Goal: Book appointment/travel/reservation

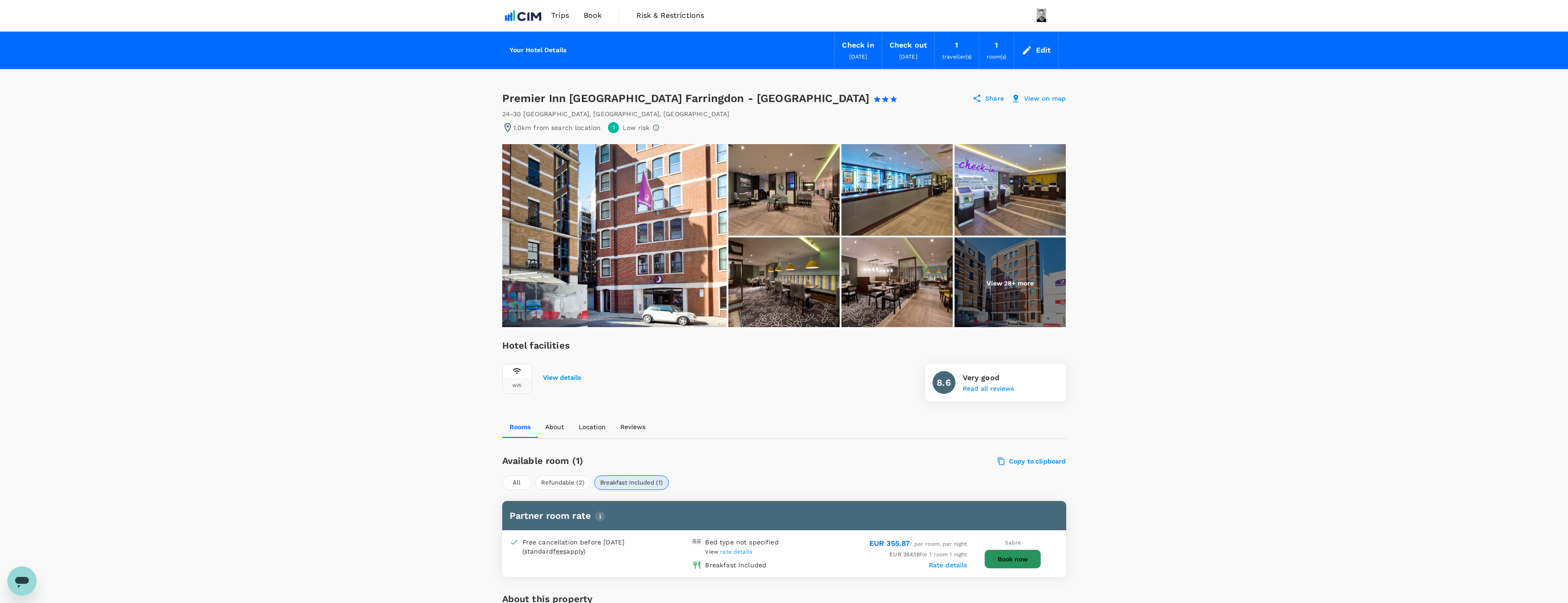
click at [1014, 556] on button "Book now" at bounding box center [1012, 558] width 57 height 19
click at [1005, 564] on button "Book now" at bounding box center [1012, 558] width 57 height 19
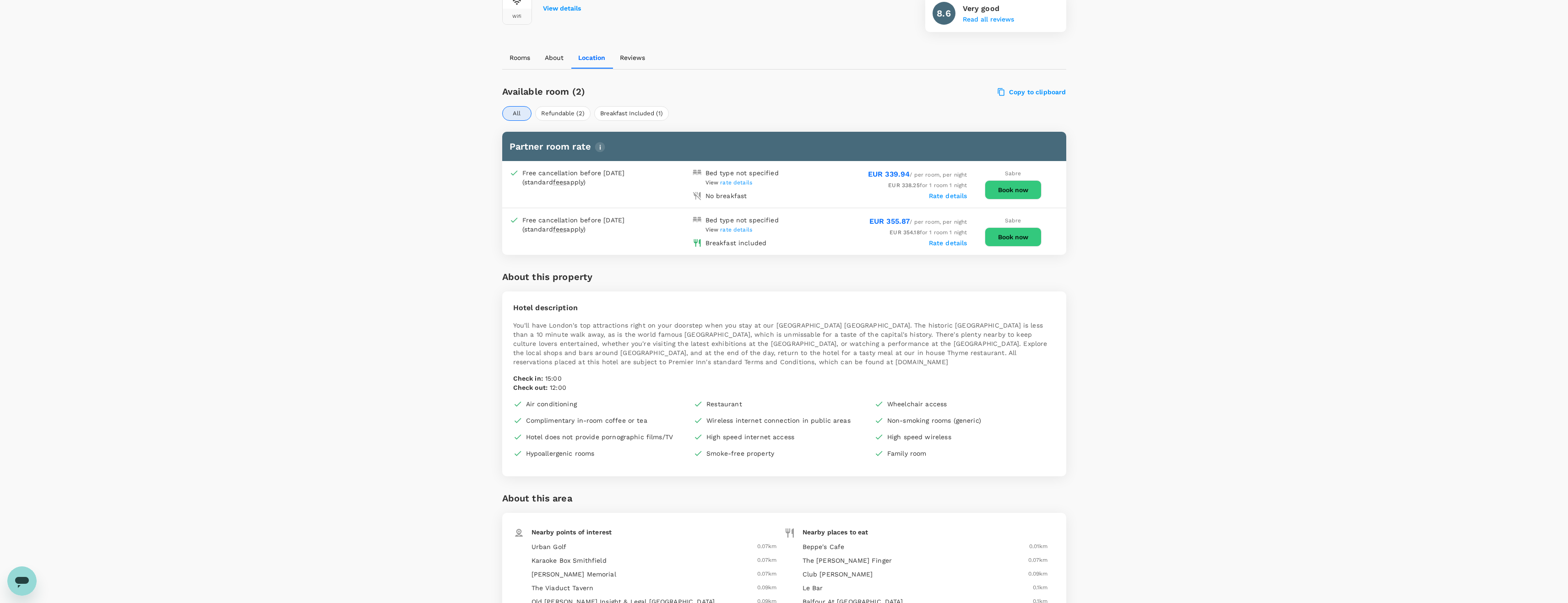
scroll to position [371, 0]
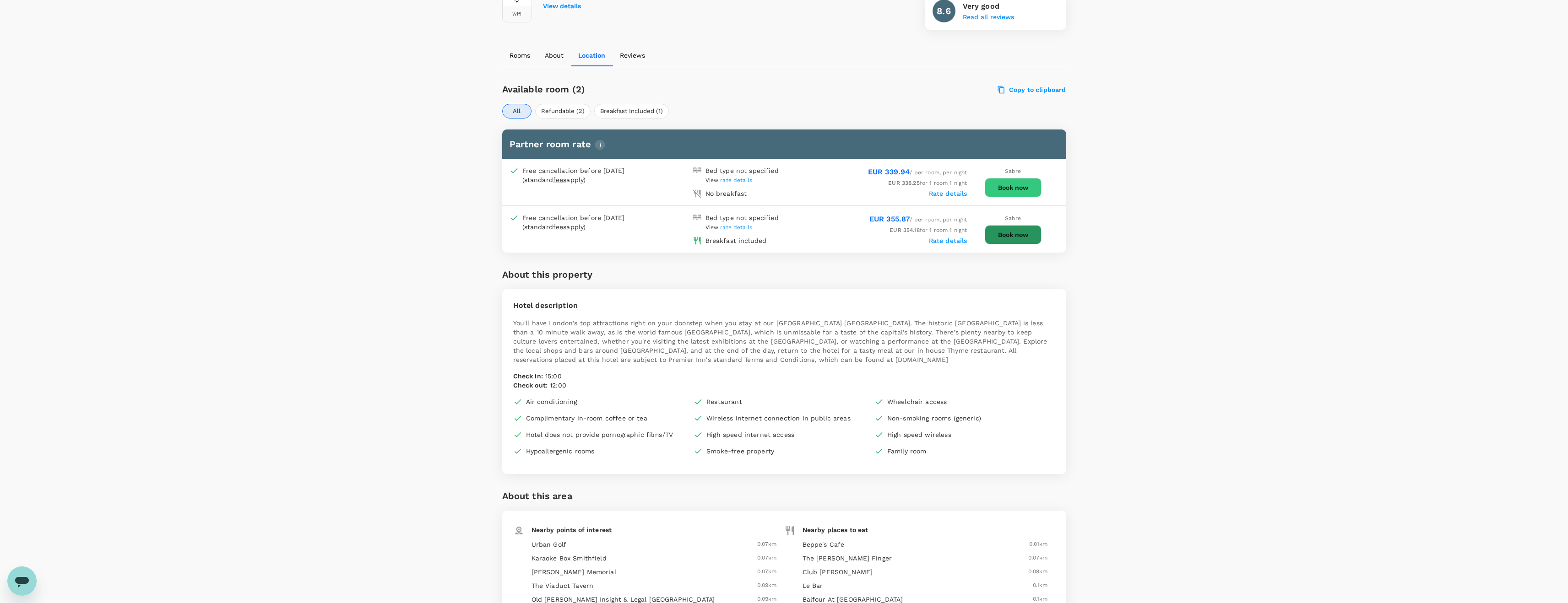
click at [1012, 234] on button "Book now" at bounding box center [1013, 234] width 57 height 19
click at [112, 536] on icon "Close" at bounding box center [109, 537] width 9 height 9
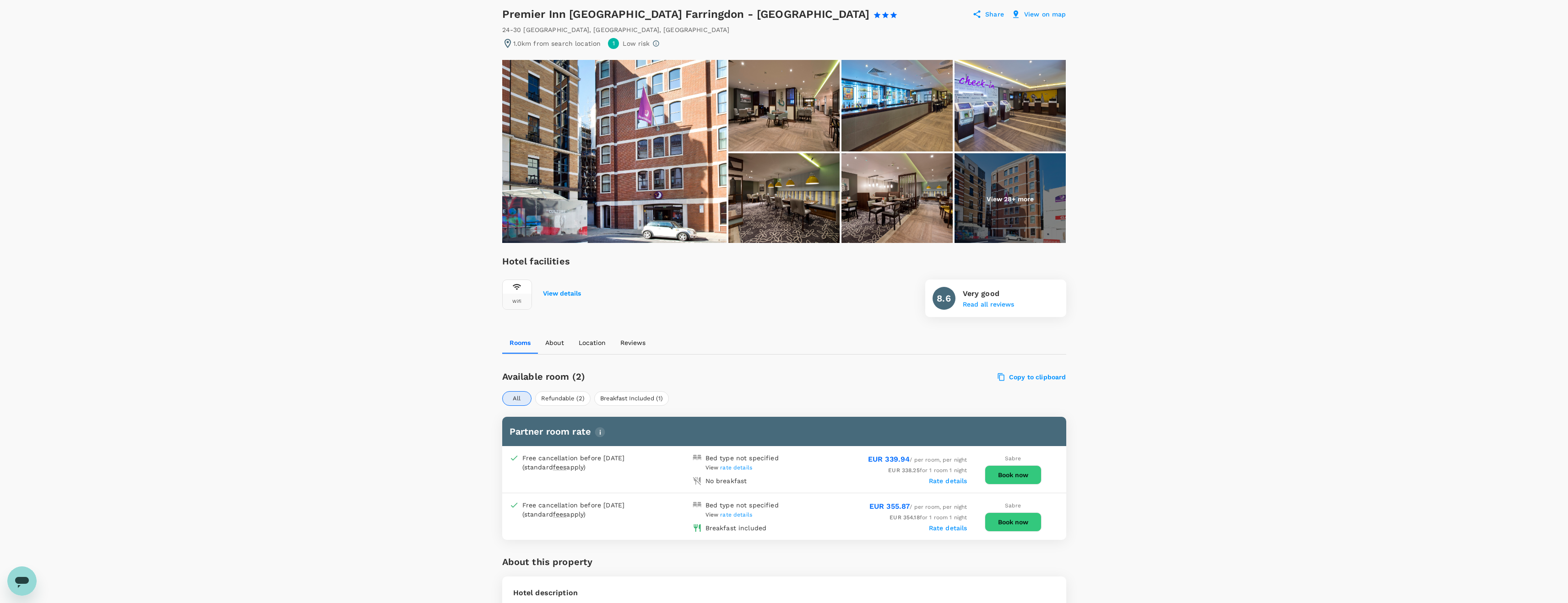
scroll to position [282, 0]
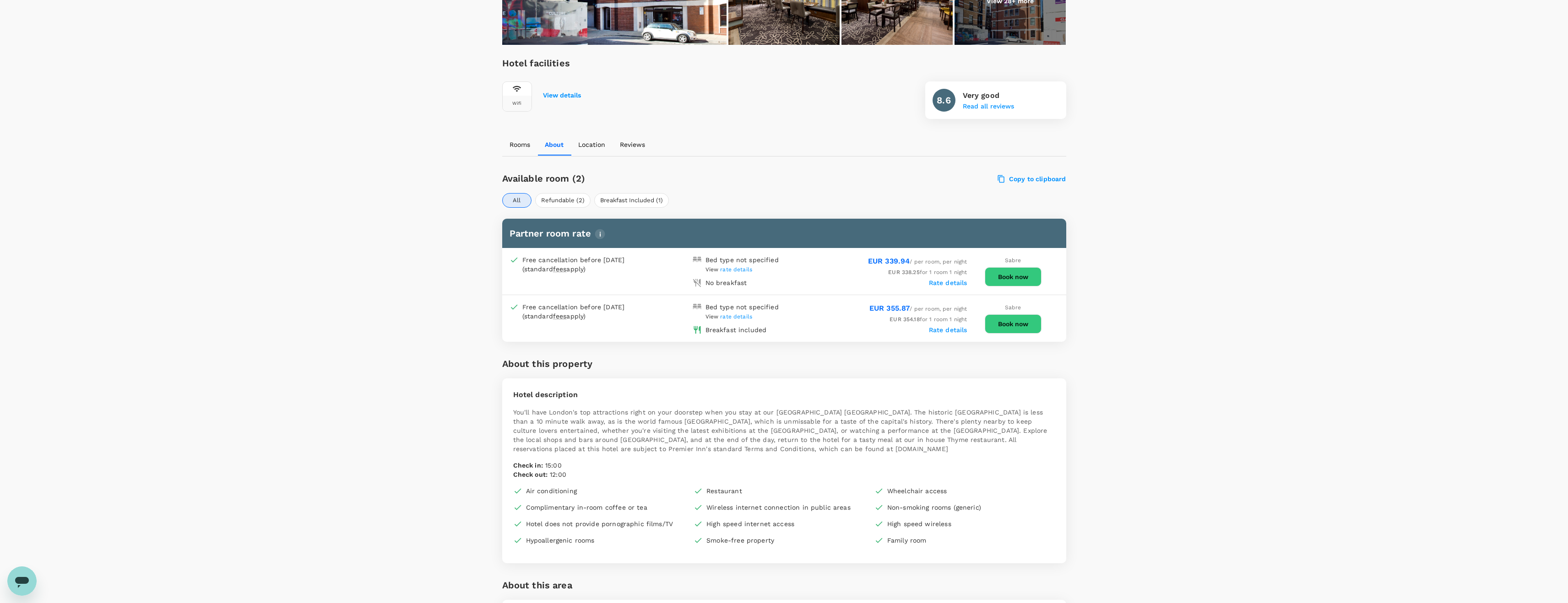
click at [1018, 323] on button "Book now" at bounding box center [1013, 323] width 57 height 19
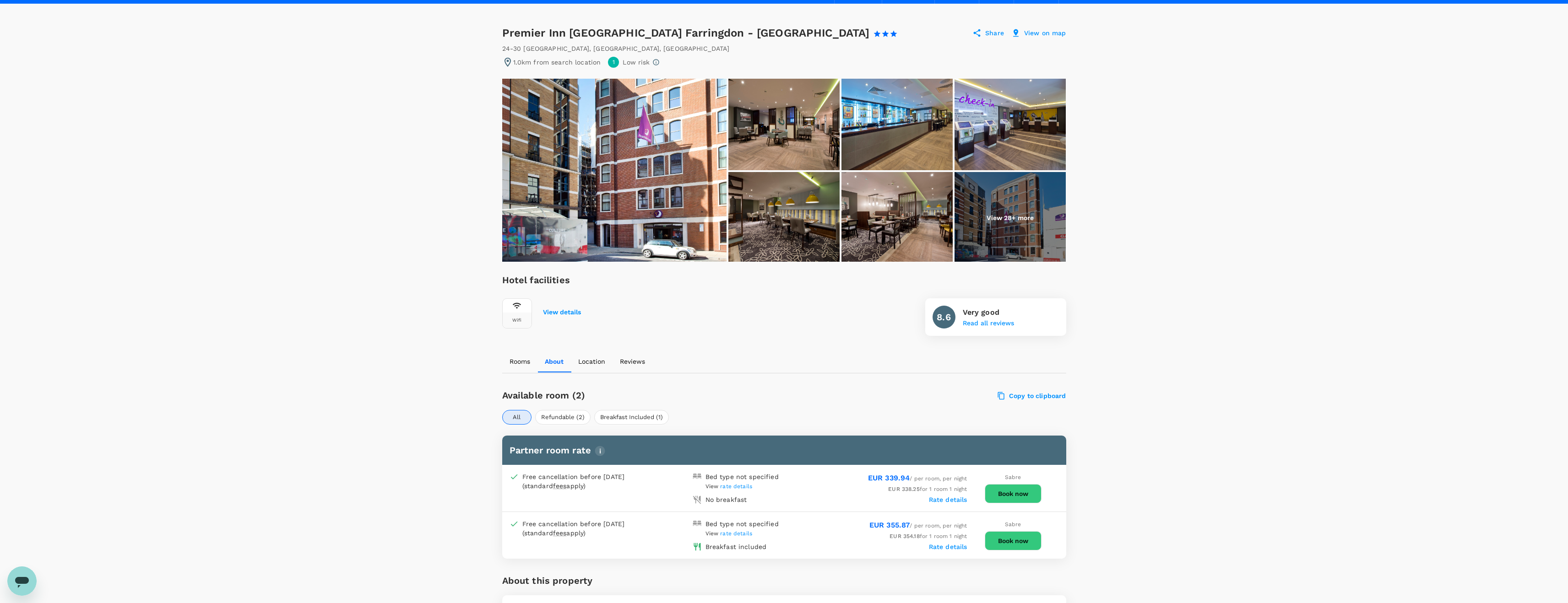
scroll to position [0, 0]
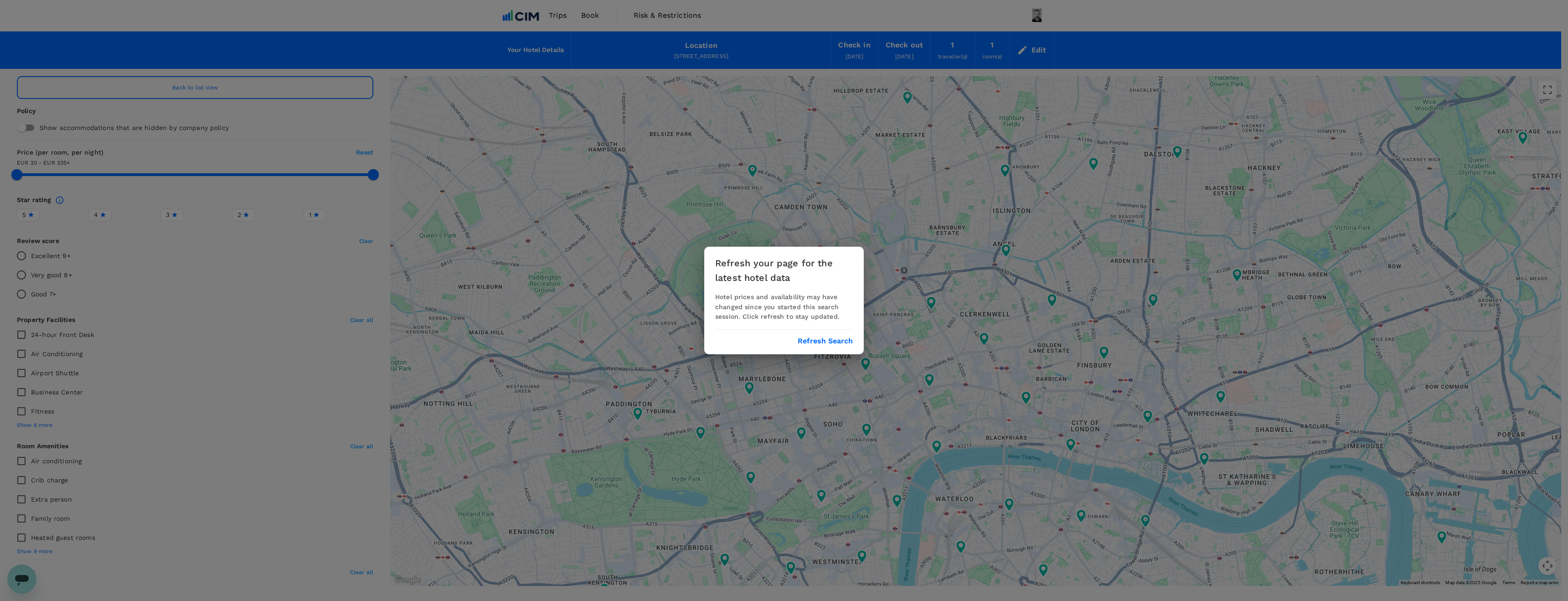
click at [819, 342] on button "Refresh Search" at bounding box center [825, 340] width 55 height 8
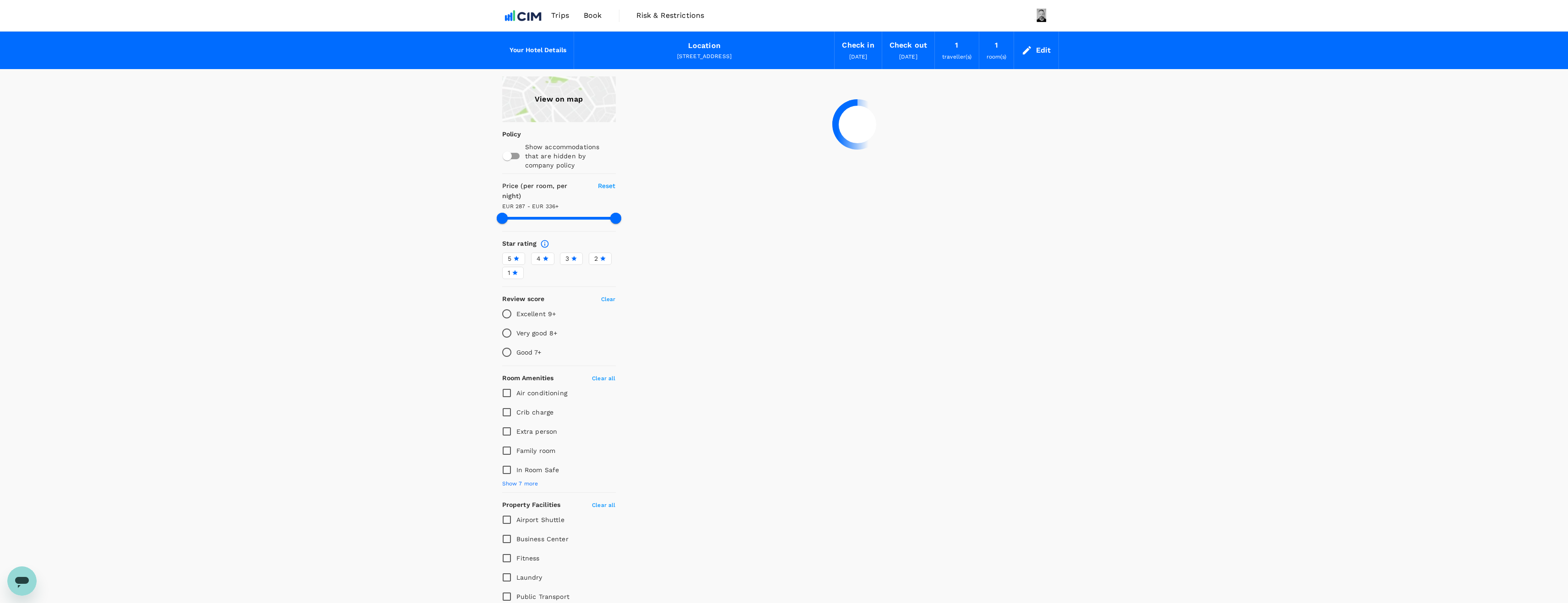
type input "334.91"
type input "194.91"
type input "335.1"
type input "185.1"
type input "335.58"
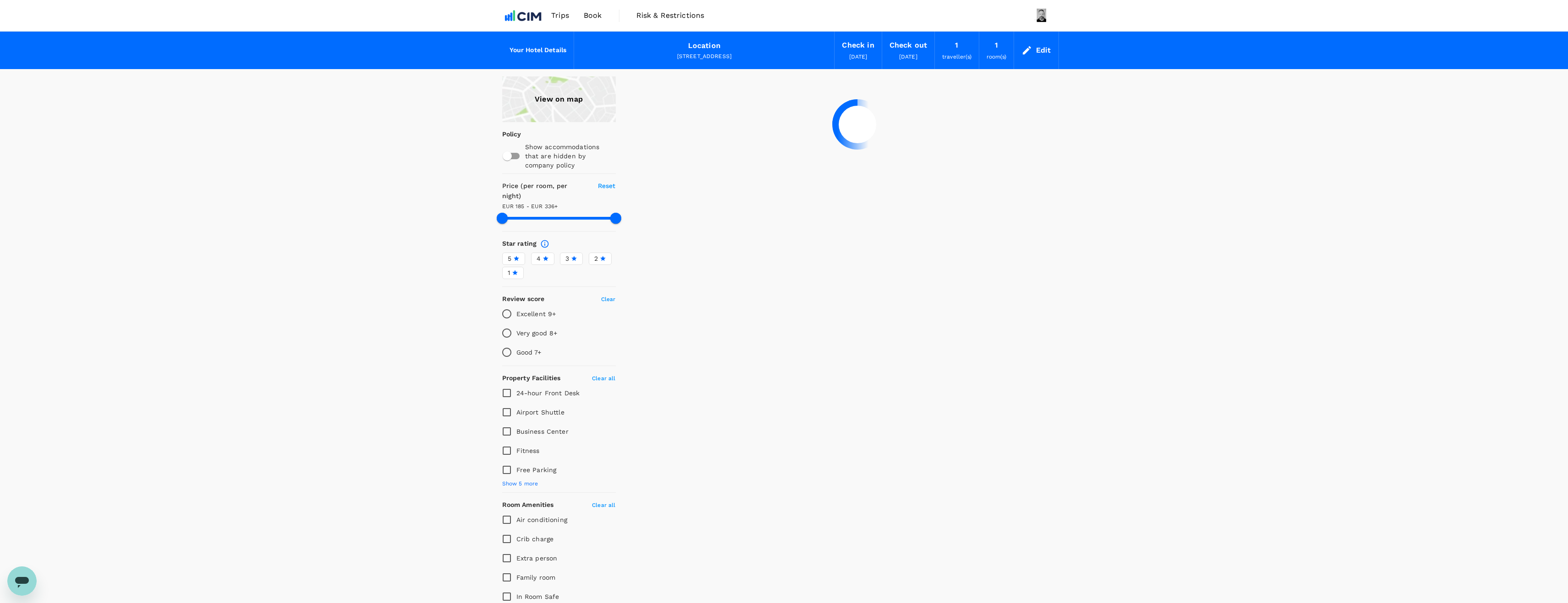
type input "19.58"
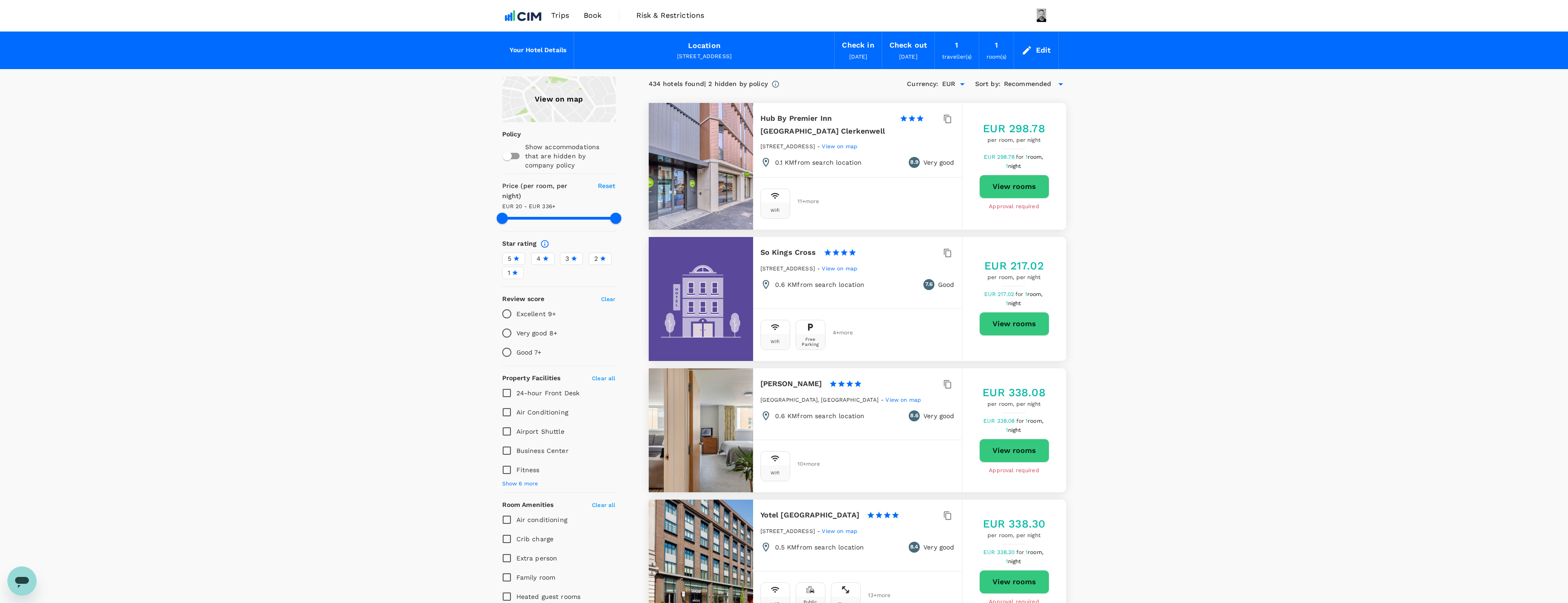
type input "335.58"
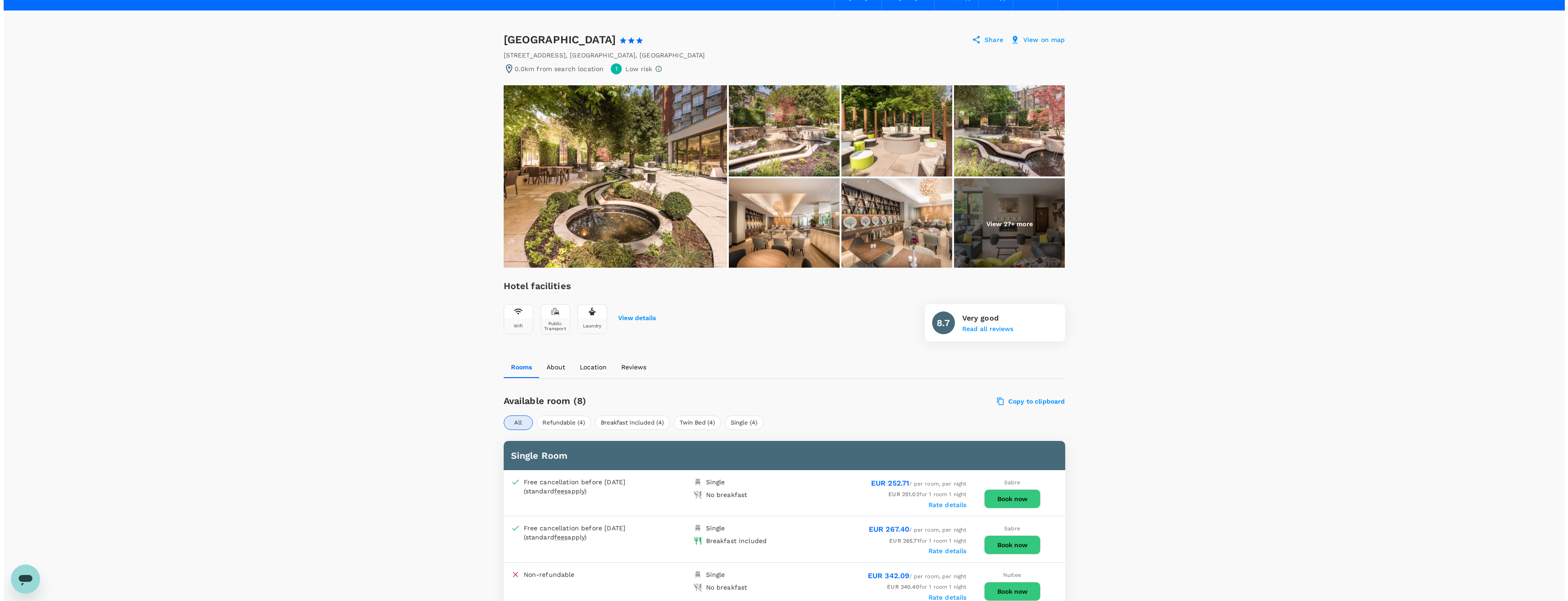
scroll to position [70, 0]
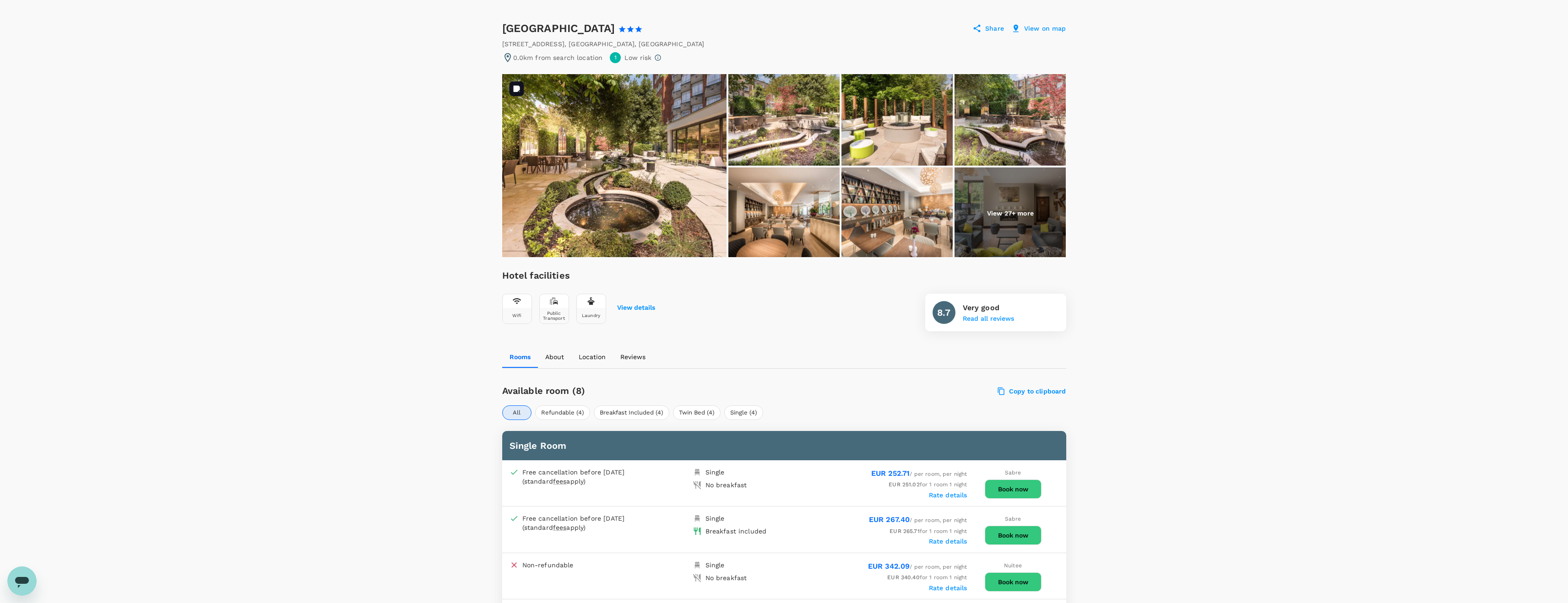
click at [656, 189] on img at bounding box center [614, 166] width 224 height 183
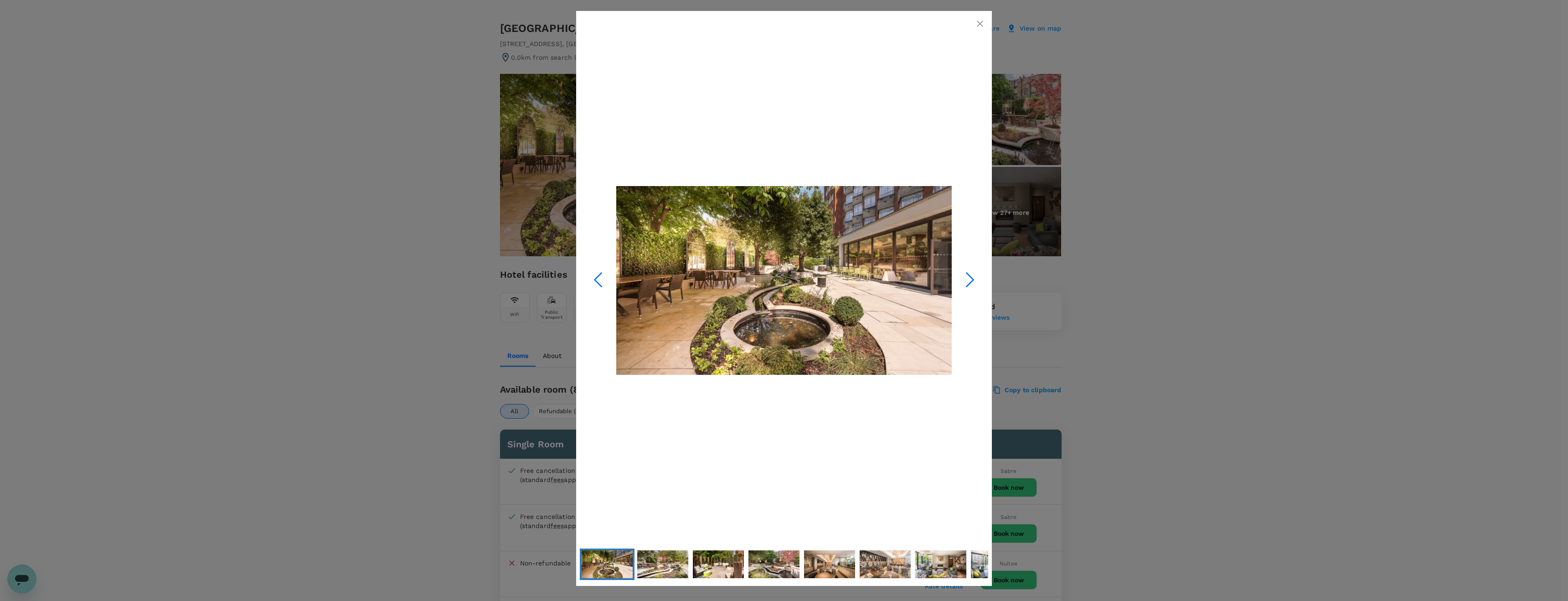
click at [968, 281] on icon "Next Slide" at bounding box center [970, 279] width 27 height 27
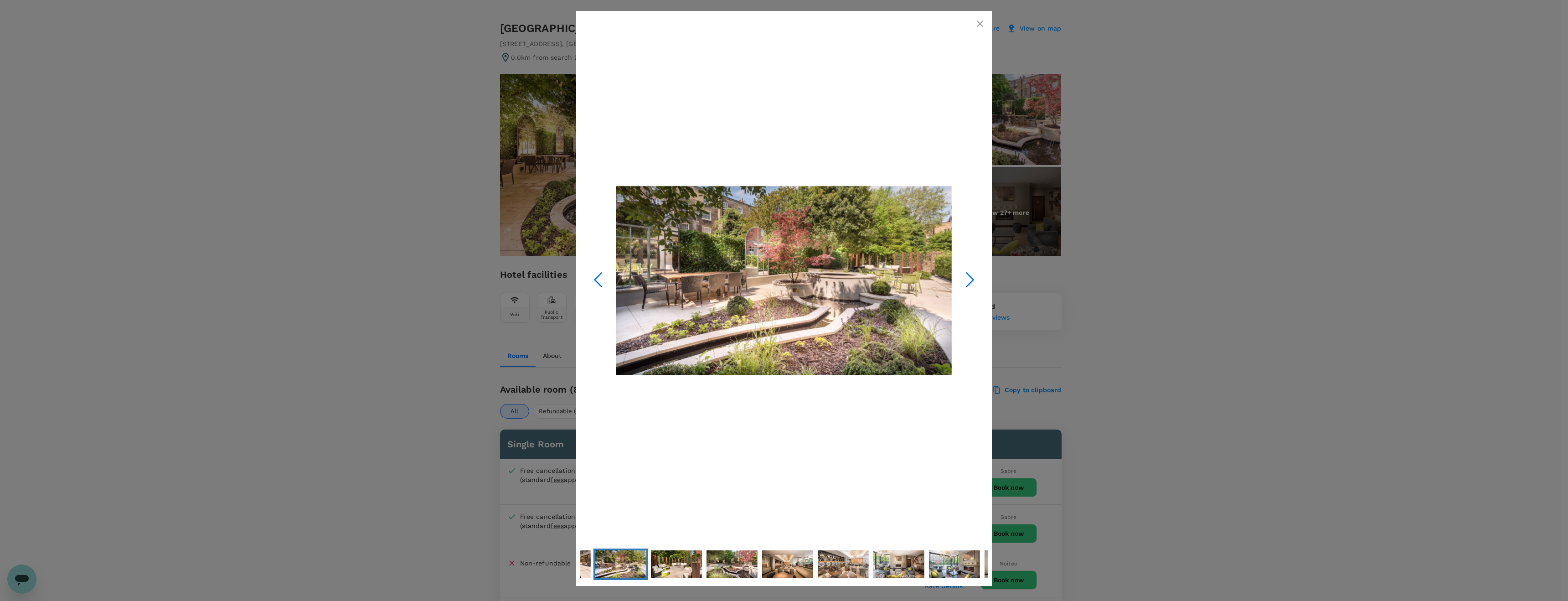
click at [968, 281] on icon "Next Slide" at bounding box center [970, 279] width 27 height 27
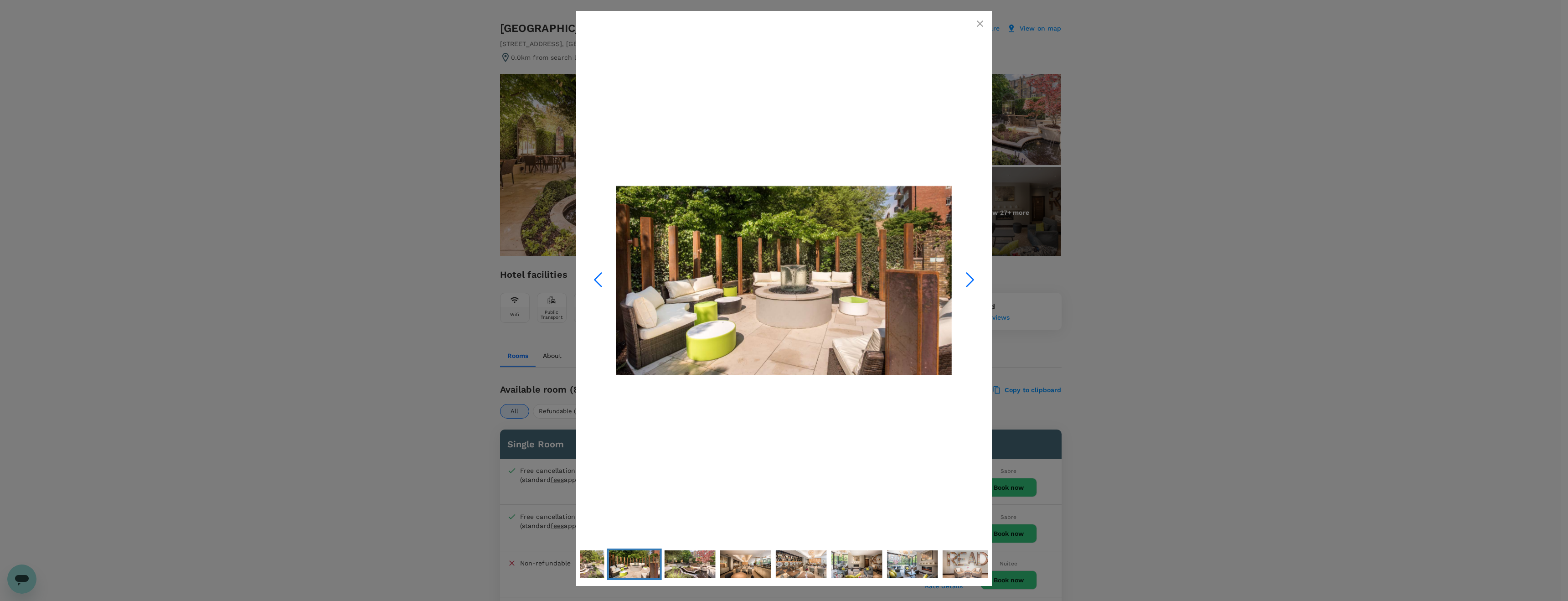
click at [968, 281] on icon "Next Slide" at bounding box center [970, 279] width 27 height 27
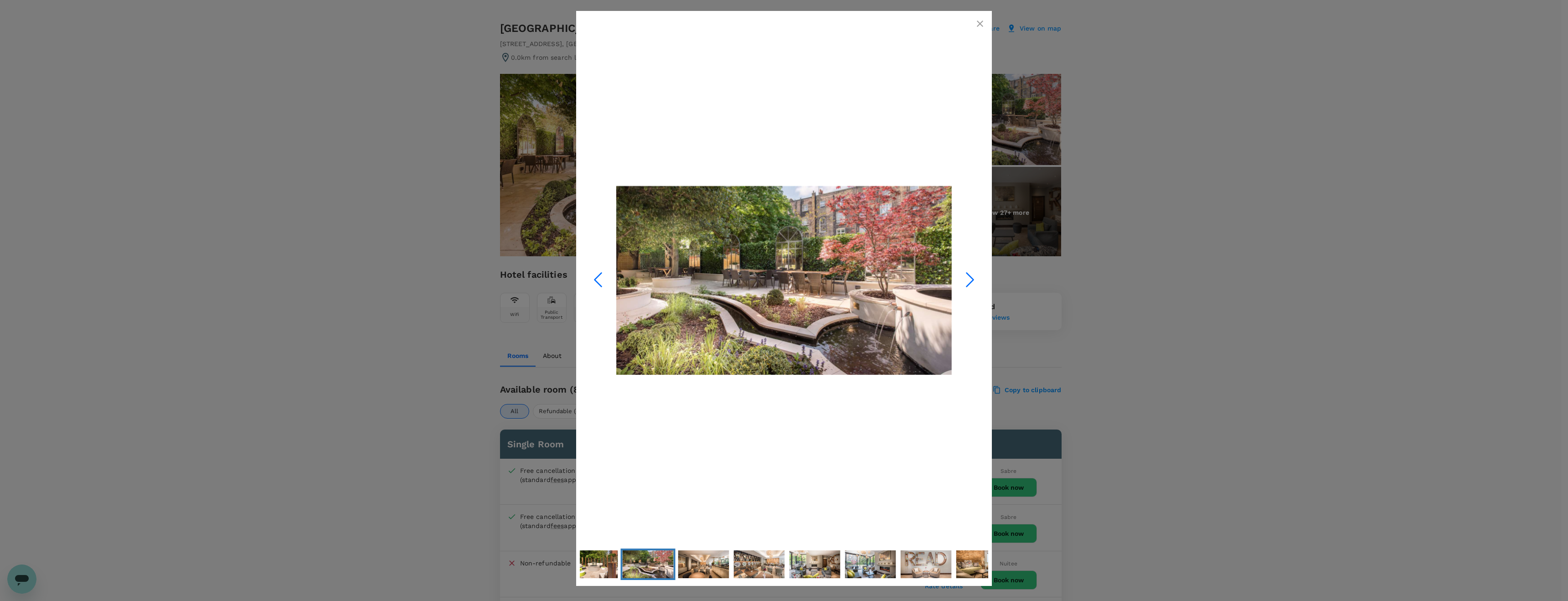
click at [968, 281] on icon "Next Slide" at bounding box center [970, 279] width 27 height 27
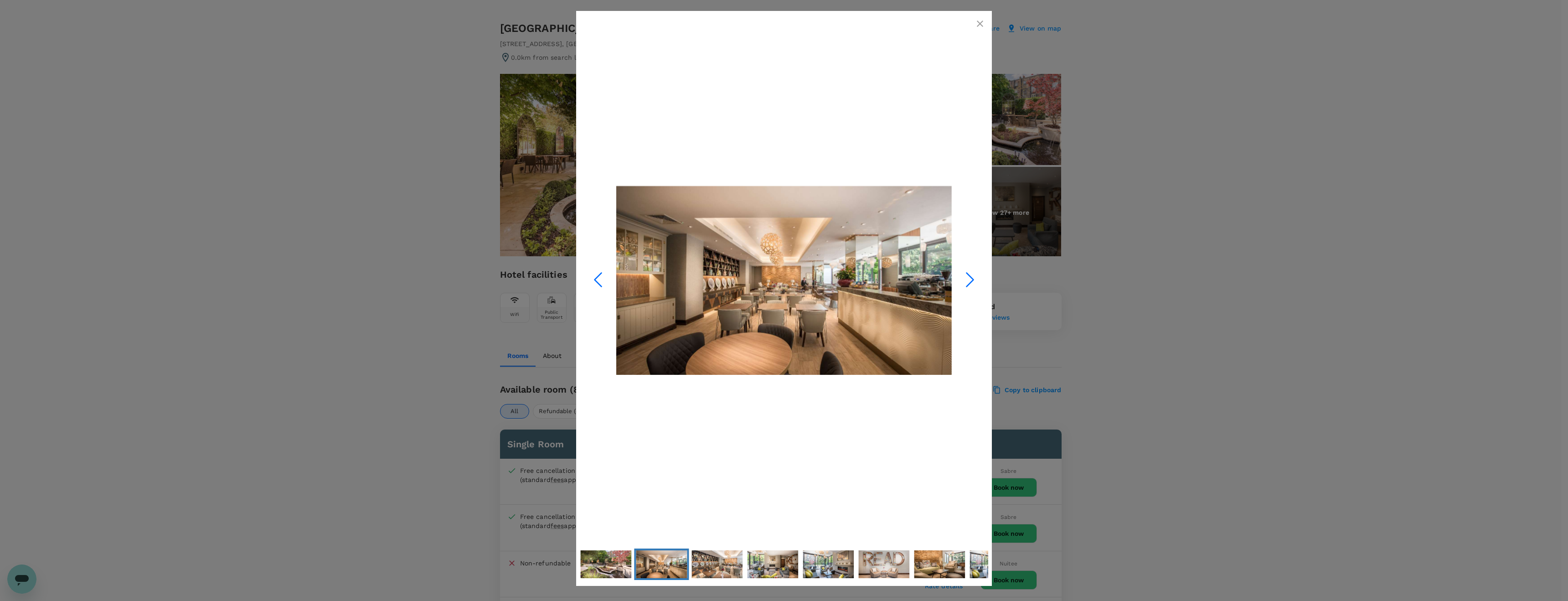
click at [968, 281] on icon "Next Slide" at bounding box center [970, 279] width 27 height 27
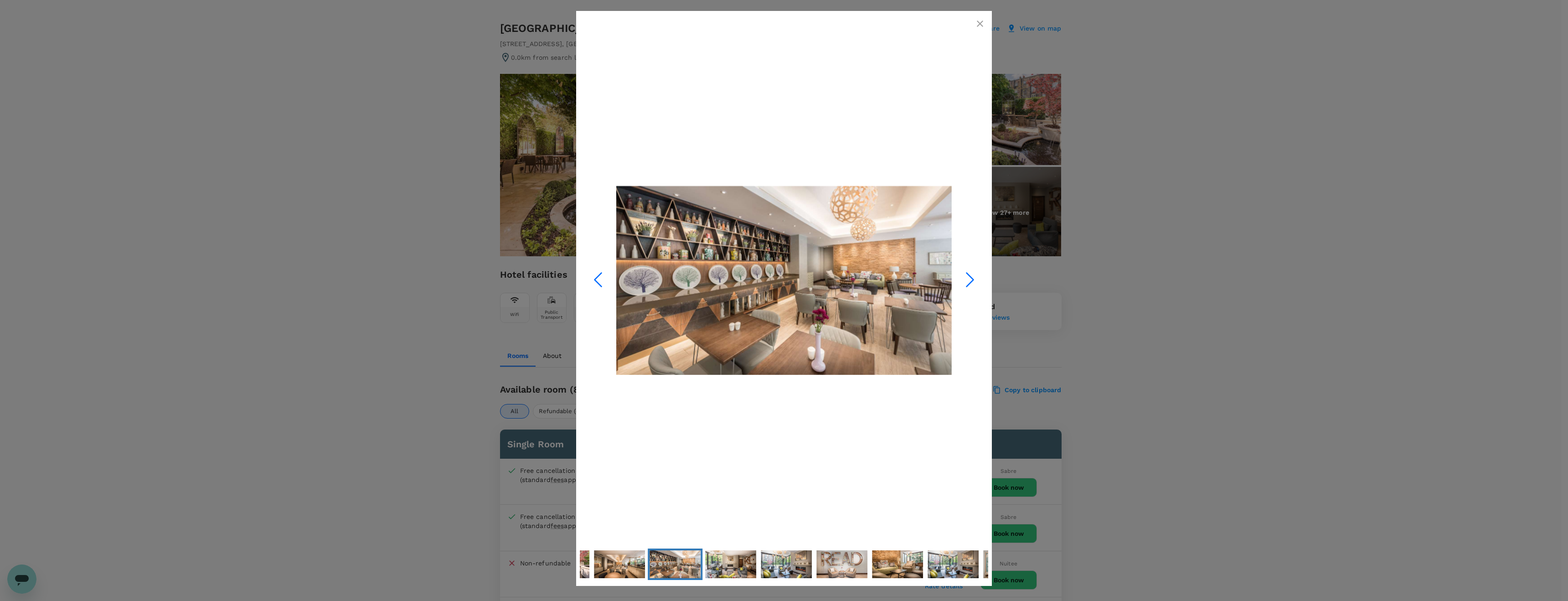
click at [968, 281] on icon "Next Slide" at bounding box center [970, 279] width 27 height 27
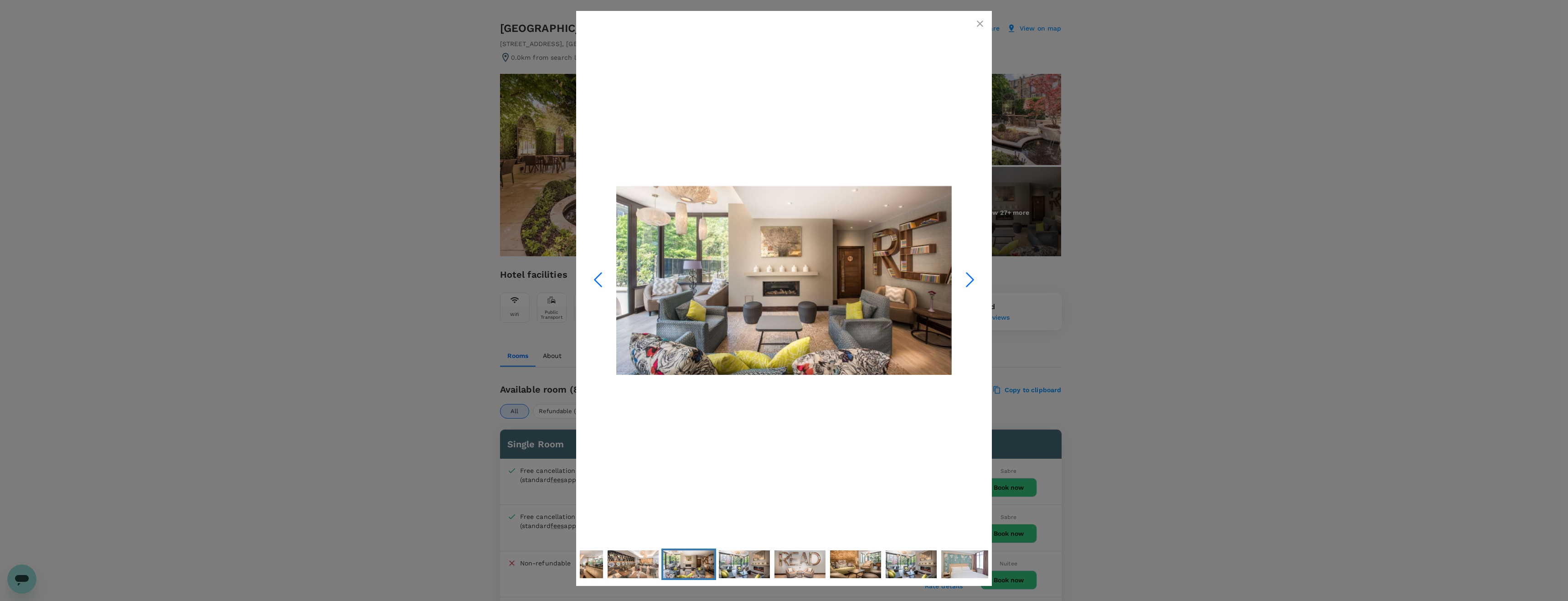
click at [968, 281] on icon "Next Slide" at bounding box center [970, 279] width 27 height 27
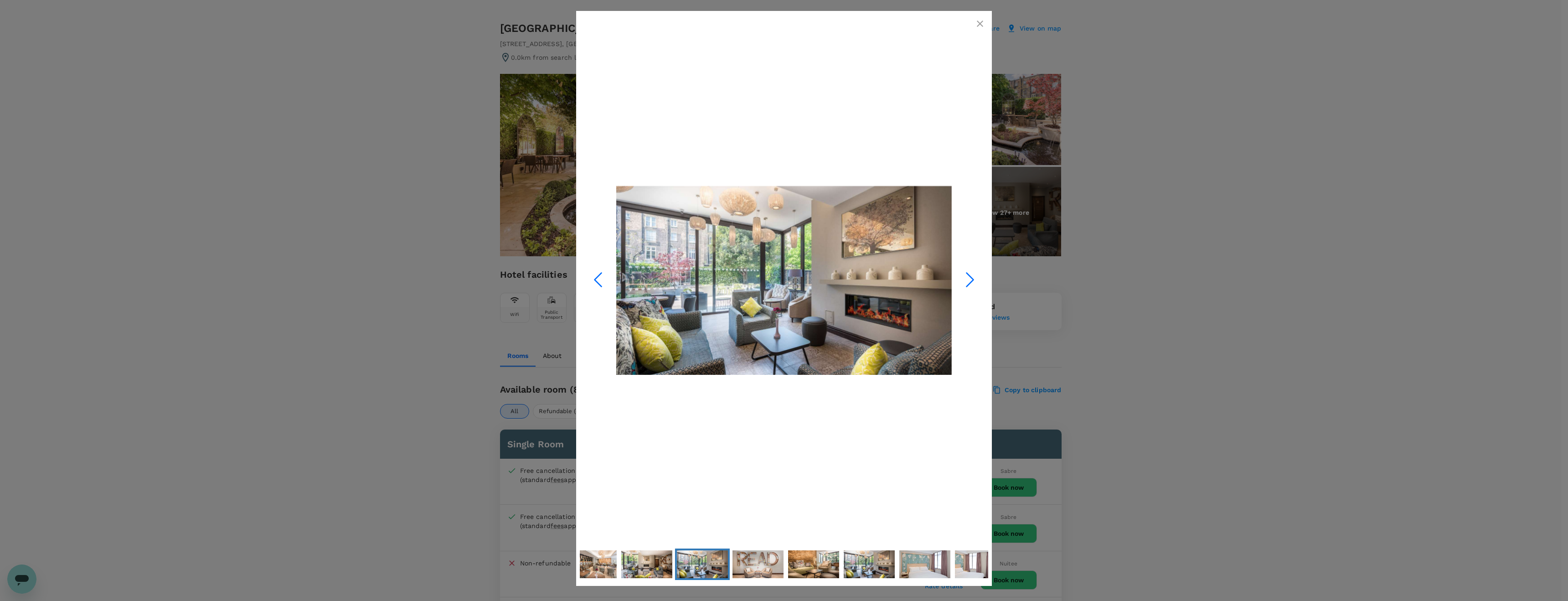
click at [968, 281] on icon "Next Slide" at bounding box center [970, 279] width 27 height 27
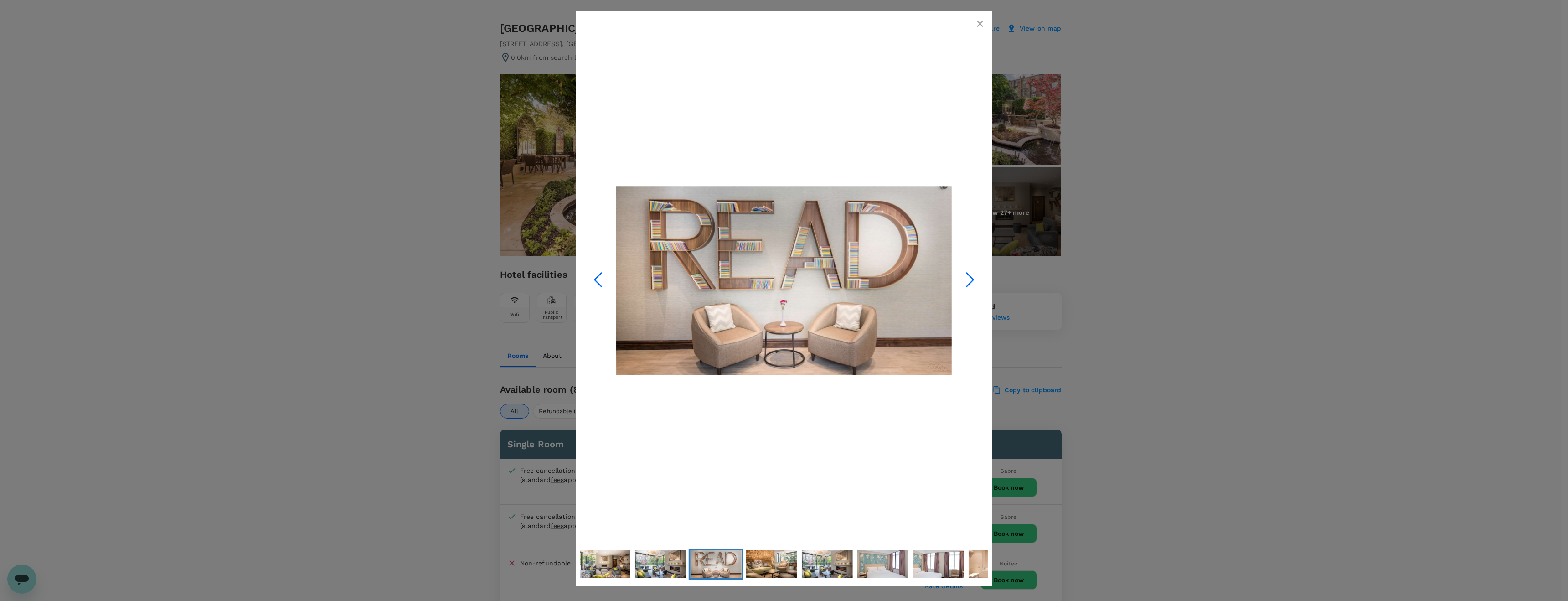
click at [968, 281] on icon "Next Slide" at bounding box center [970, 279] width 27 height 27
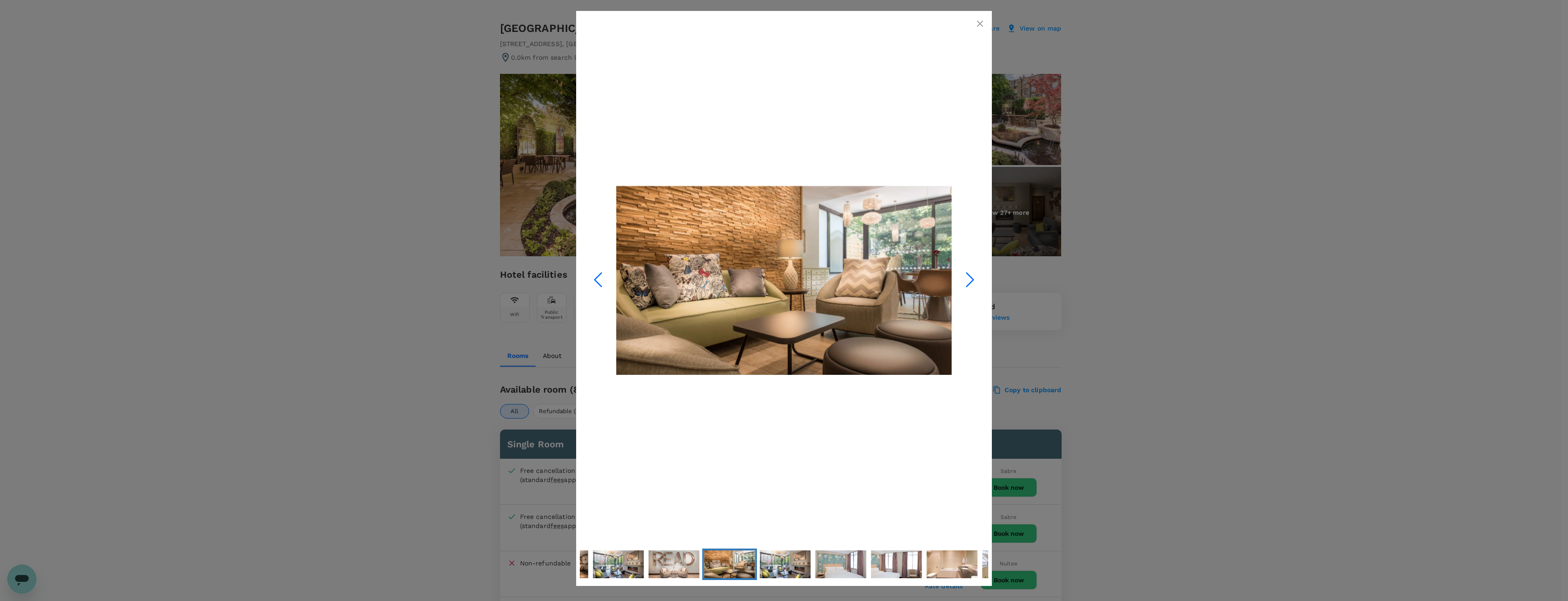
click at [968, 281] on icon "Next Slide" at bounding box center [970, 279] width 27 height 27
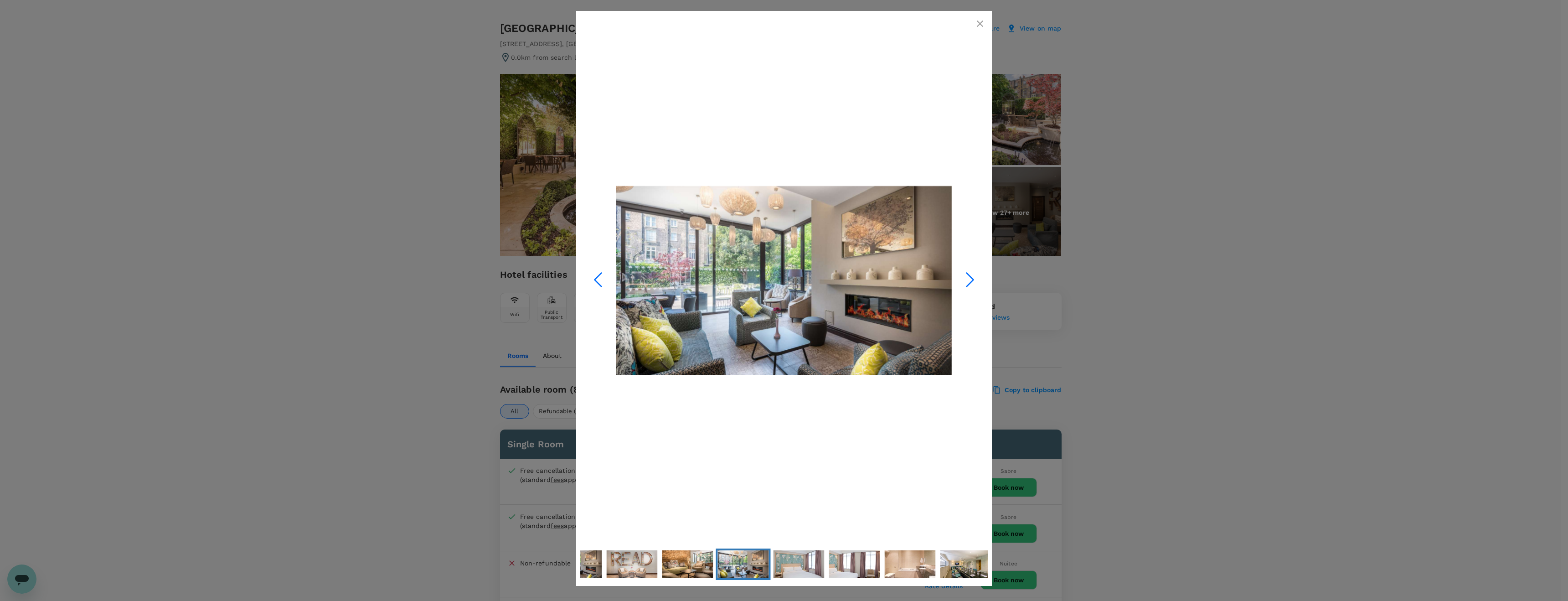
click at [968, 281] on icon "Next Slide" at bounding box center [970, 279] width 27 height 27
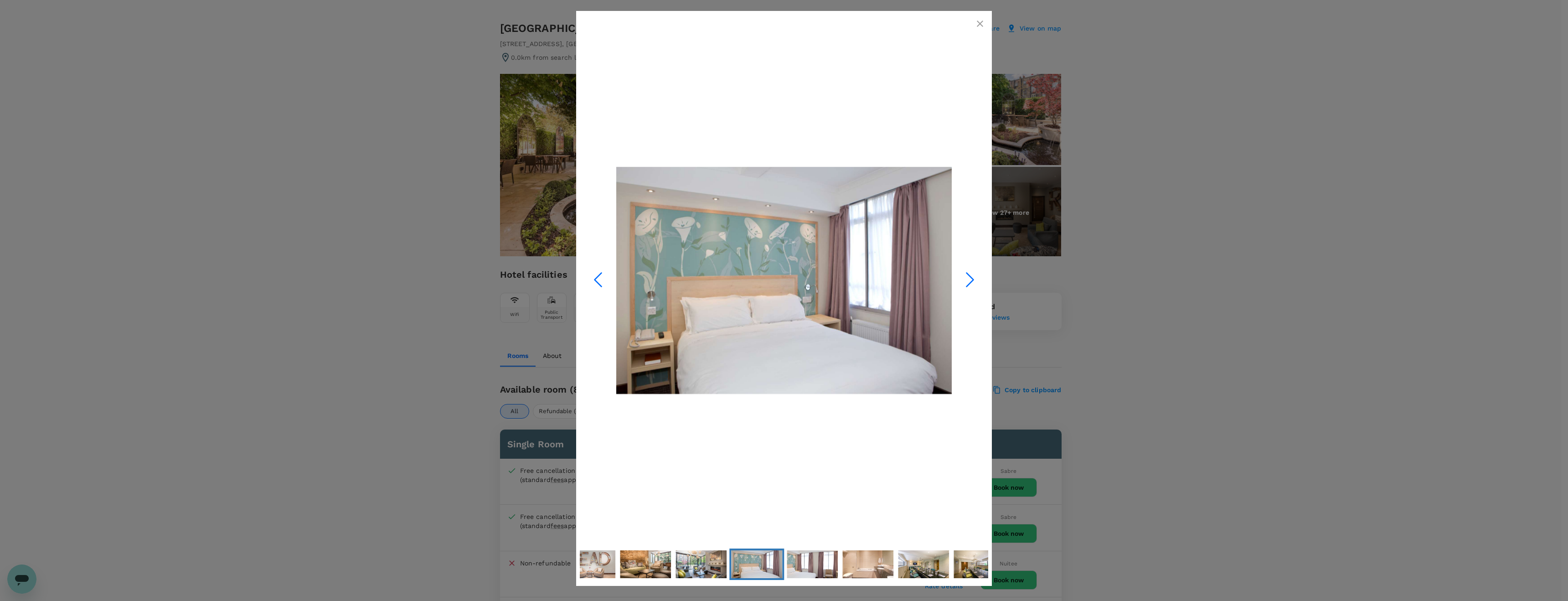
click at [968, 281] on icon "Next Slide" at bounding box center [970, 279] width 27 height 27
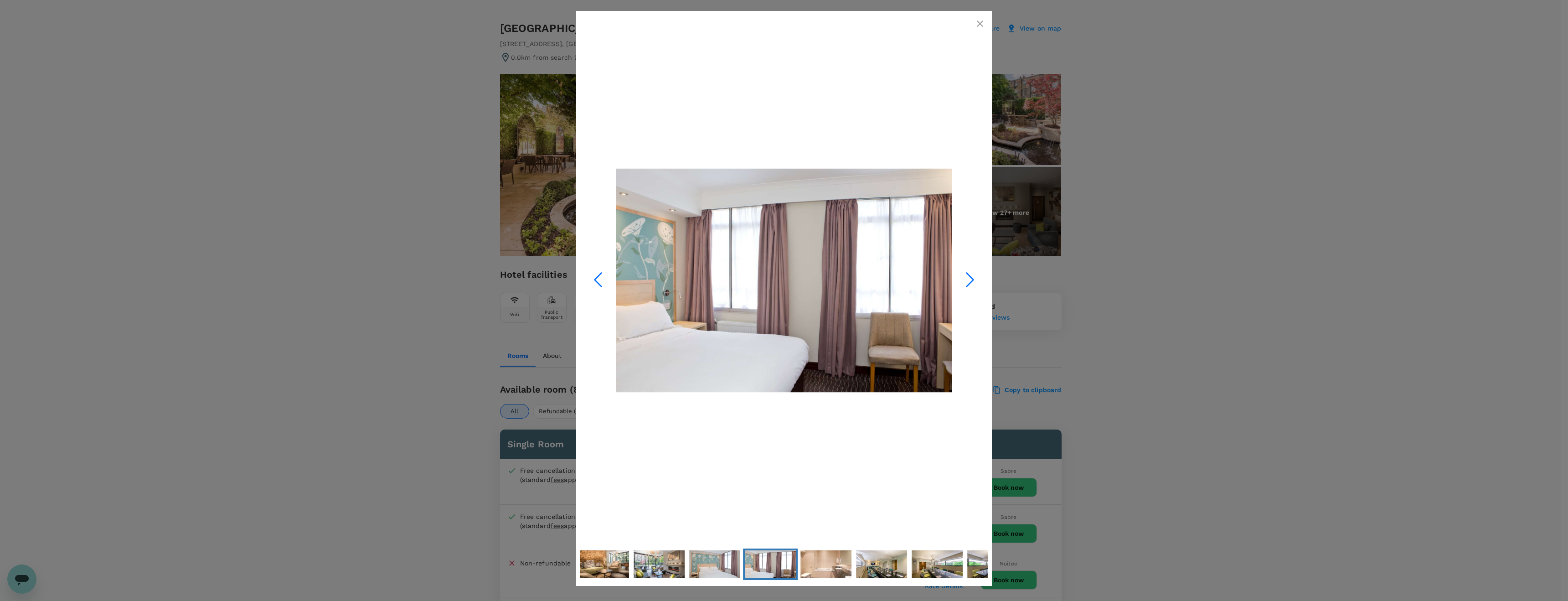
click at [968, 281] on icon "Next Slide" at bounding box center [970, 279] width 27 height 27
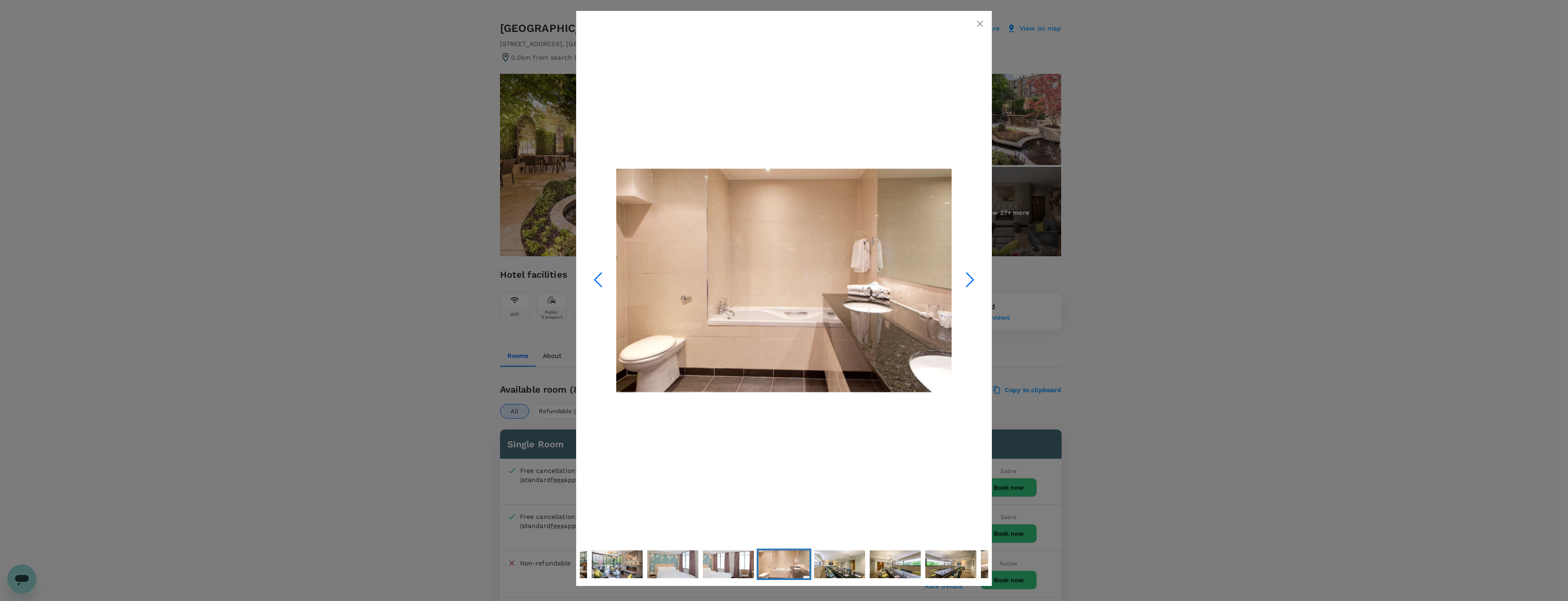
click at [968, 281] on icon "Next Slide" at bounding box center [970, 279] width 27 height 27
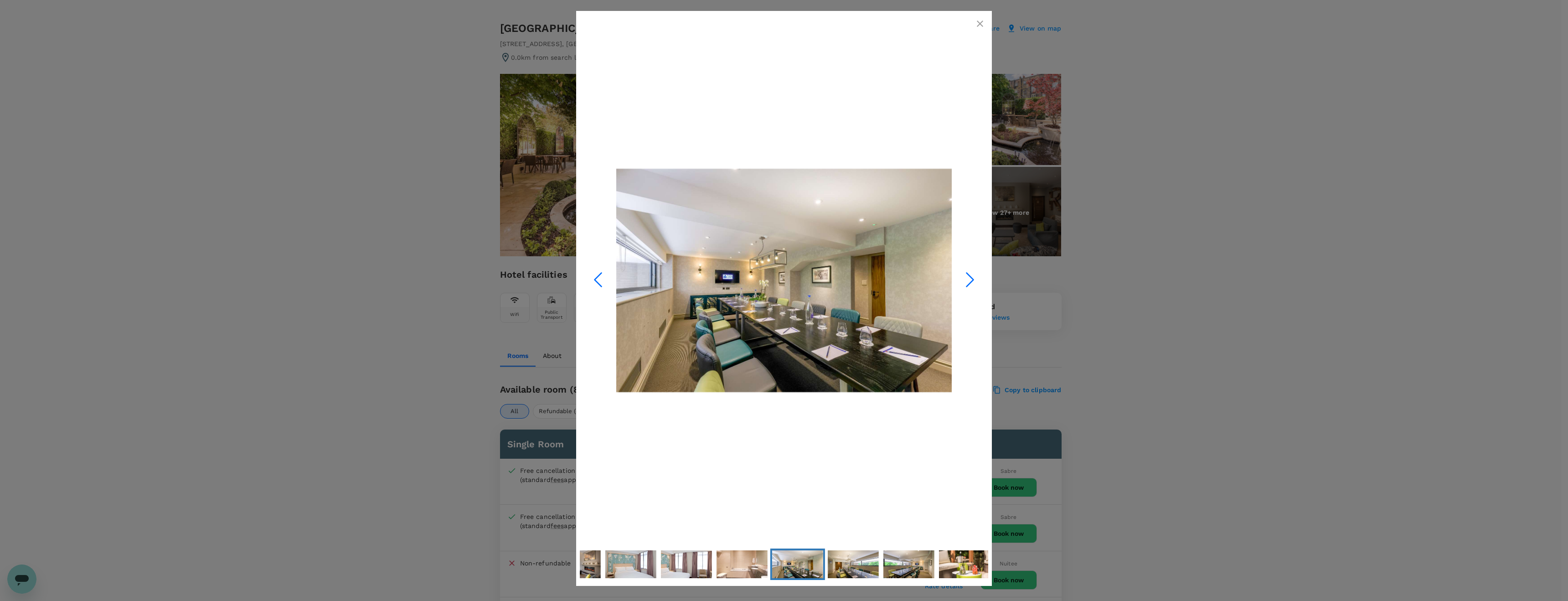
click at [968, 281] on icon "Next Slide" at bounding box center [970, 279] width 27 height 27
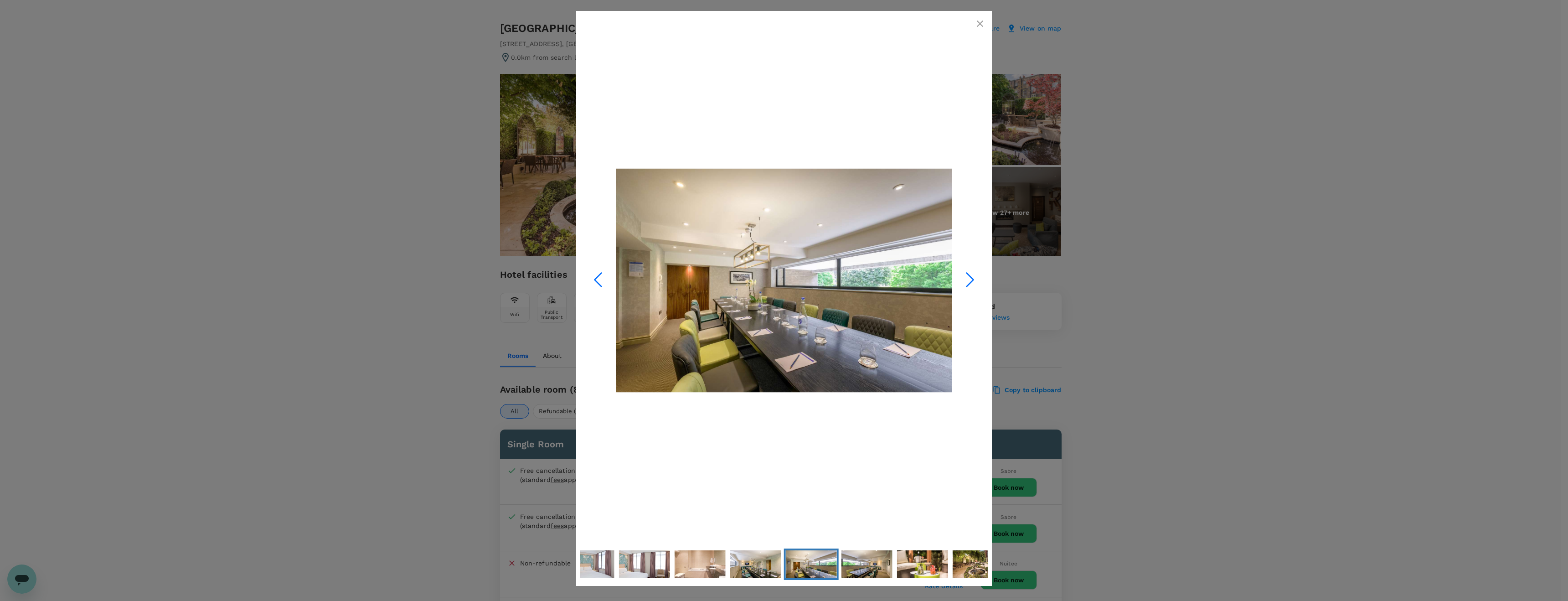
click at [968, 281] on icon "Next Slide" at bounding box center [970, 279] width 27 height 27
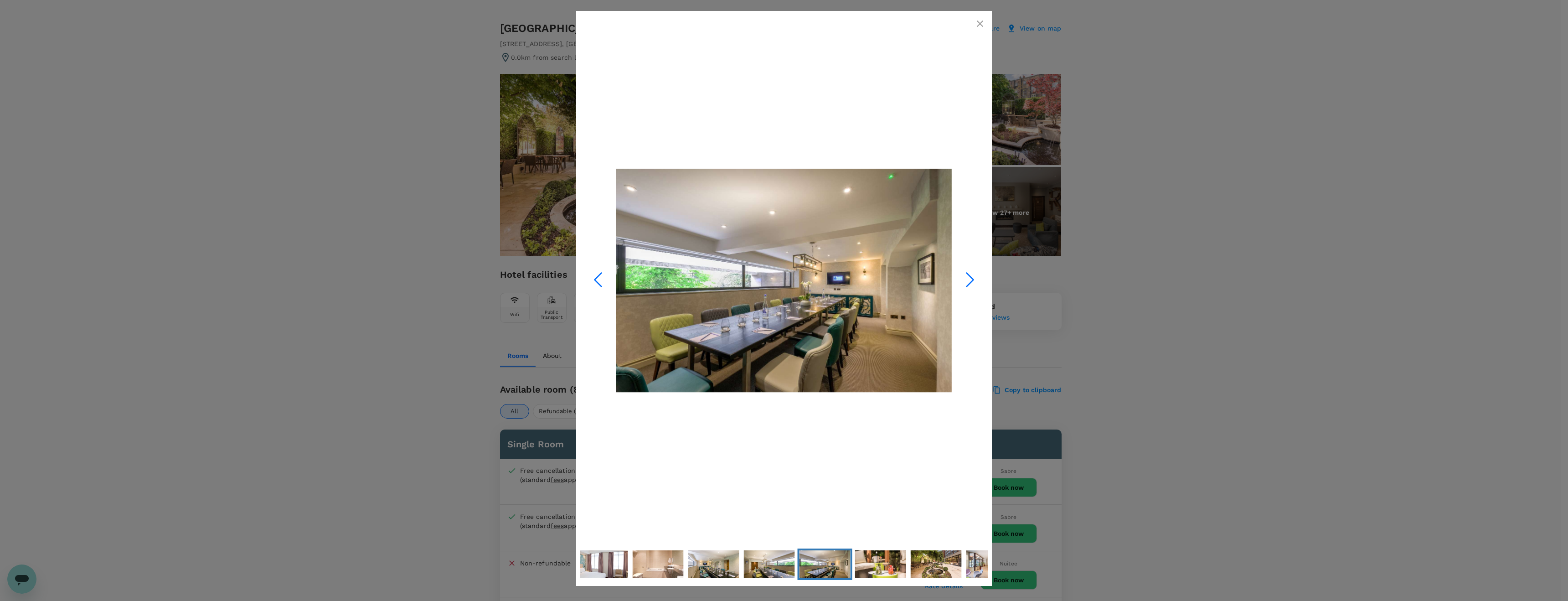
click at [968, 281] on icon "Next Slide" at bounding box center [970, 279] width 27 height 27
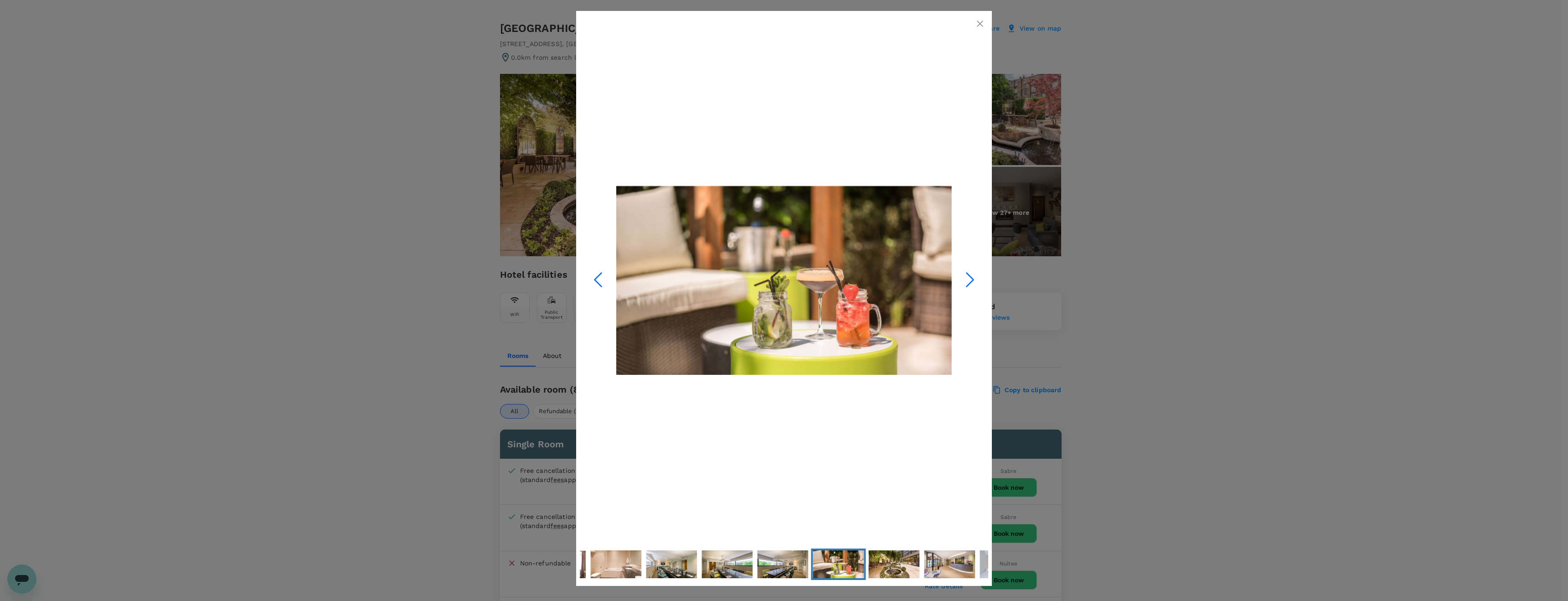
click at [968, 281] on icon "Next Slide" at bounding box center [970, 279] width 27 height 27
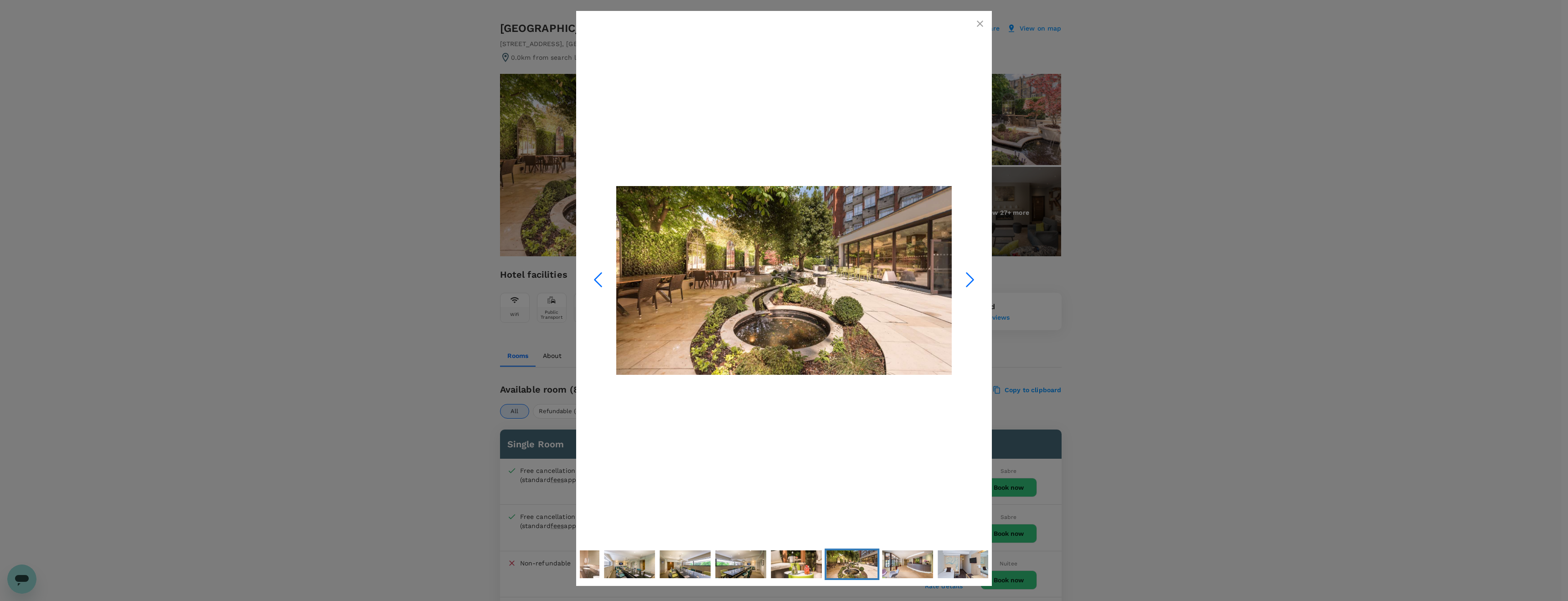
click at [968, 281] on icon "Next Slide" at bounding box center [970, 279] width 27 height 27
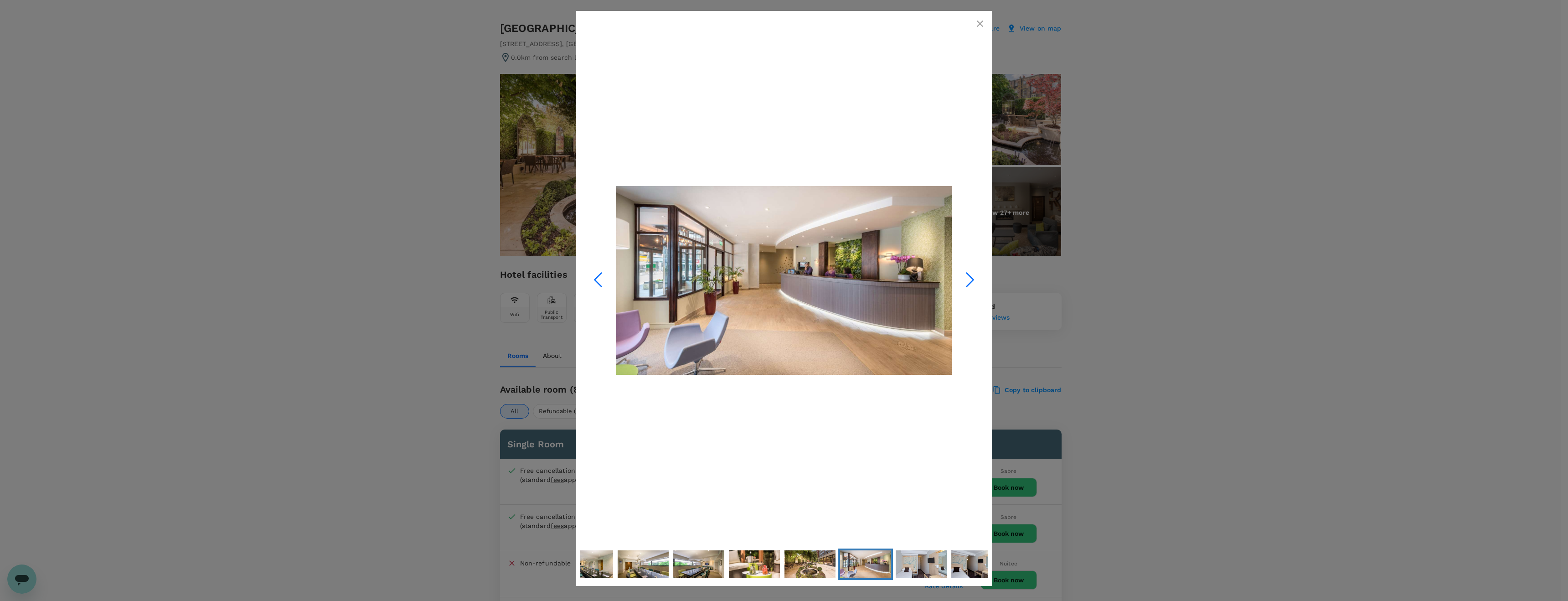
click at [968, 281] on icon "Next Slide" at bounding box center [970, 279] width 27 height 27
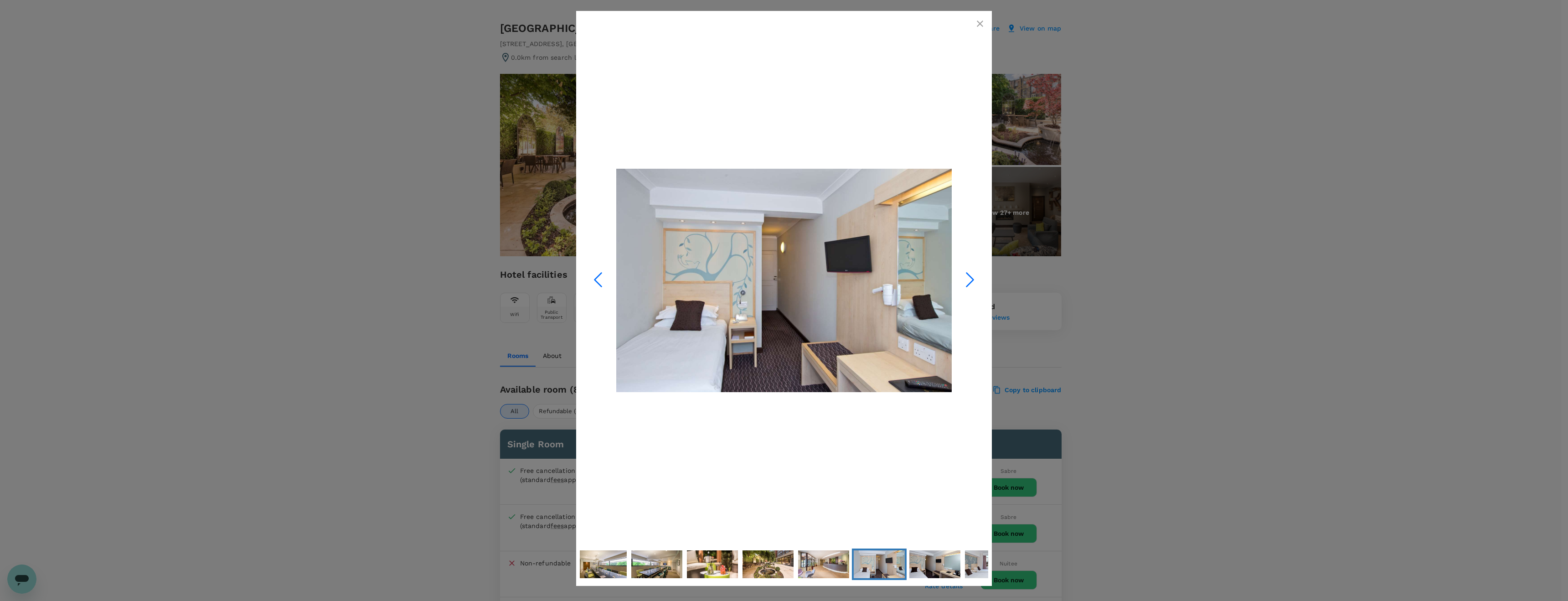
click at [968, 281] on icon "Next Slide" at bounding box center [970, 279] width 27 height 27
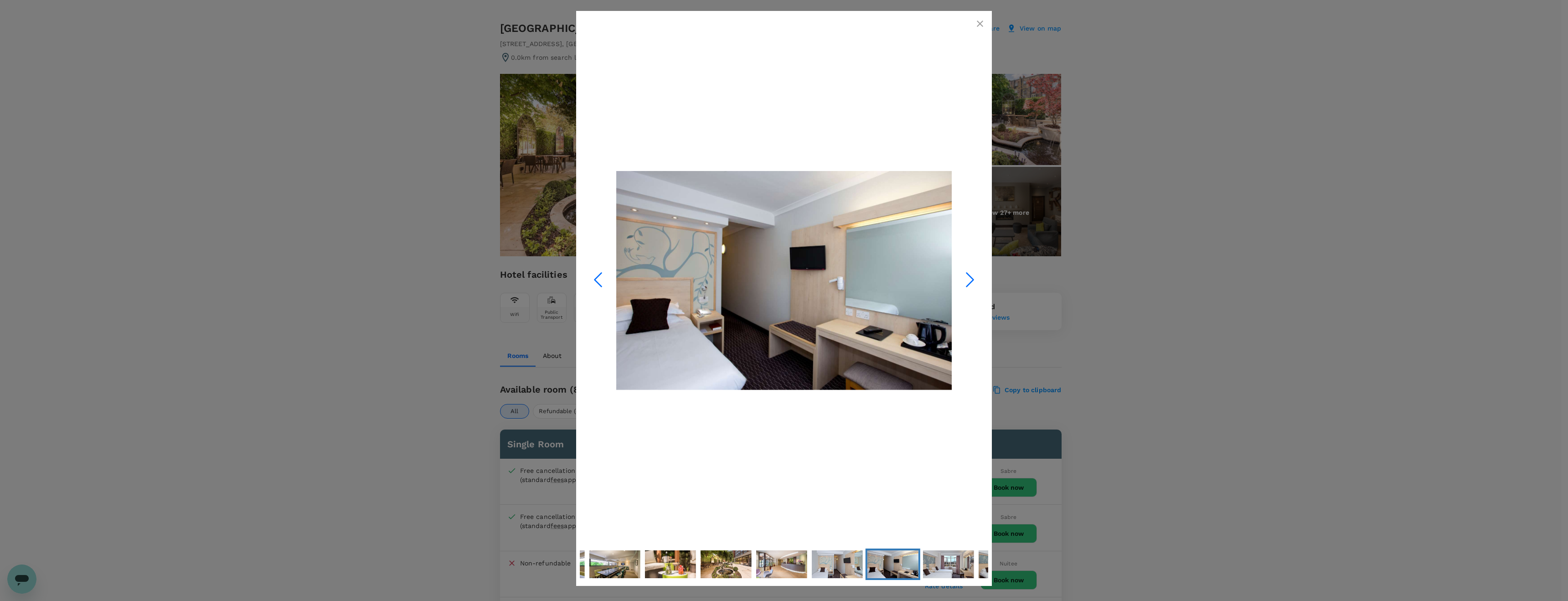
click at [968, 281] on icon "Next Slide" at bounding box center [970, 279] width 27 height 27
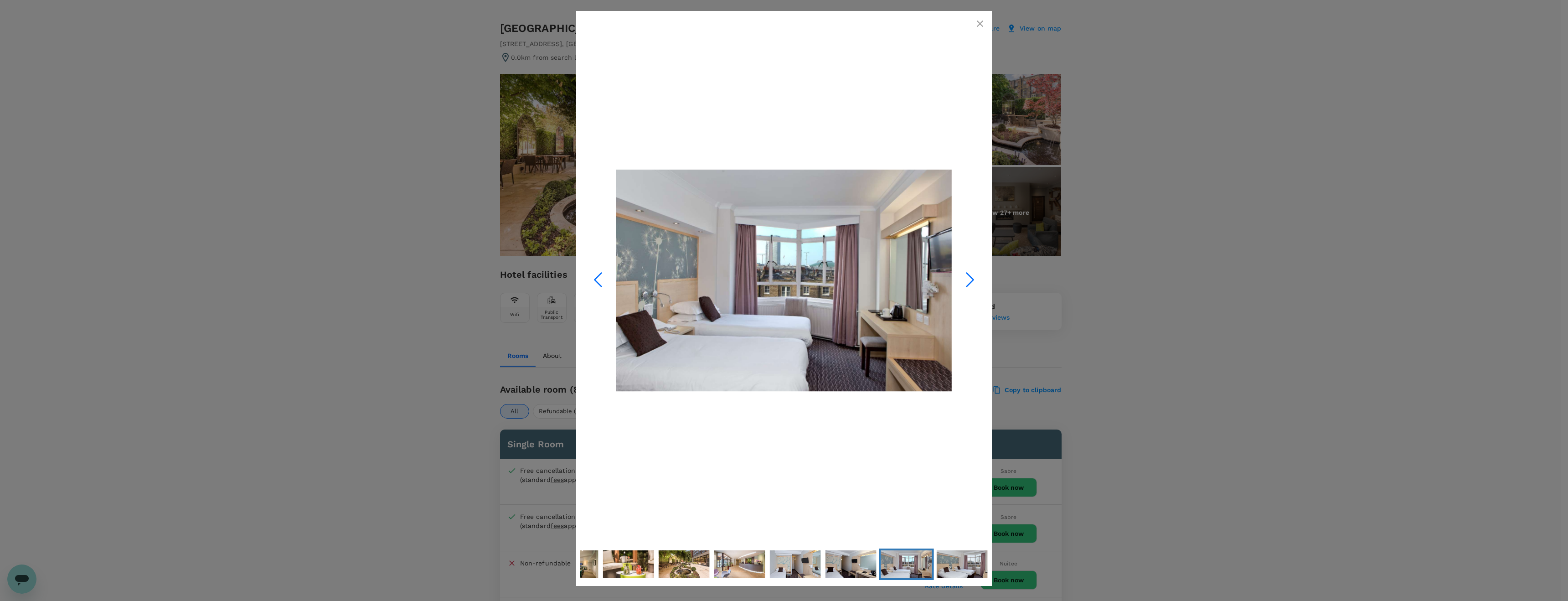
click at [968, 281] on icon "Next Slide" at bounding box center [970, 279] width 27 height 27
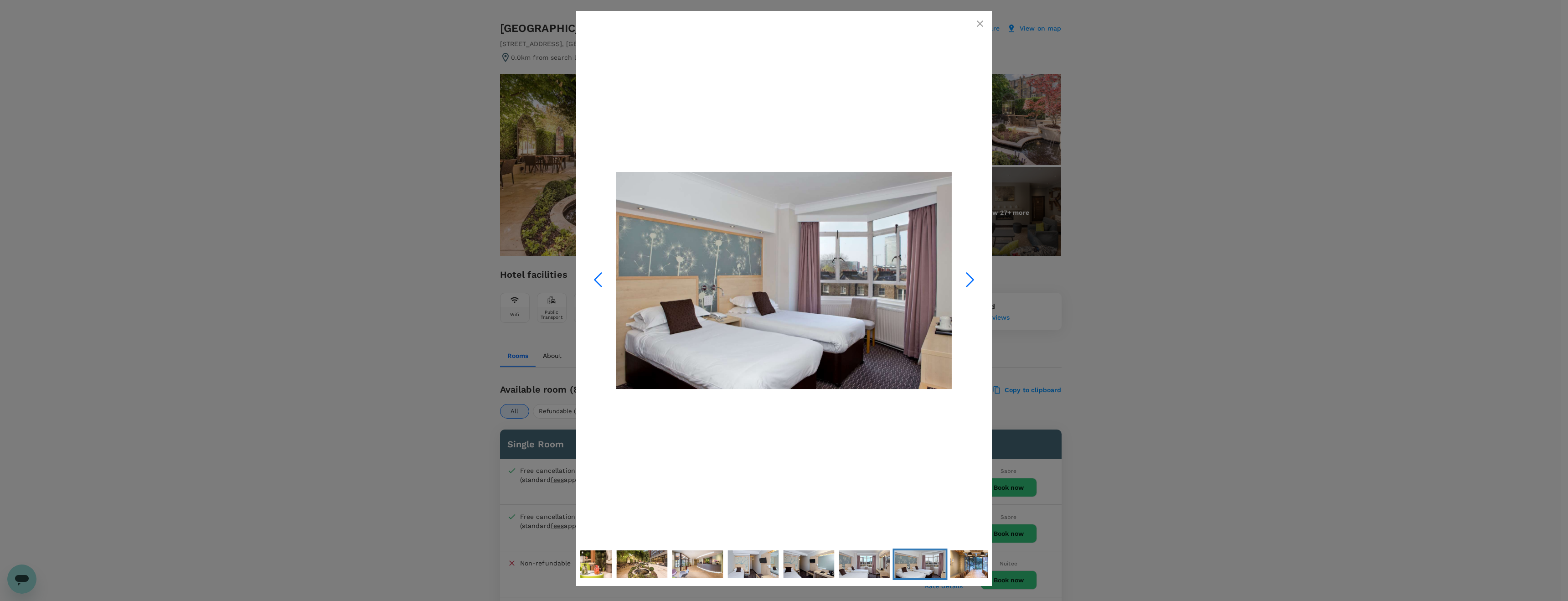
click at [968, 281] on icon "Next Slide" at bounding box center [970, 279] width 27 height 27
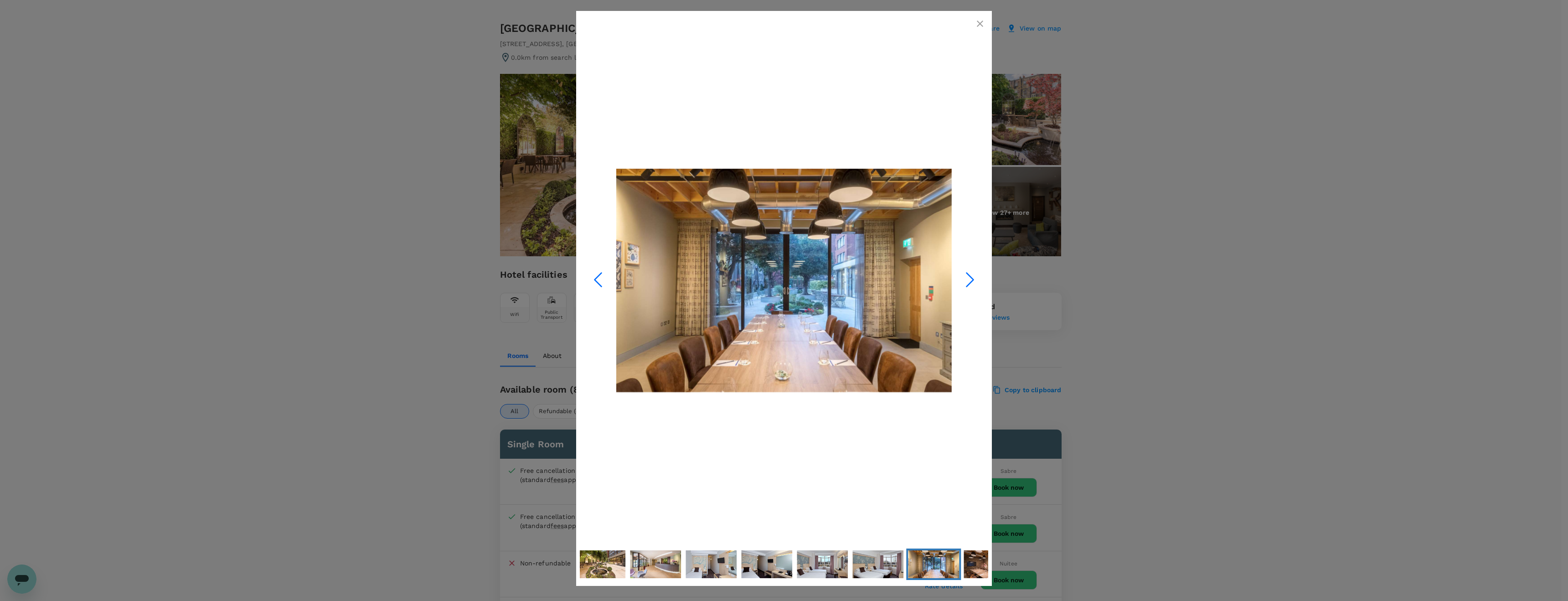
click at [968, 281] on icon "Next Slide" at bounding box center [970, 279] width 27 height 27
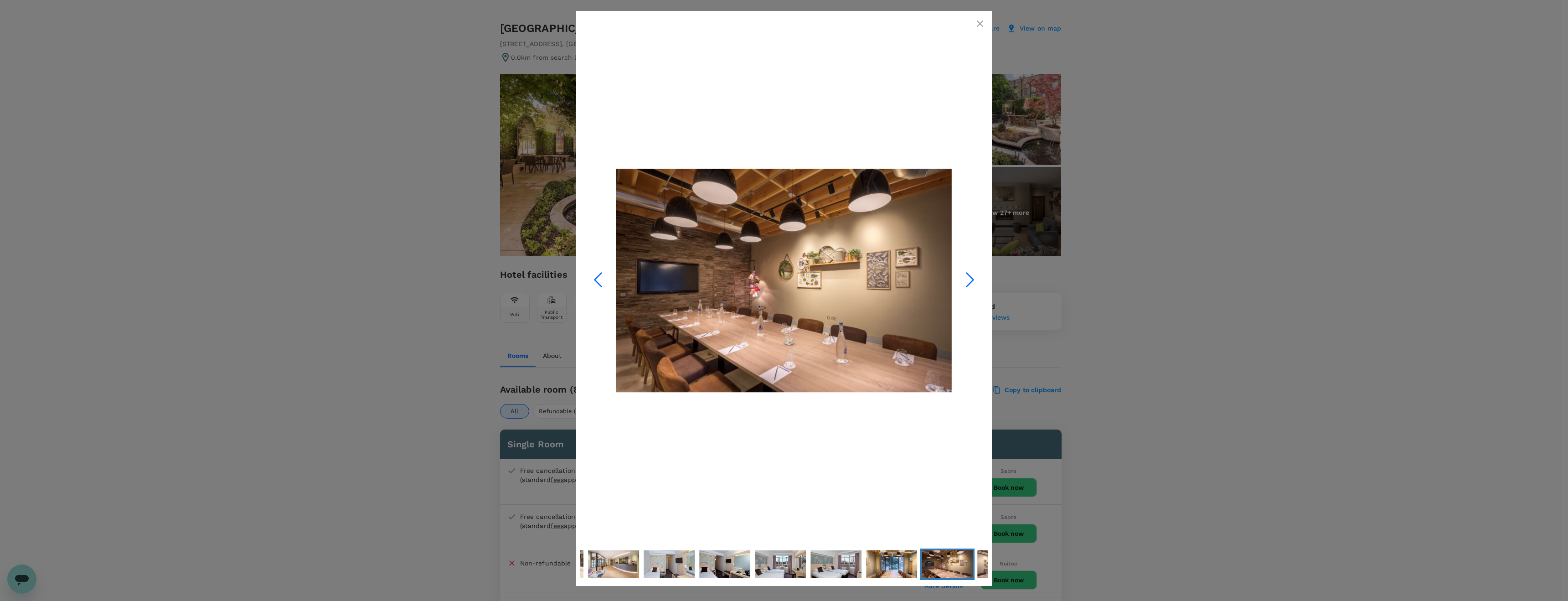
click at [968, 281] on icon "Next Slide" at bounding box center [970, 279] width 27 height 27
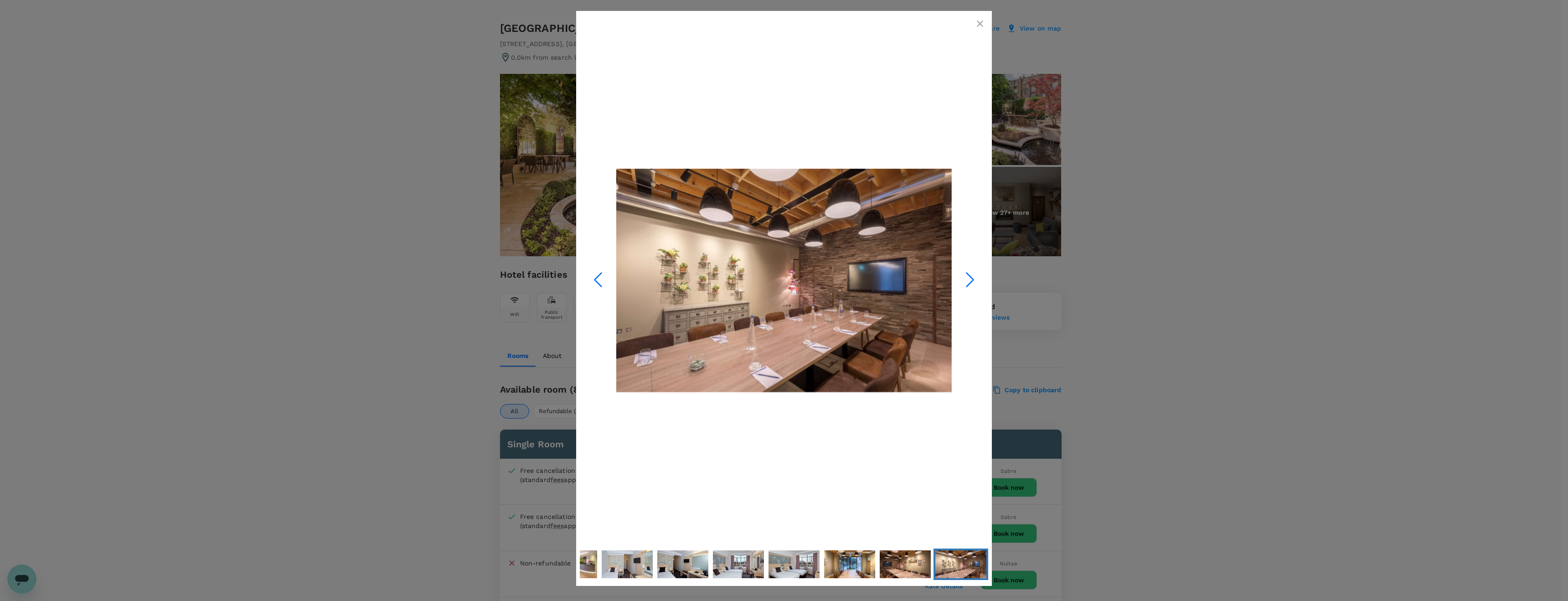
click at [968, 281] on icon "Next Slide" at bounding box center [970, 279] width 27 height 27
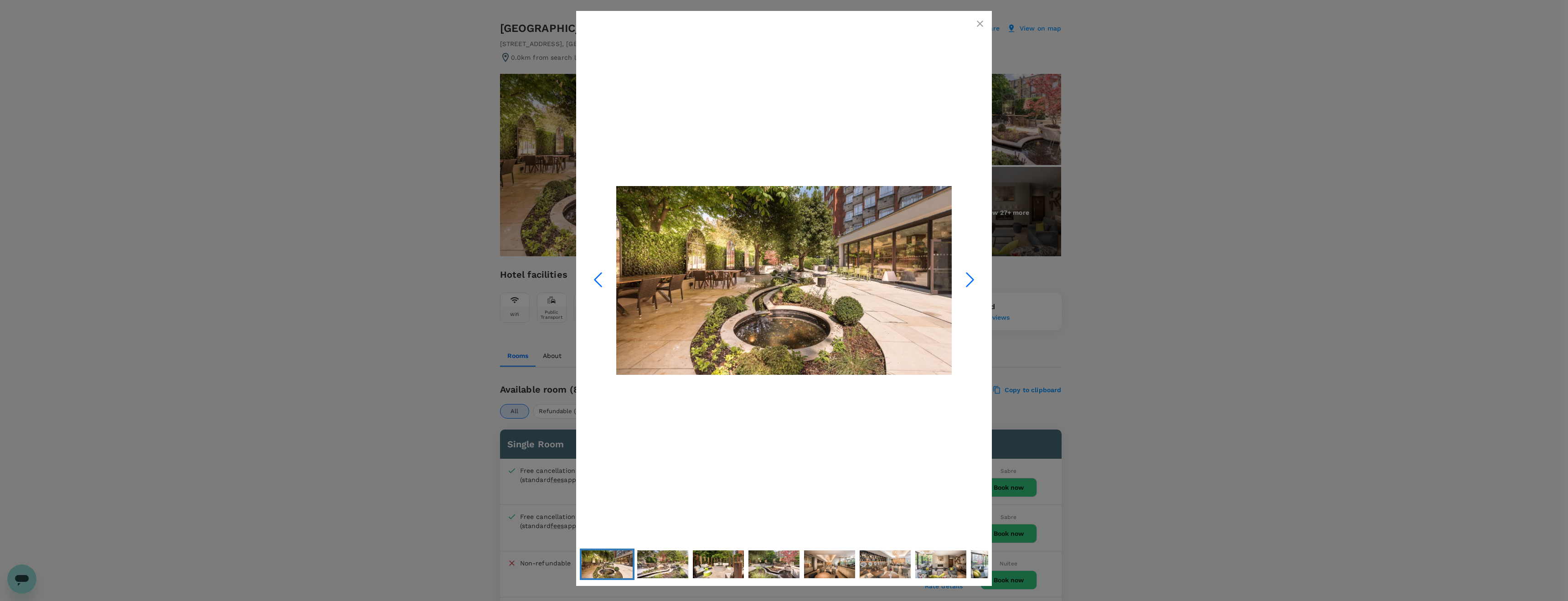
click at [968, 281] on icon "Next Slide" at bounding box center [970, 279] width 27 height 27
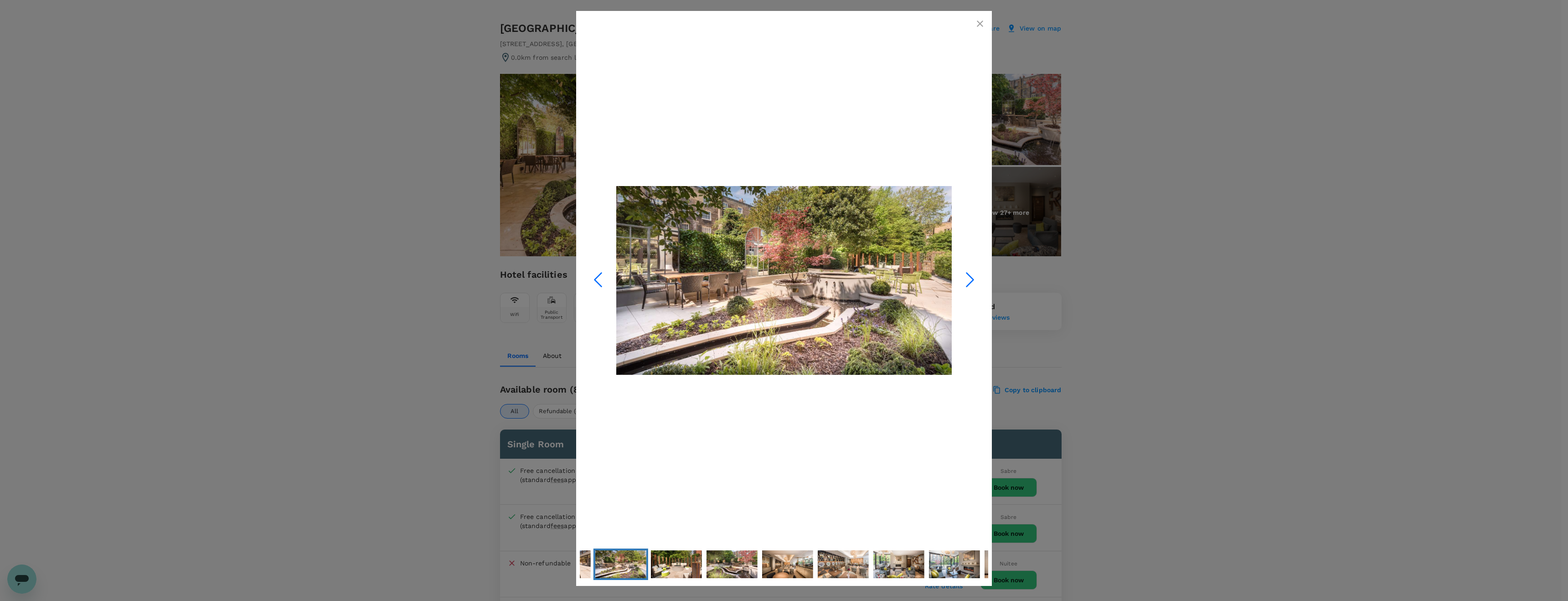
click at [968, 281] on icon "Next Slide" at bounding box center [970, 279] width 27 height 27
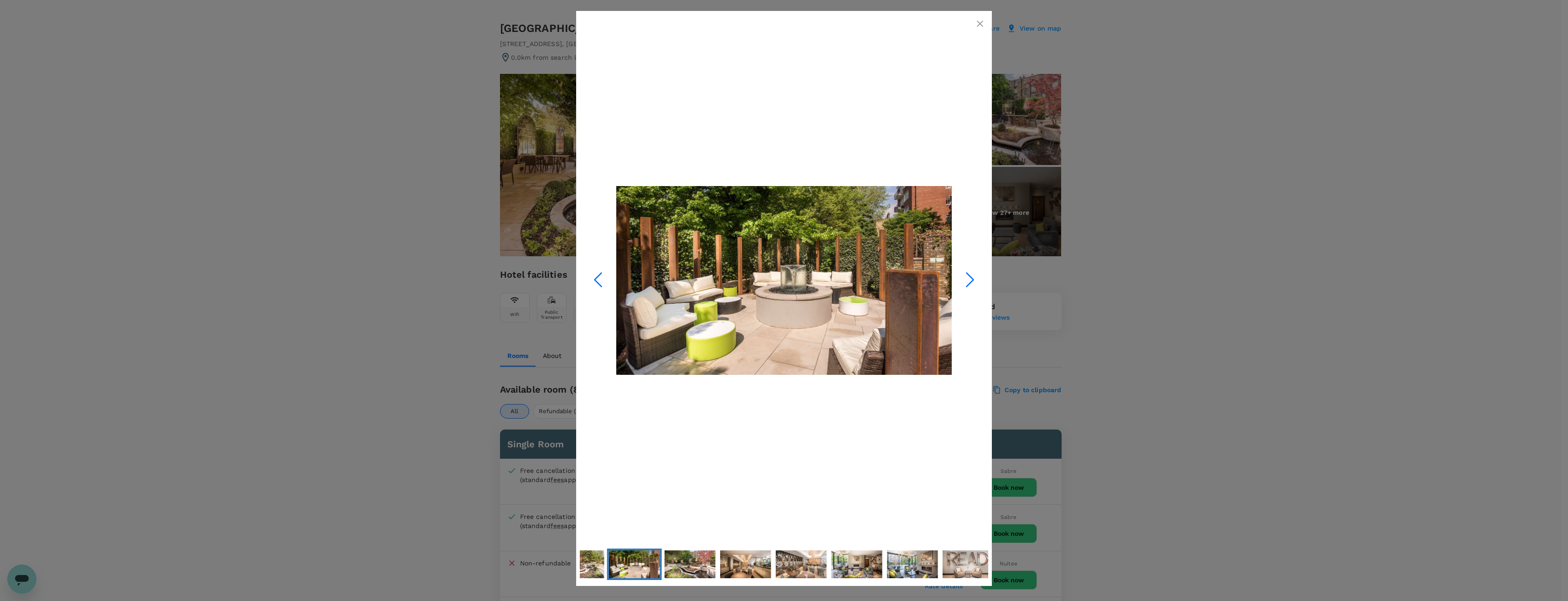
click at [968, 281] on icon "Next Slide" at bounding box center [970, 279] width 27 height 27
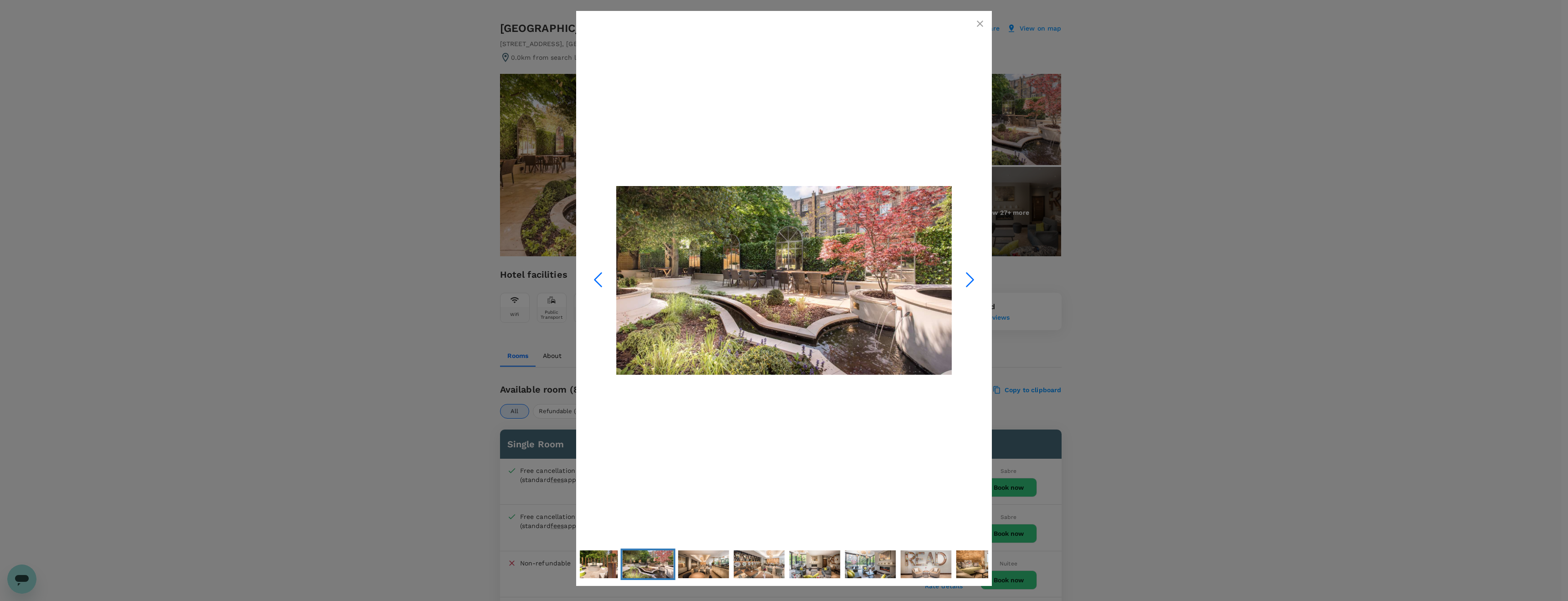
click at [968, 281] on icon "Next Slide" at bounding box center [970, 279] width 27 height 27
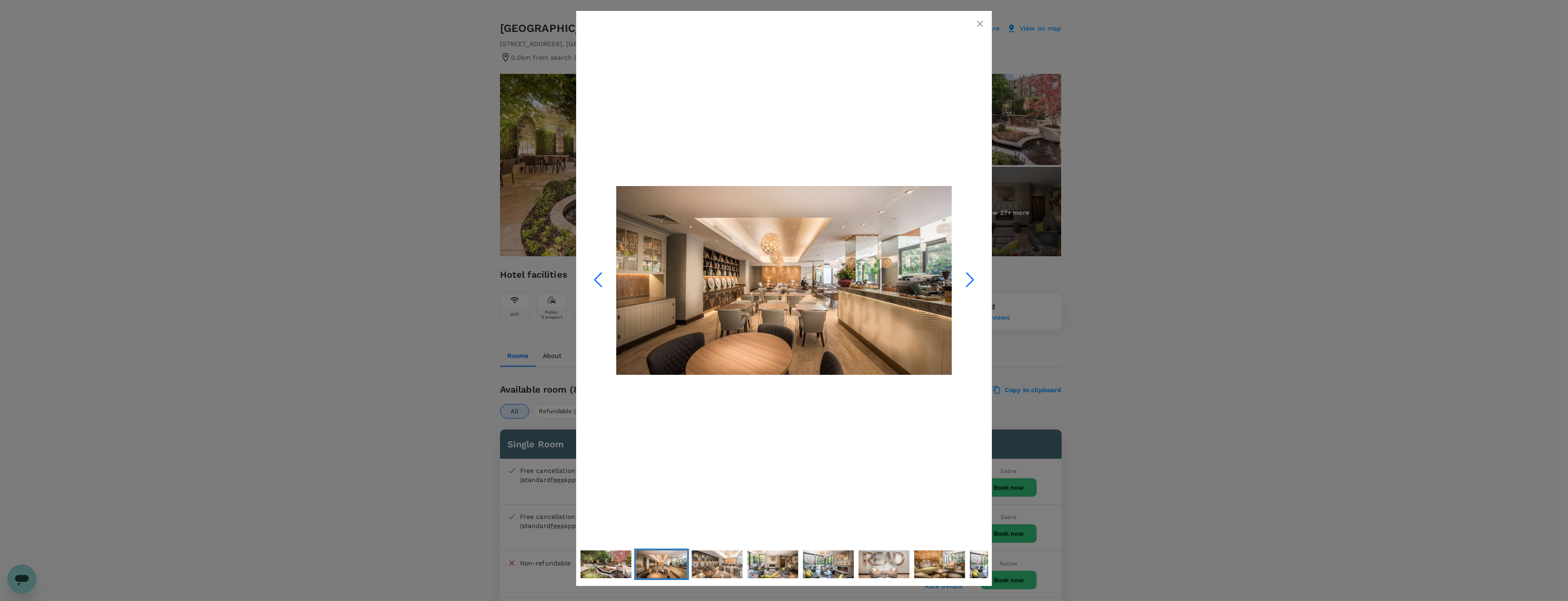
click at [968, 281] on icon "Next Slide" at bounding box center [970, 279] width 27 height 27
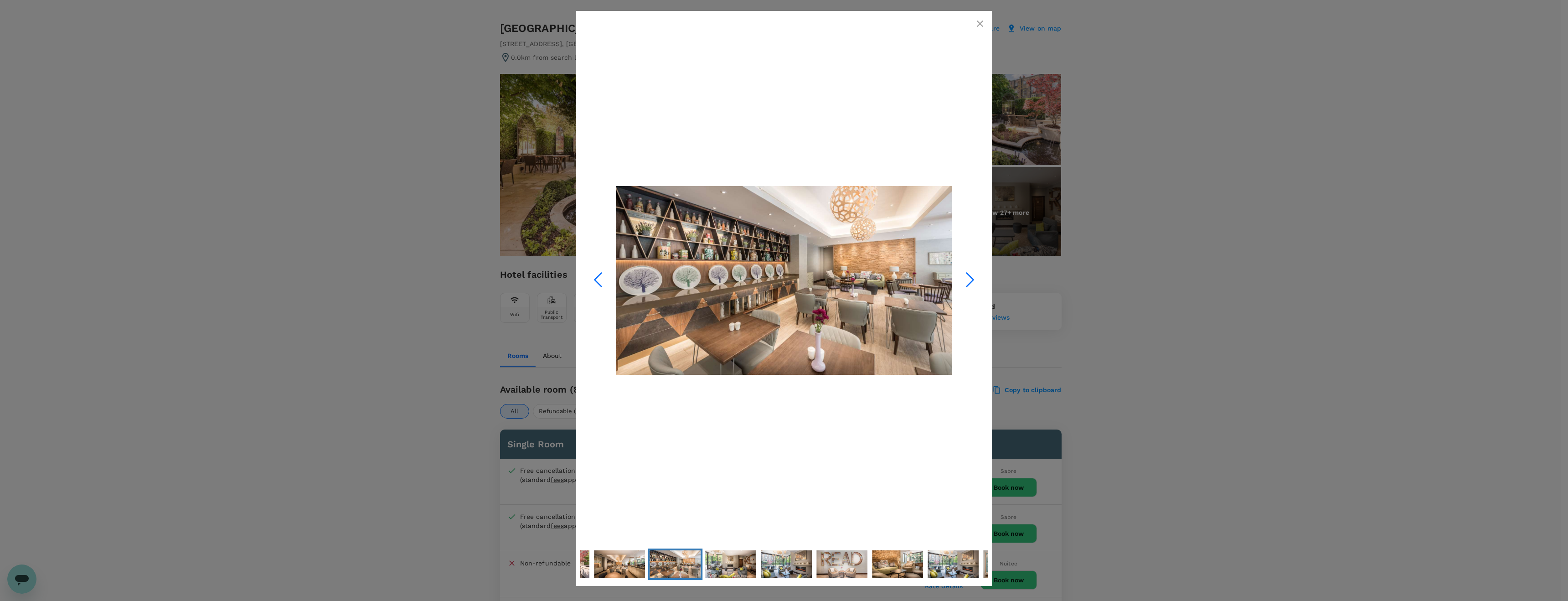
click at [968, 281] on icon "Next Slide" at bounding box center [970, 279] width 27 height 27
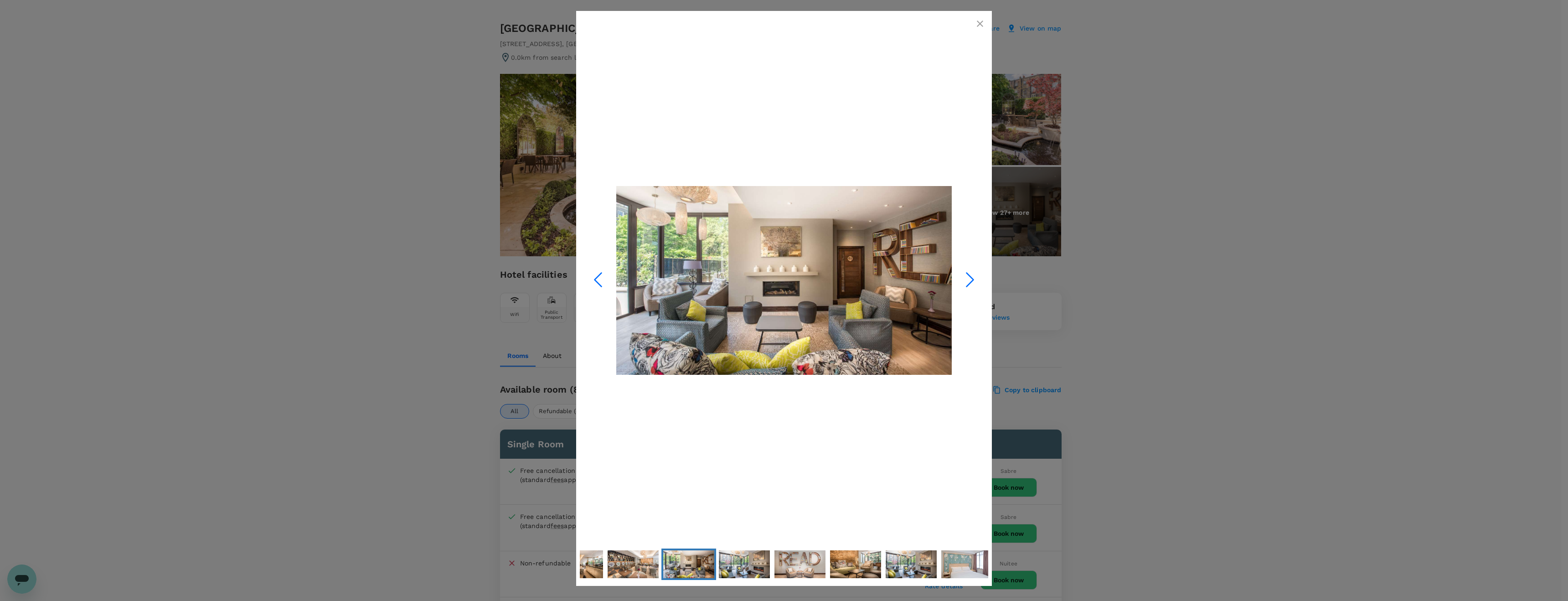
click at [968, 281] on icon "Next Slide" at bounding box center [970, 279] width 27 height 27
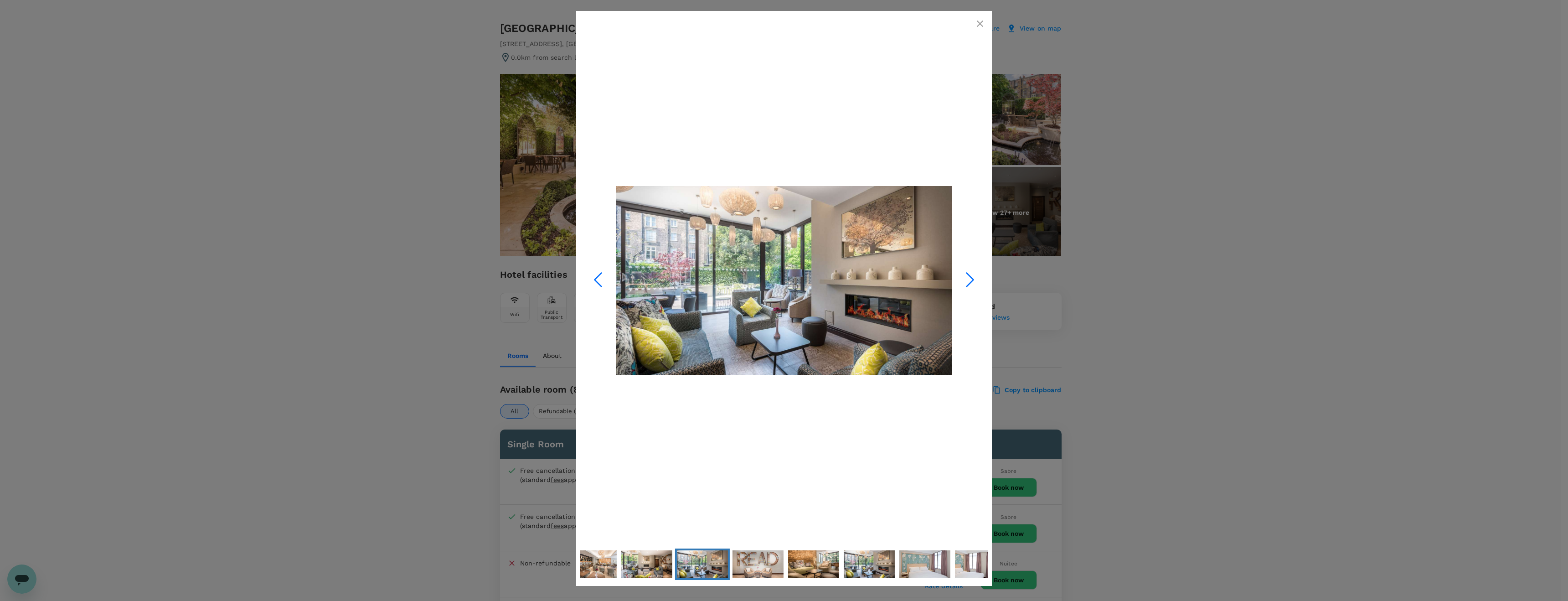
click at [968, 281] on icon "Next Slide" at bounding box center [970, 279] width 27 height 27
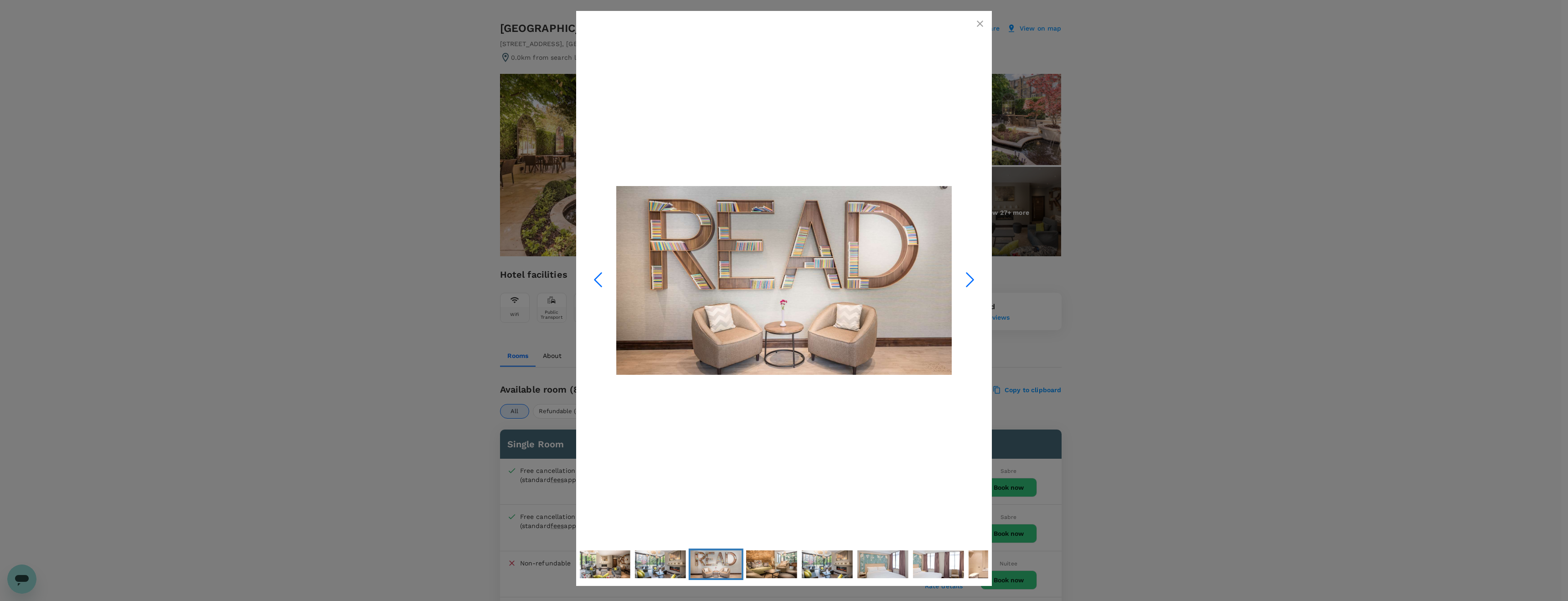
click at [968, 281] on icon "Next Slide" at bounding box center [970, 279] width 27 height 27
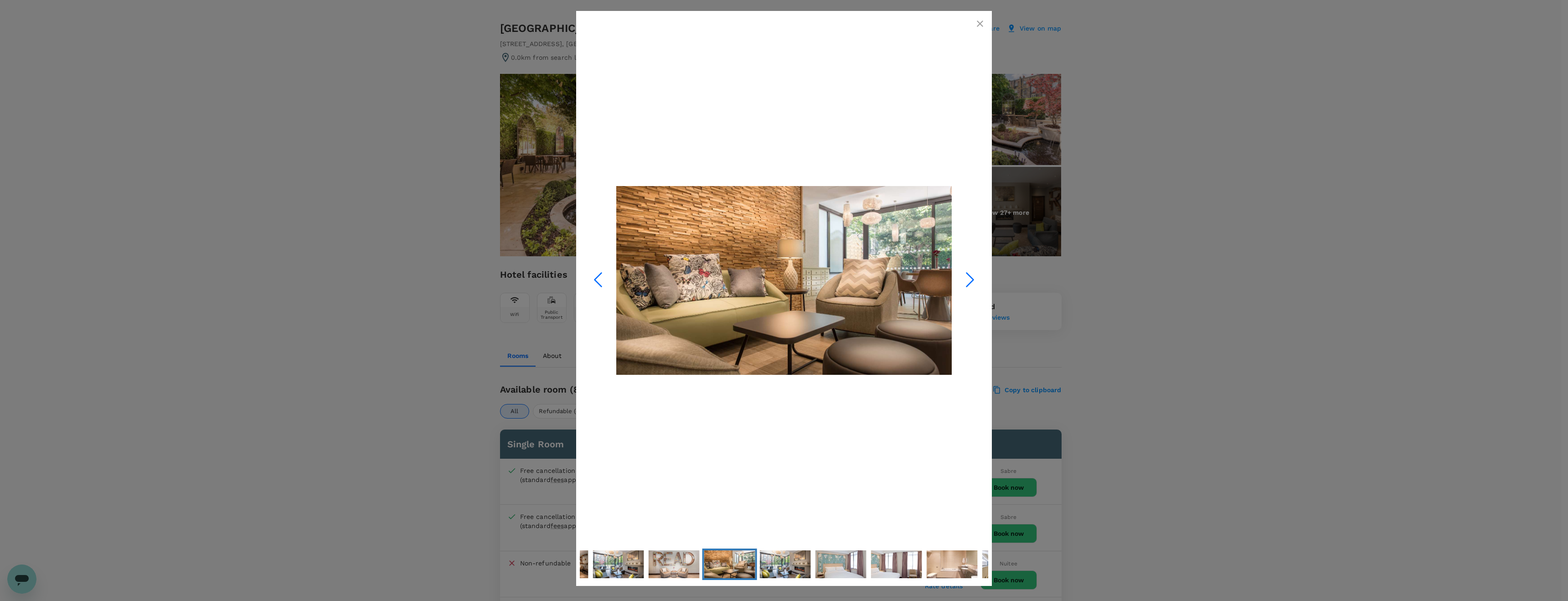
click at [984, 23] on icon "button" at bounding box center [980, 24] width 11 height 11
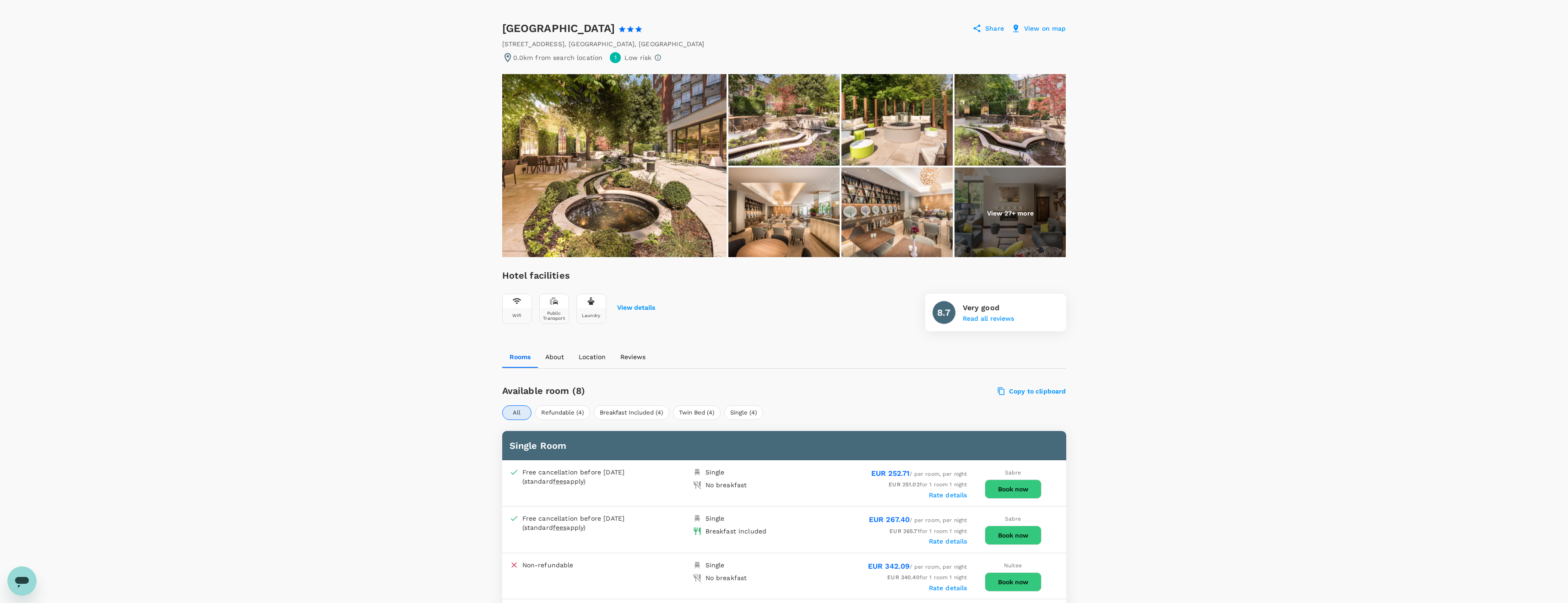
click at [1042, 27] on p "View on map" at bounding box center [1045, 28] width 42 height 9
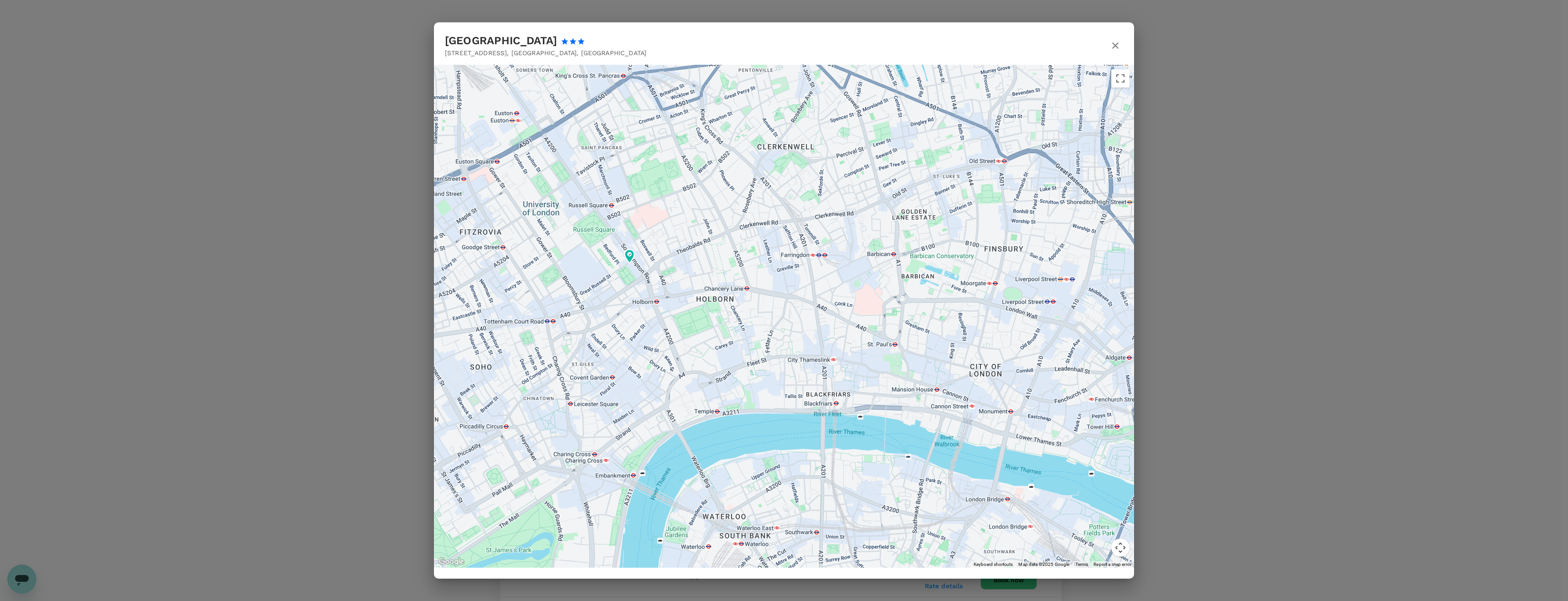
drag, startPoint x: 1048, startPoint y: 379, endPoint x: 884, endPoint y: 311, distance: 177.5
click at [884, 311] on div at bounding box center [1405, 576] width 1568 height 656
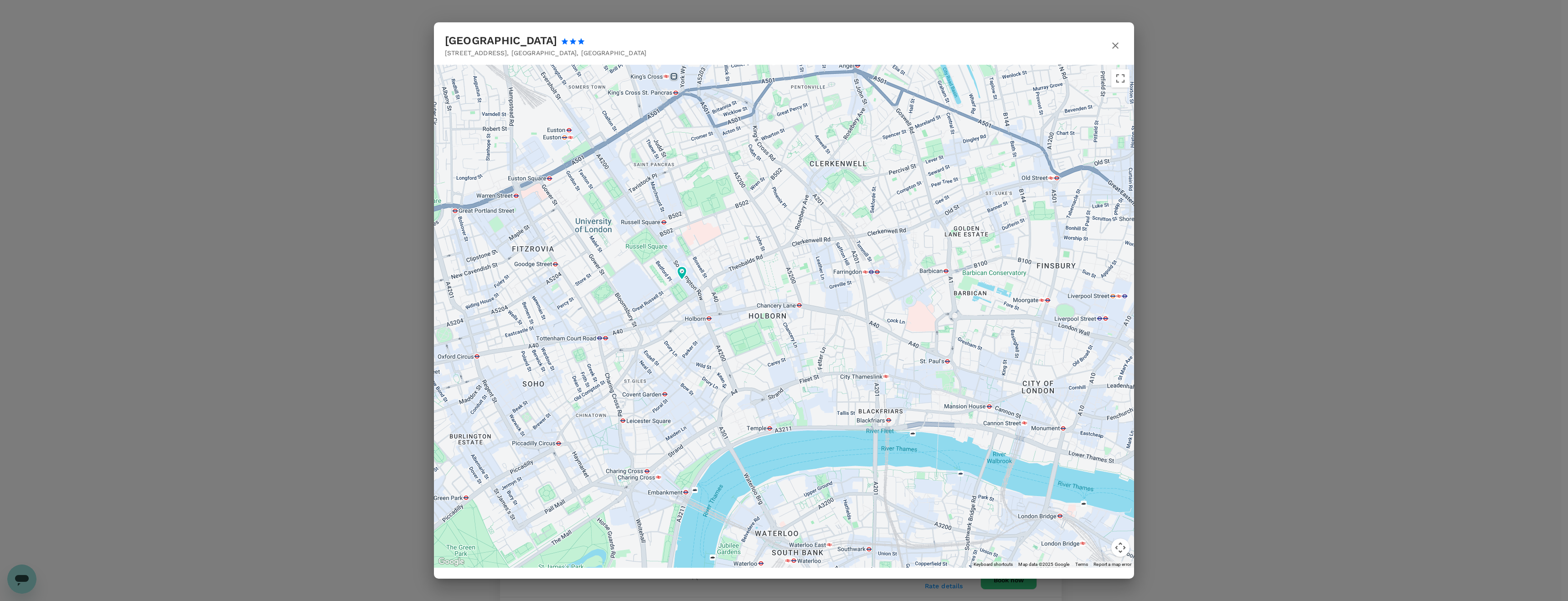
drag, startPoint x: 1043, startPoint y: 352, endPoint x: 1094, endPoint y: 370, distance: 54.1
click at [527, 67] on div at bounding box center [784, 316] width 700 height 503
click at [1115, 45] on icon "button" at bounding box center [1115, 46] width 6 height 6
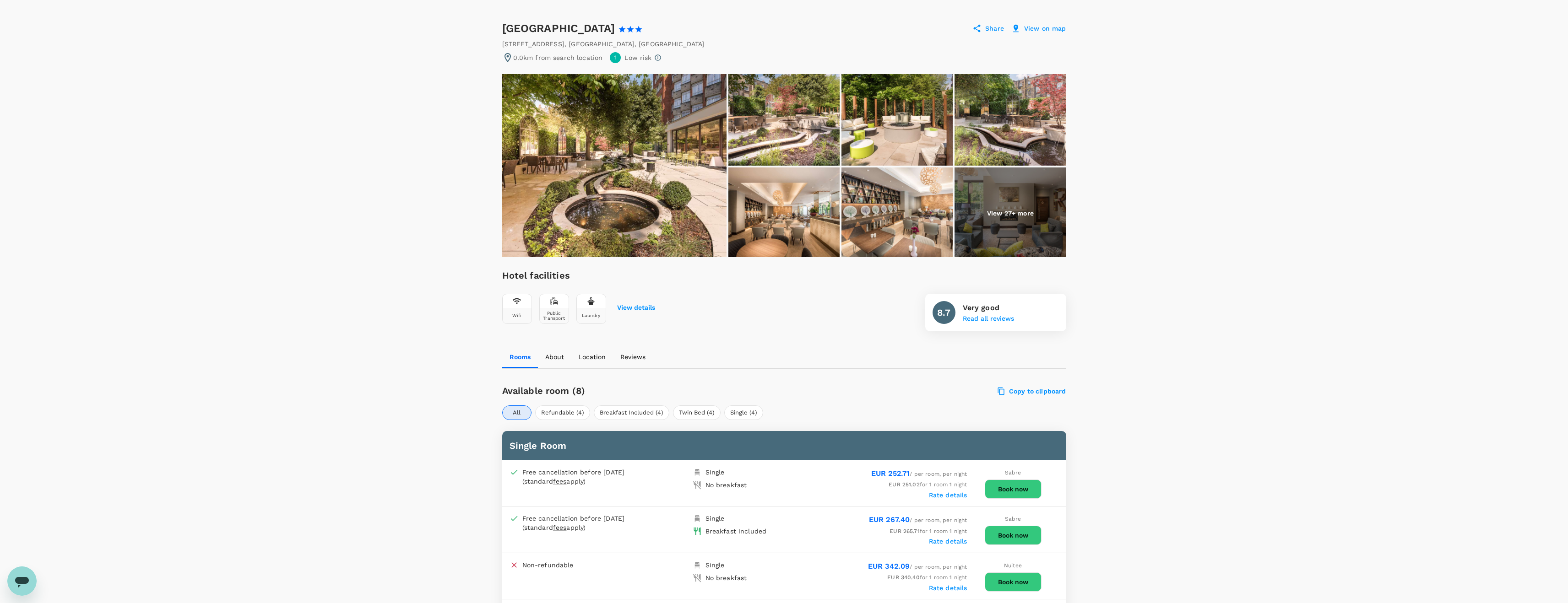
click at [1042, 30] on p "View on map" at bounding box center [1045, 28] width 42 height 9
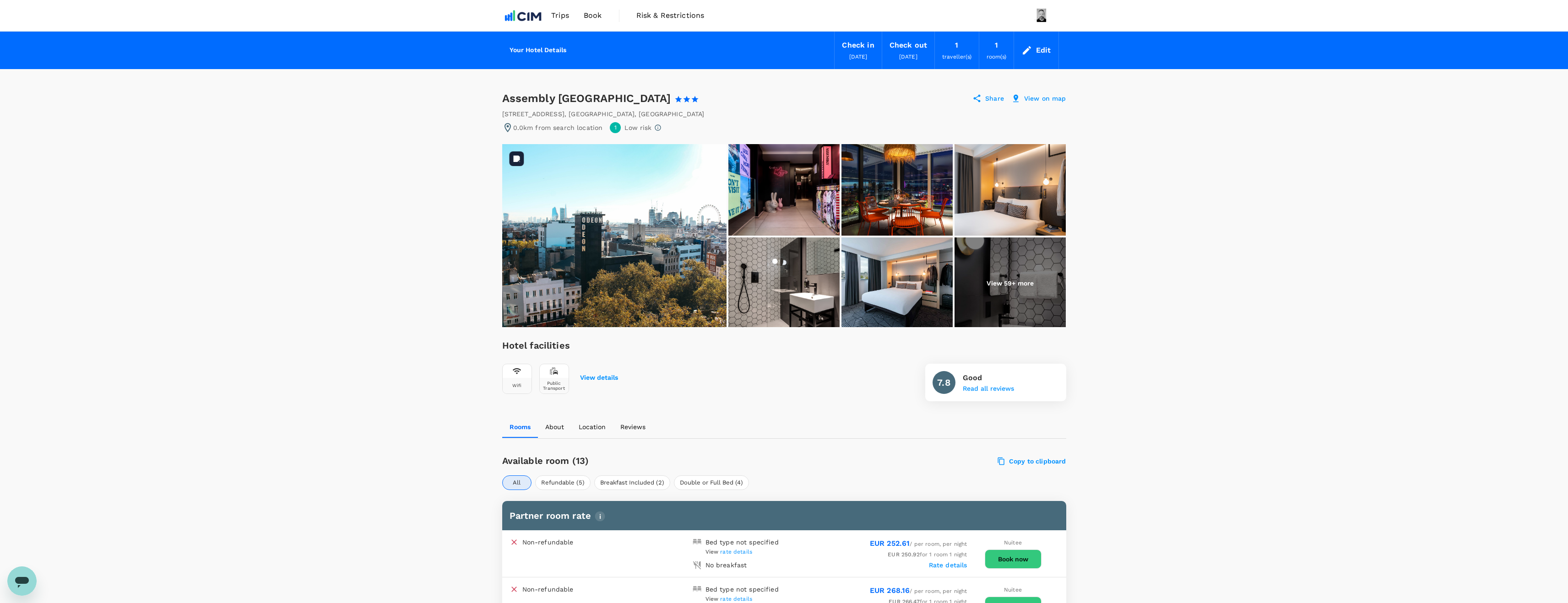
click at [646, 235] on img at bounding box center [614, 236] width 224 height 183
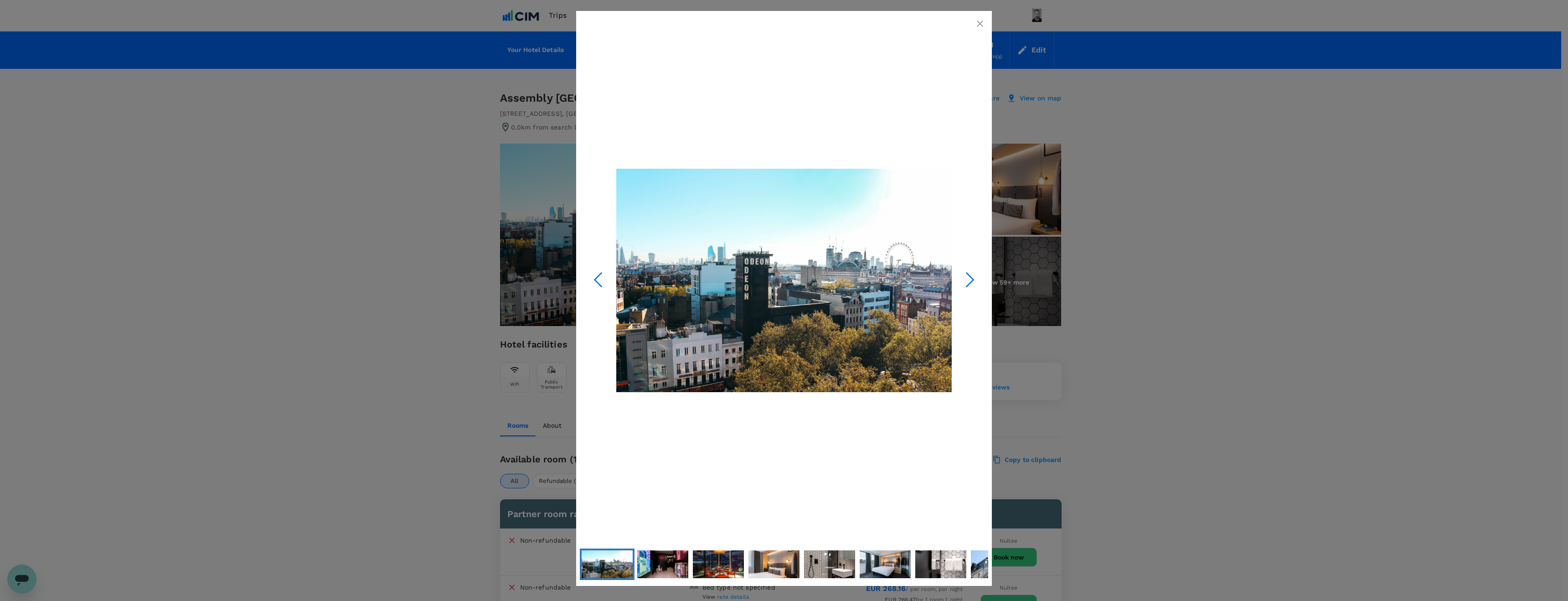
click at [969, 281] on icon "Next Slide" at bounding box center [970, 279] width 27 height 27
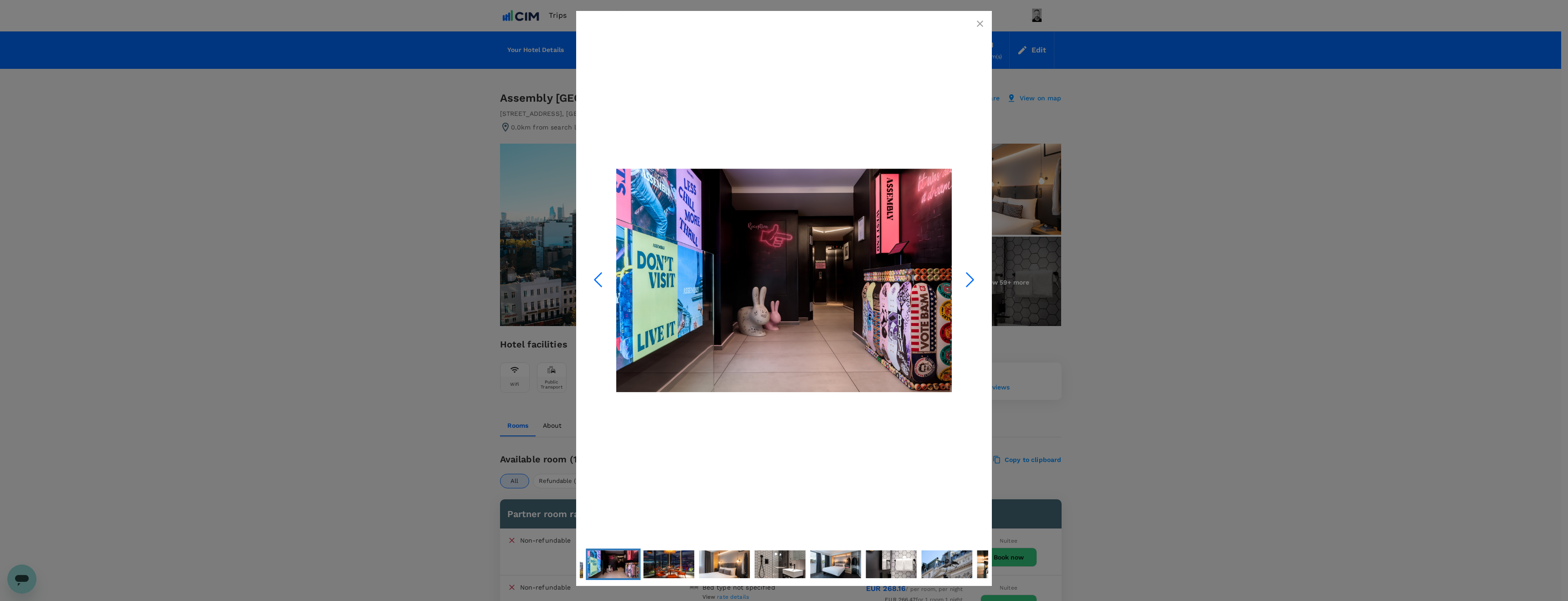
click at [969, 281] on icon "Next Slide" at bounding box center [970, 279] width 27 height 27
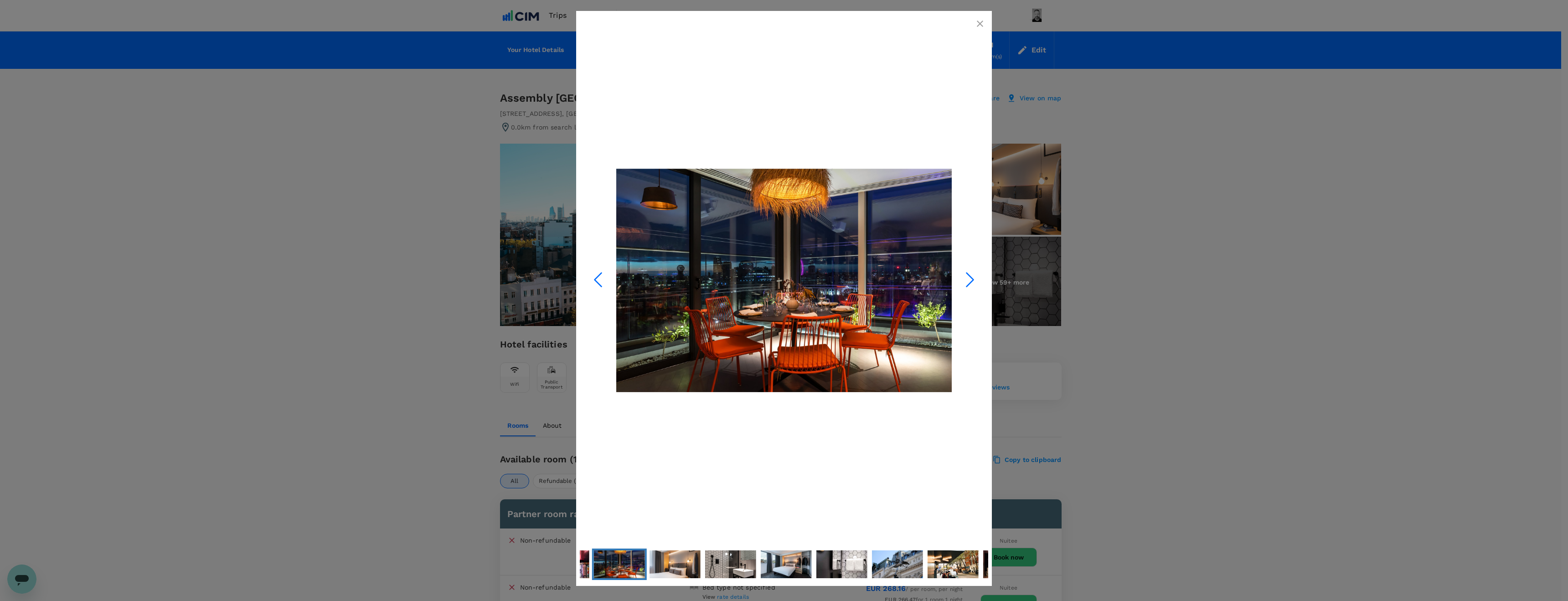
click at [969, 281] on icon "Next Slide" at bounding box center [970, 279] width 27 height 27
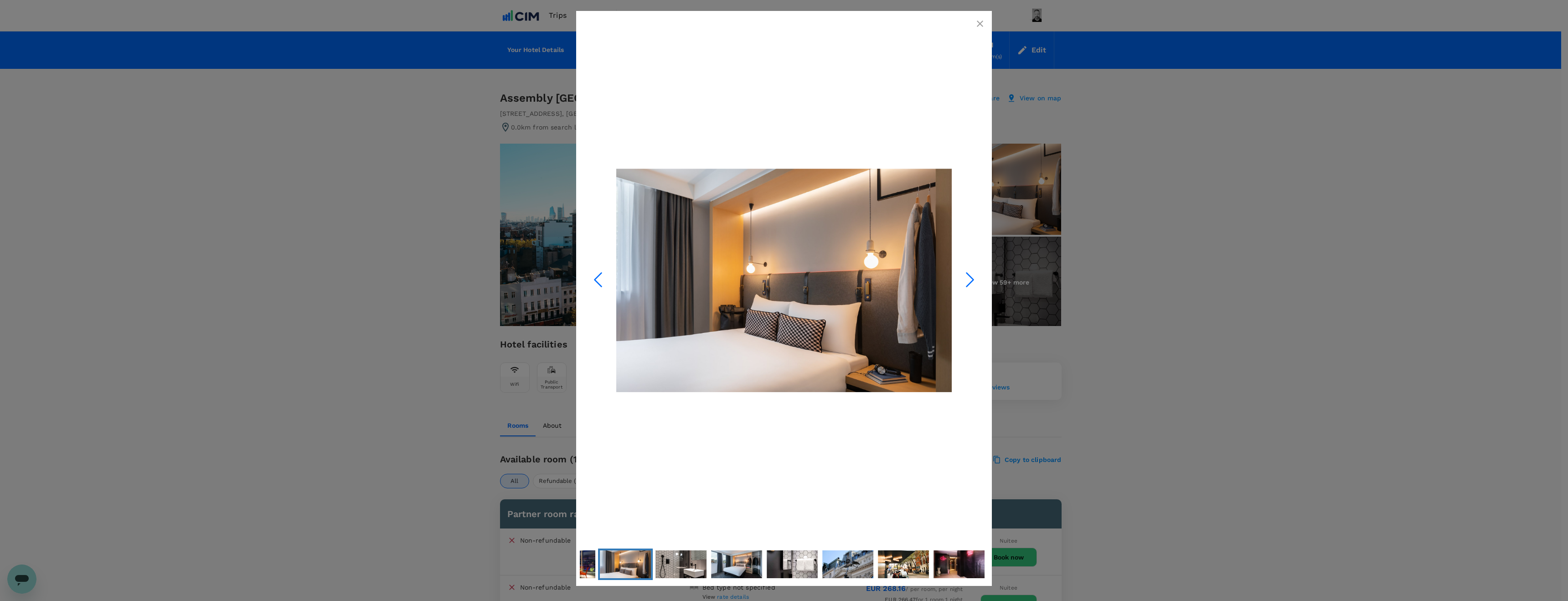
click at [969, 281] on icon "Next Slide" at bounding box center [970, 279] width 27 height 27
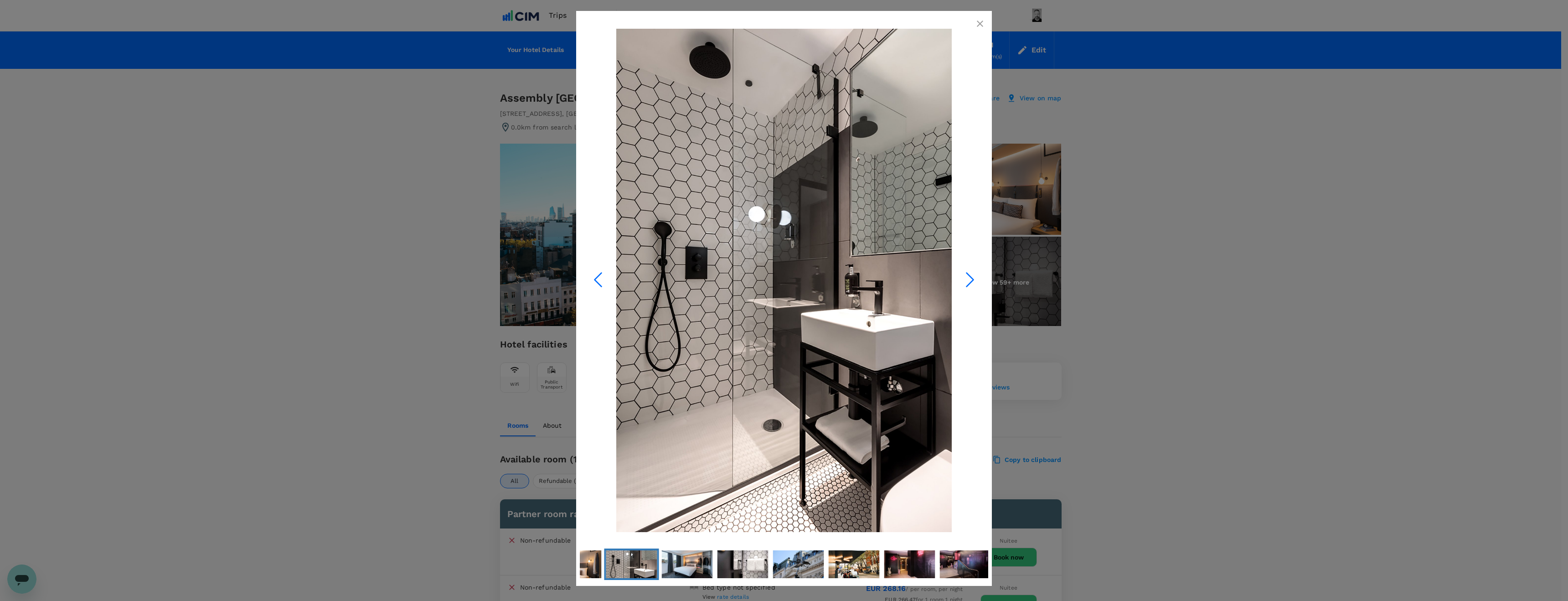
click at [969, 281] on icon "Next Slide" at bounding box center [970, 279] width 27 height 27
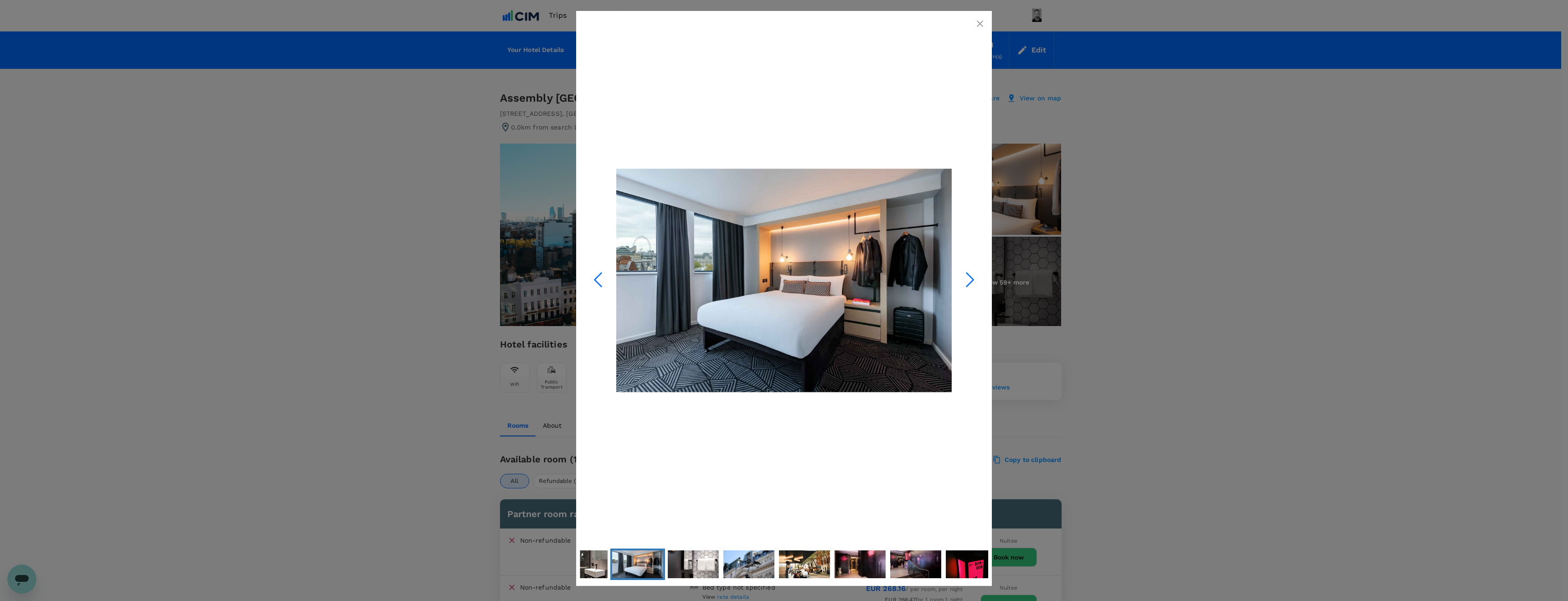
click at [969, 281] on icon "Next Slide" at bounding box center [970, 279] width 27 height 27
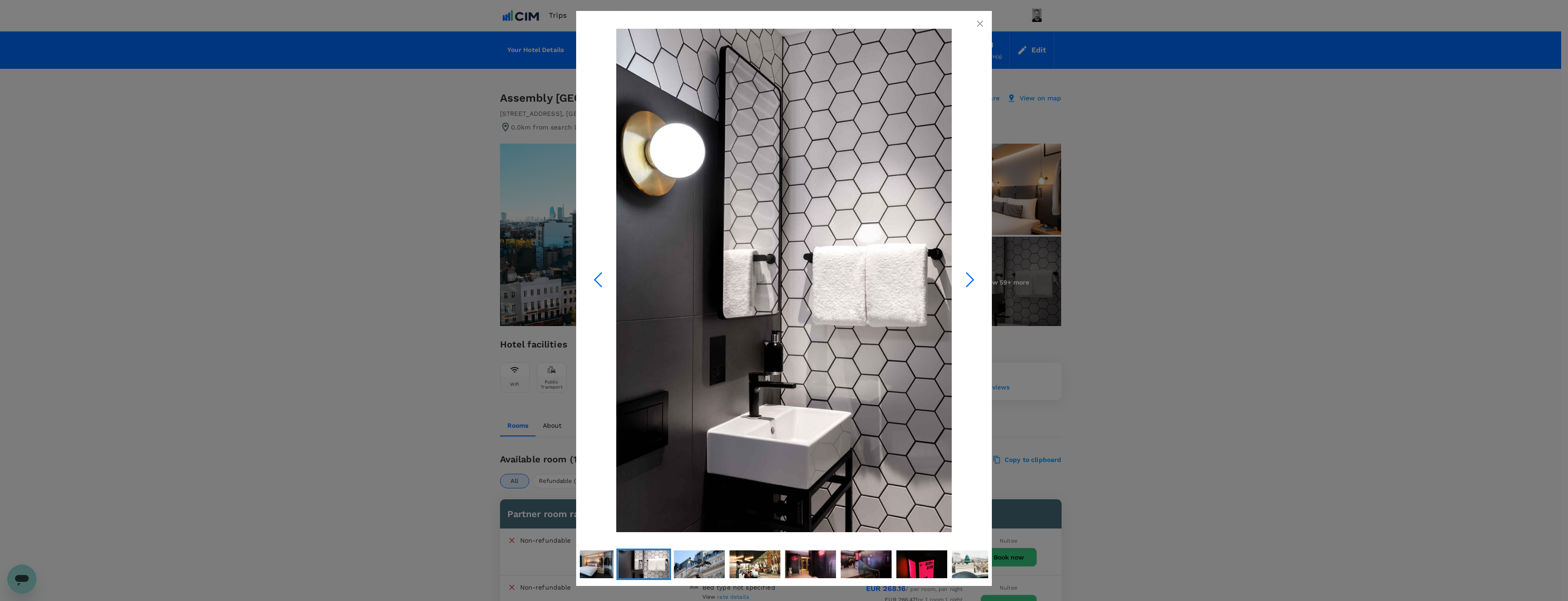
click at [969, 281] on icon "Next Slide" at bounding box center [970, 279] width 27 height 27
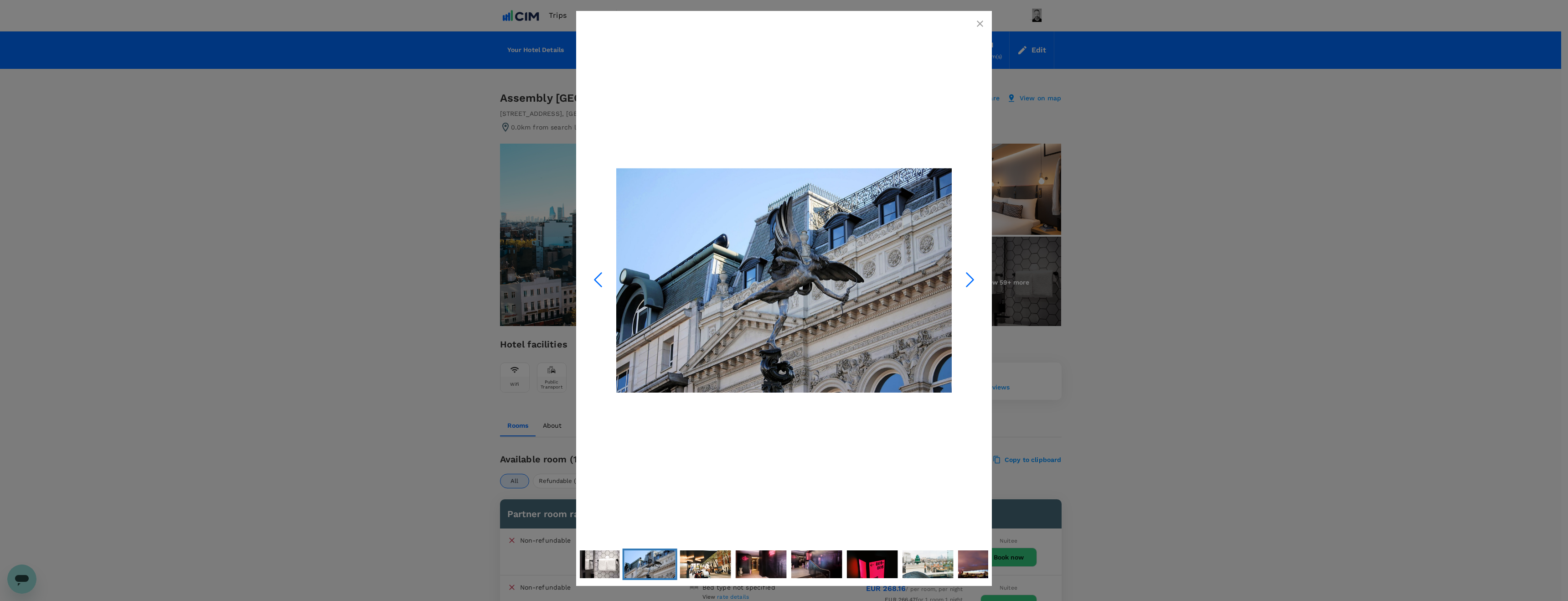
click at [969, 281] on icon "Next Slide" at bounding box center [970, 279] width 27 height 27
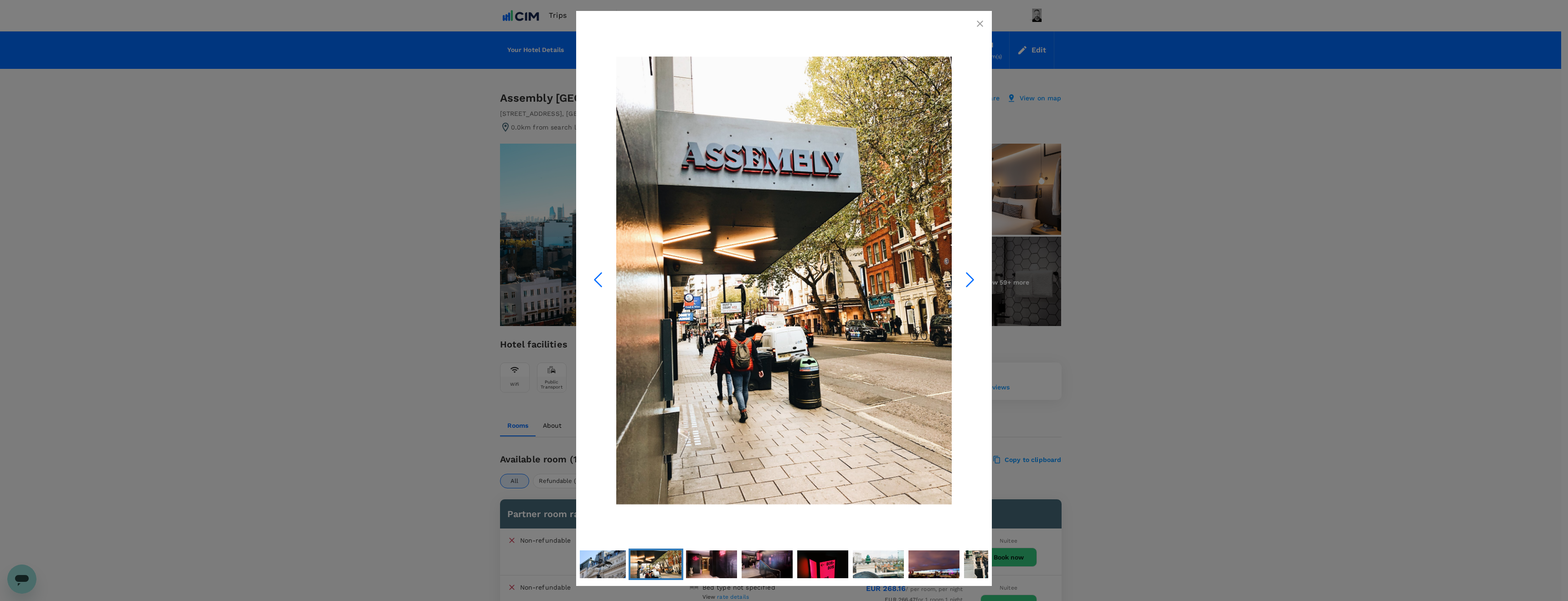
click at [969, 281] on icon "Next Slide" at bounding box center [970, 279] width 27 height 27
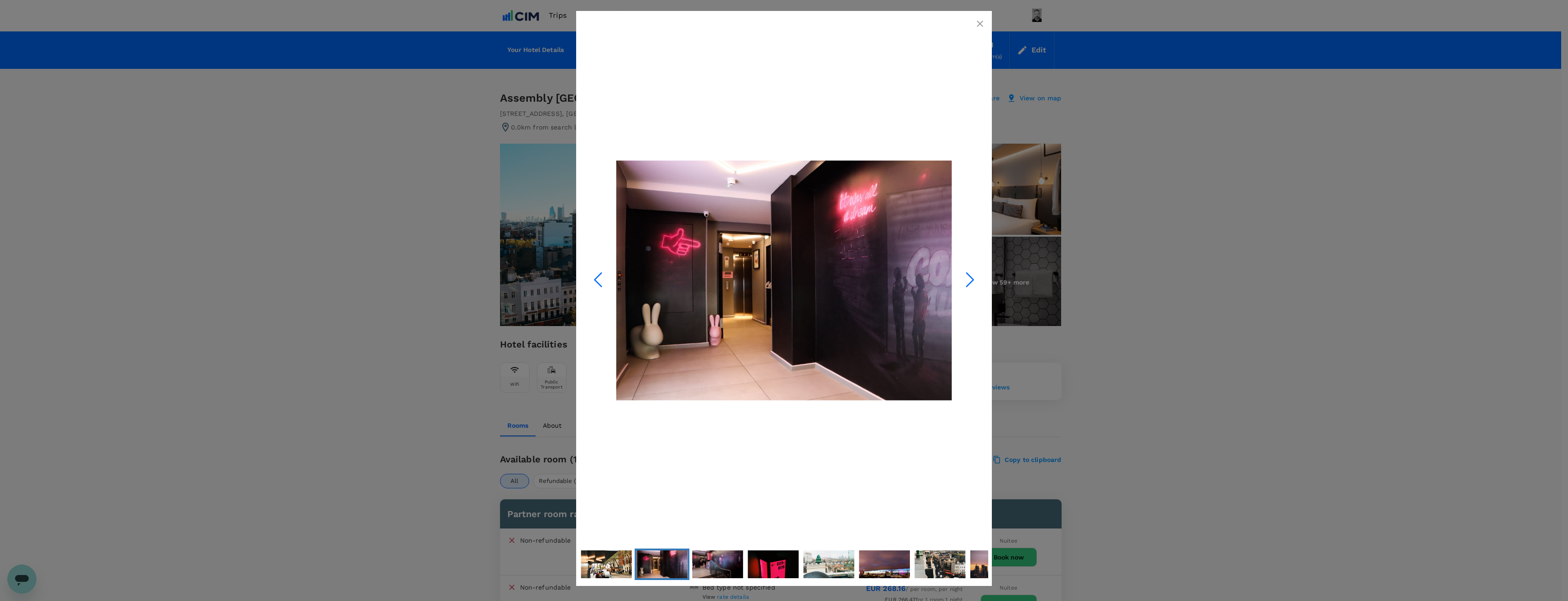
click at [969, 281] on icon "Next Slide" at bounding box center [970, 279] width 27 height 27
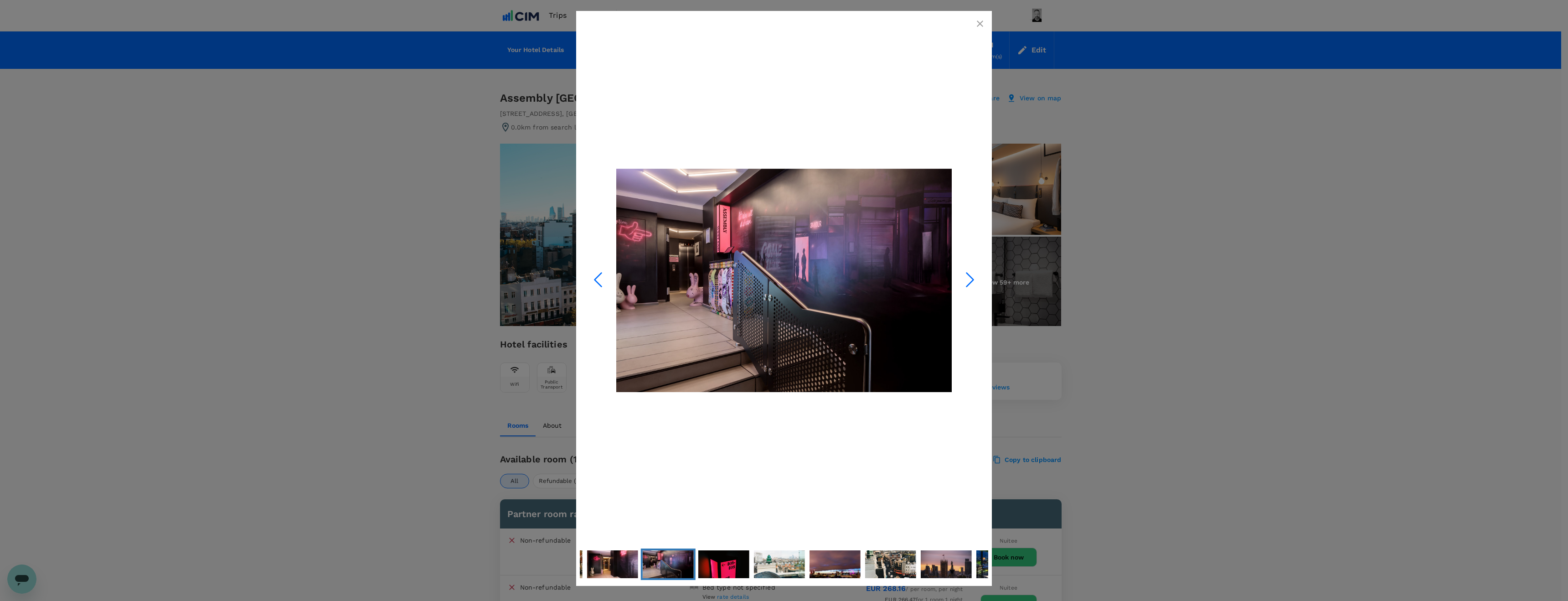
click at [969, 280] on icon "Next Slide" at bounding box center [970, 279] width 27 height 27
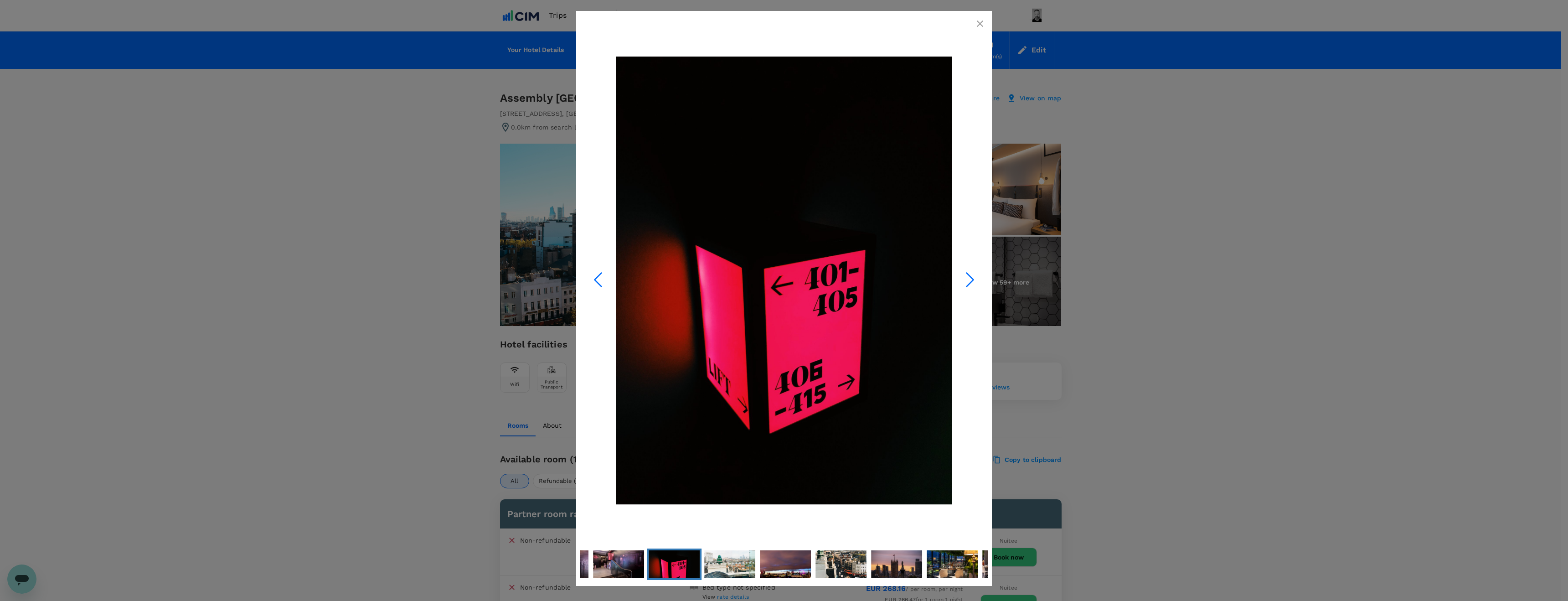
click at [969, 280] on icon "Next Slide" at bounding box center [970, 279] width 27 height 27
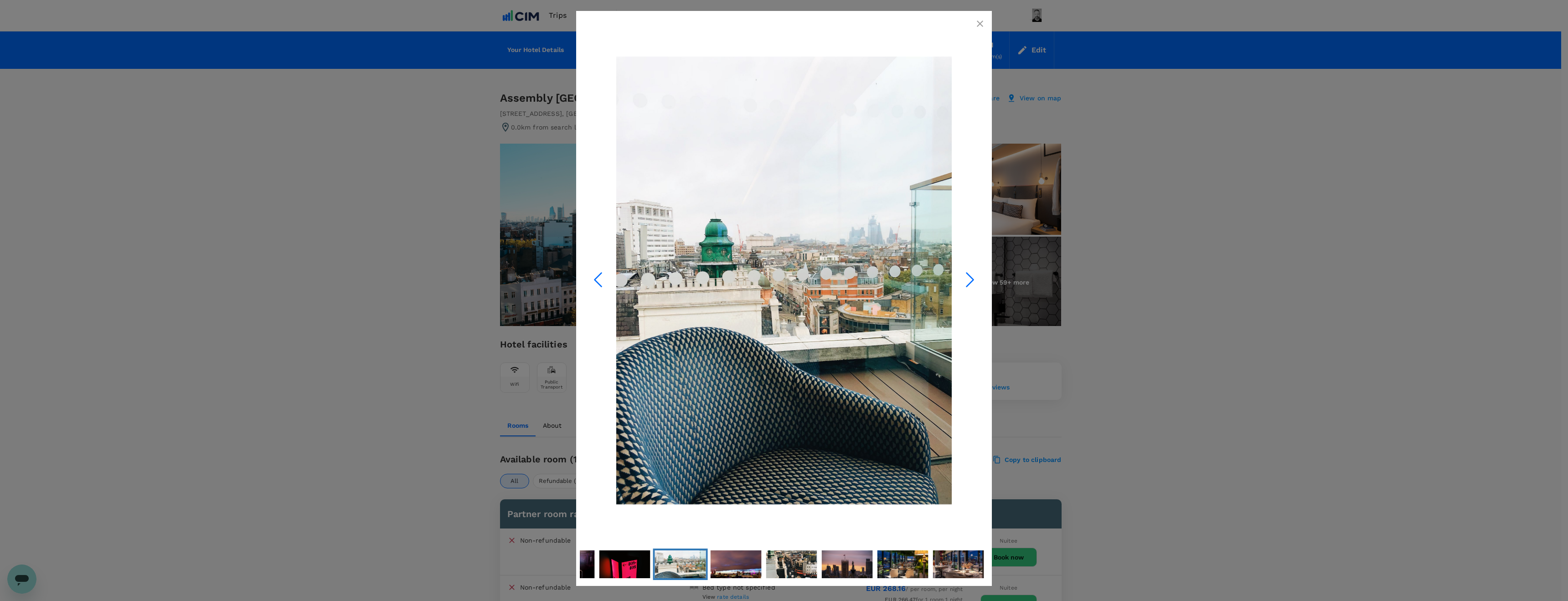
click at [969, 280] on icon "Next Slide" at bounding box center [970, 279] width 27 height 27
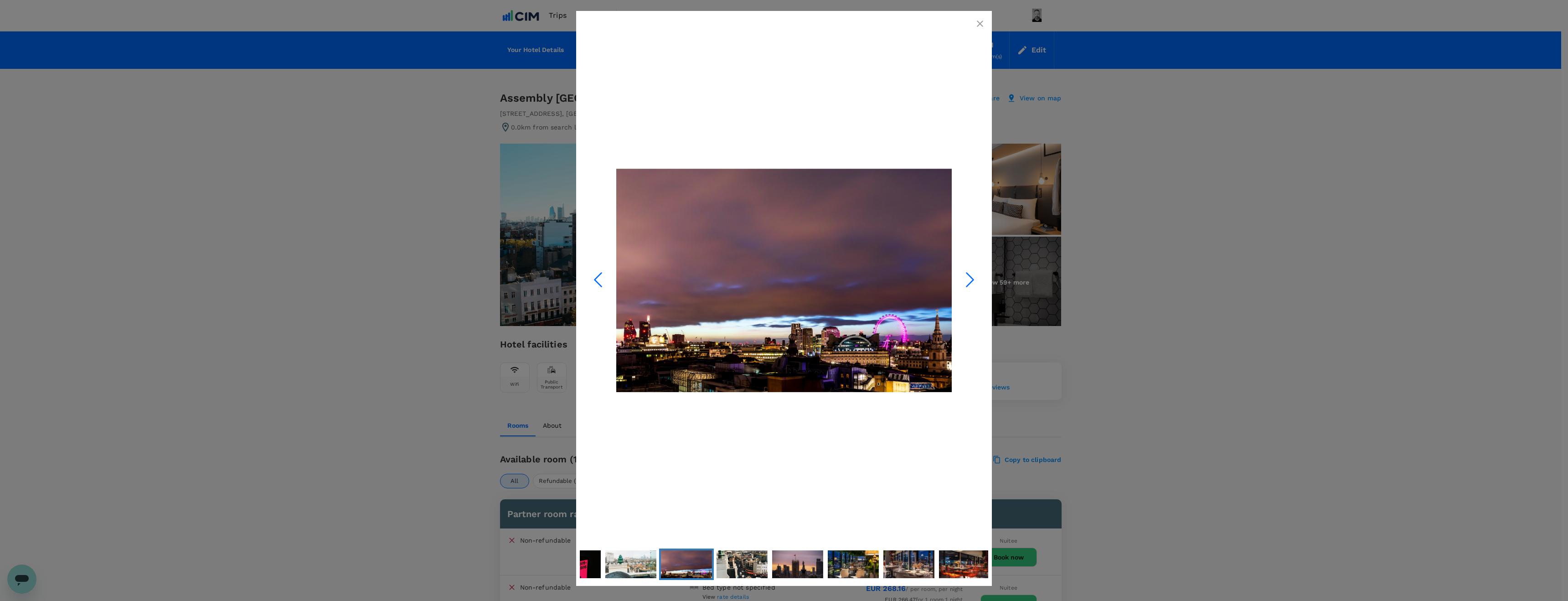
click at [969, 280] on icon "Next Slide" at bounding box center [970, 279] width 27 height 27
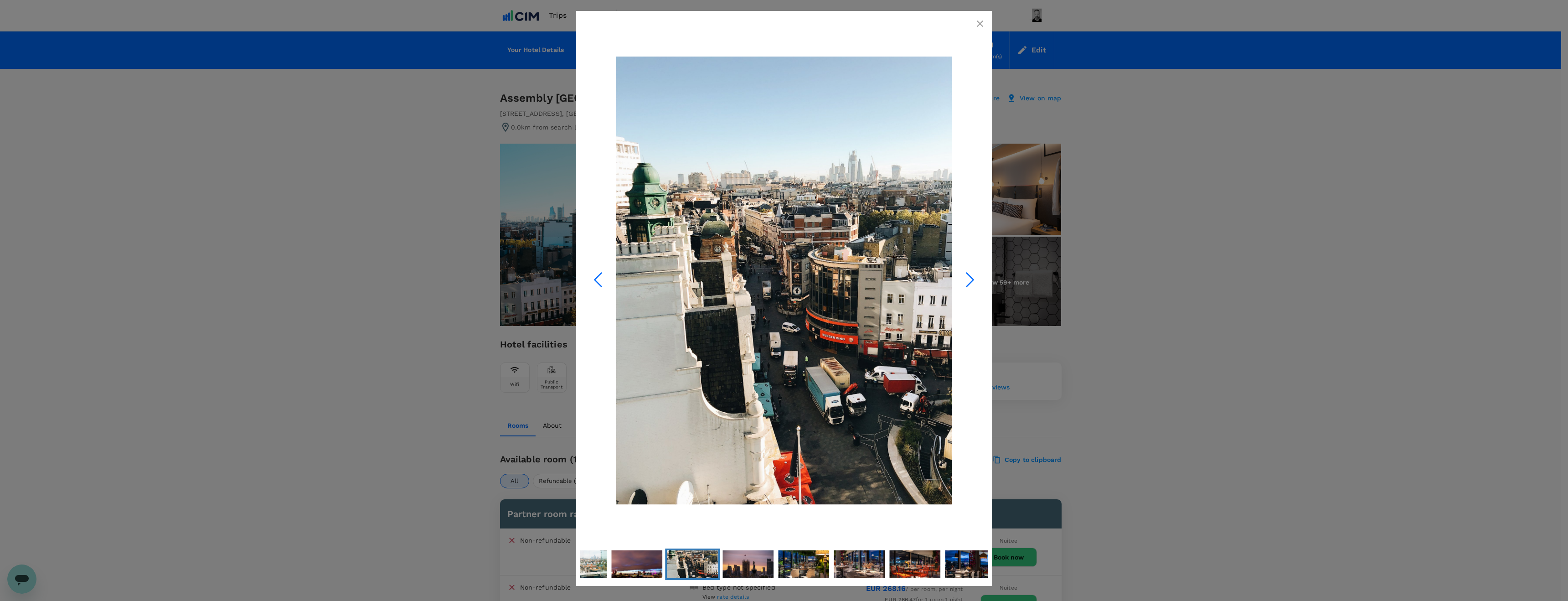
click at [969, 280] on icon "Next Slide" at bounding box center [970, 279] width 27 height 27
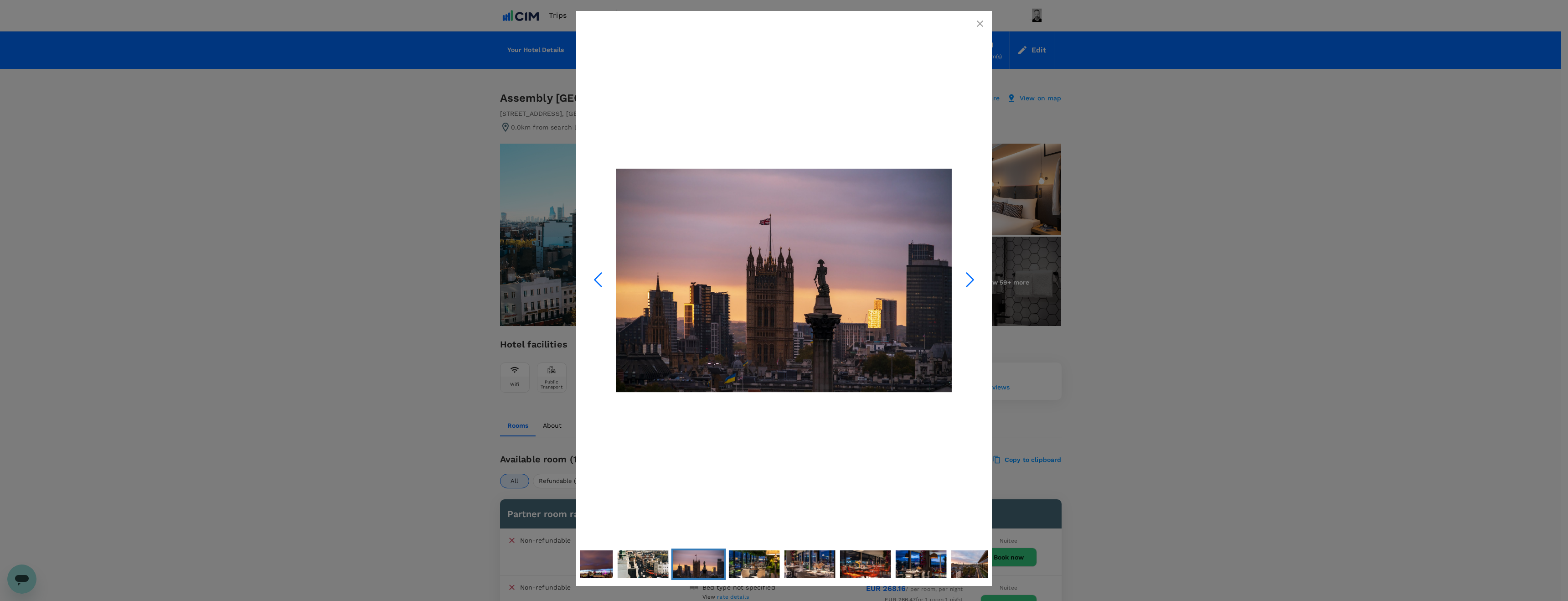
click at [969, 280] on icon "Next Slide" at bounding box center [970, 279] width 27 height 27
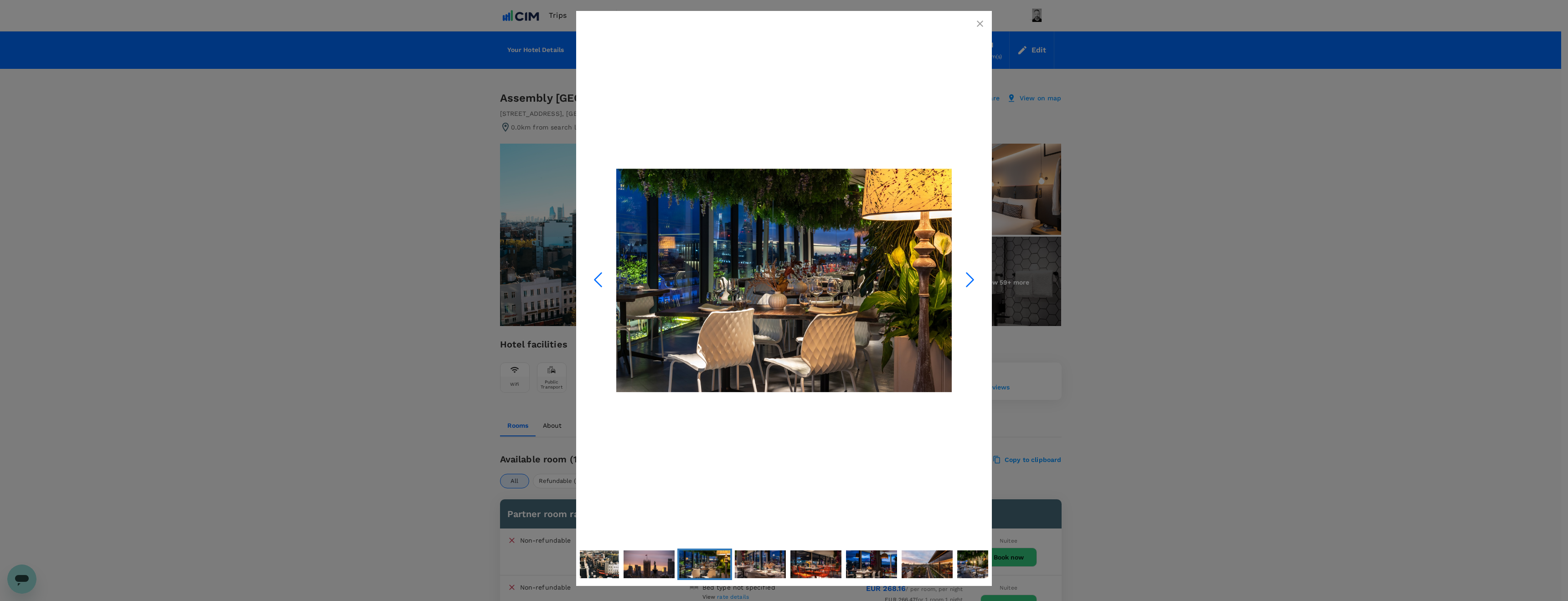
click at [969, 280] on icon "Next Slide" at bounding box center [970, 279] width 27 height 27
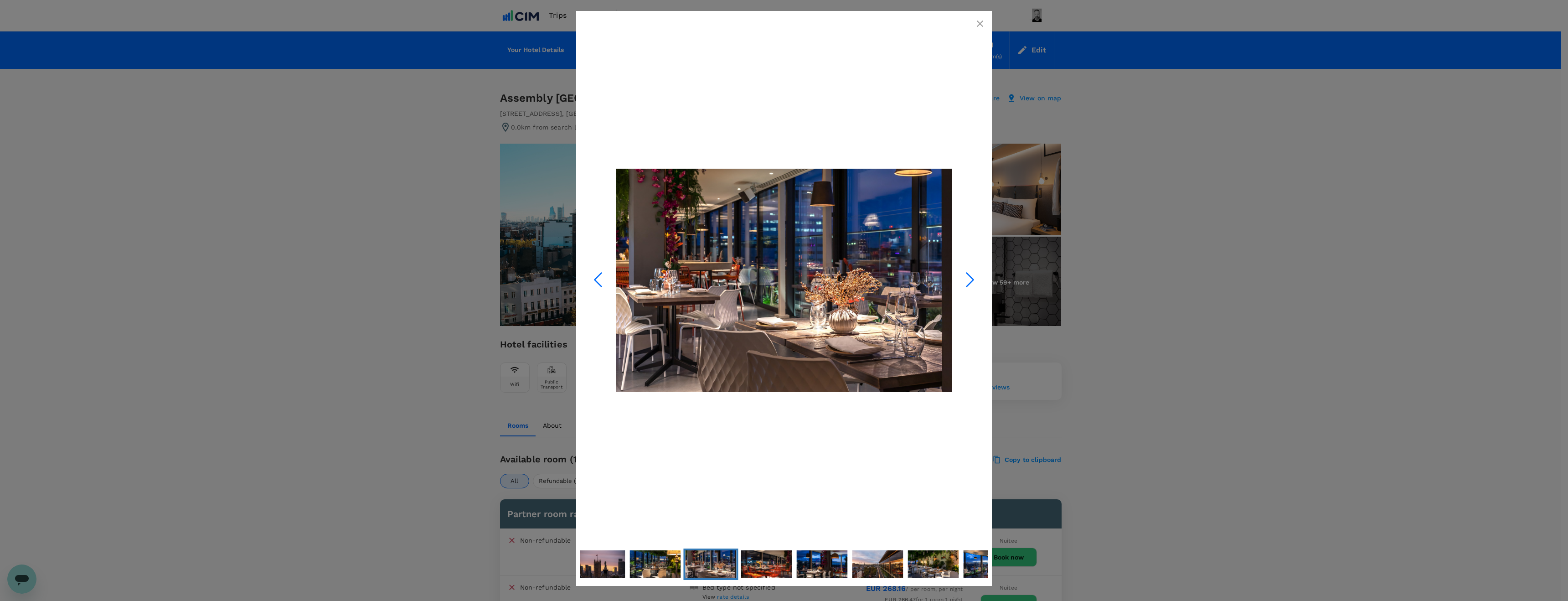
click at [969, 280] on icon "Next Slide" at bounding box center [970, 279] width 27 height 27
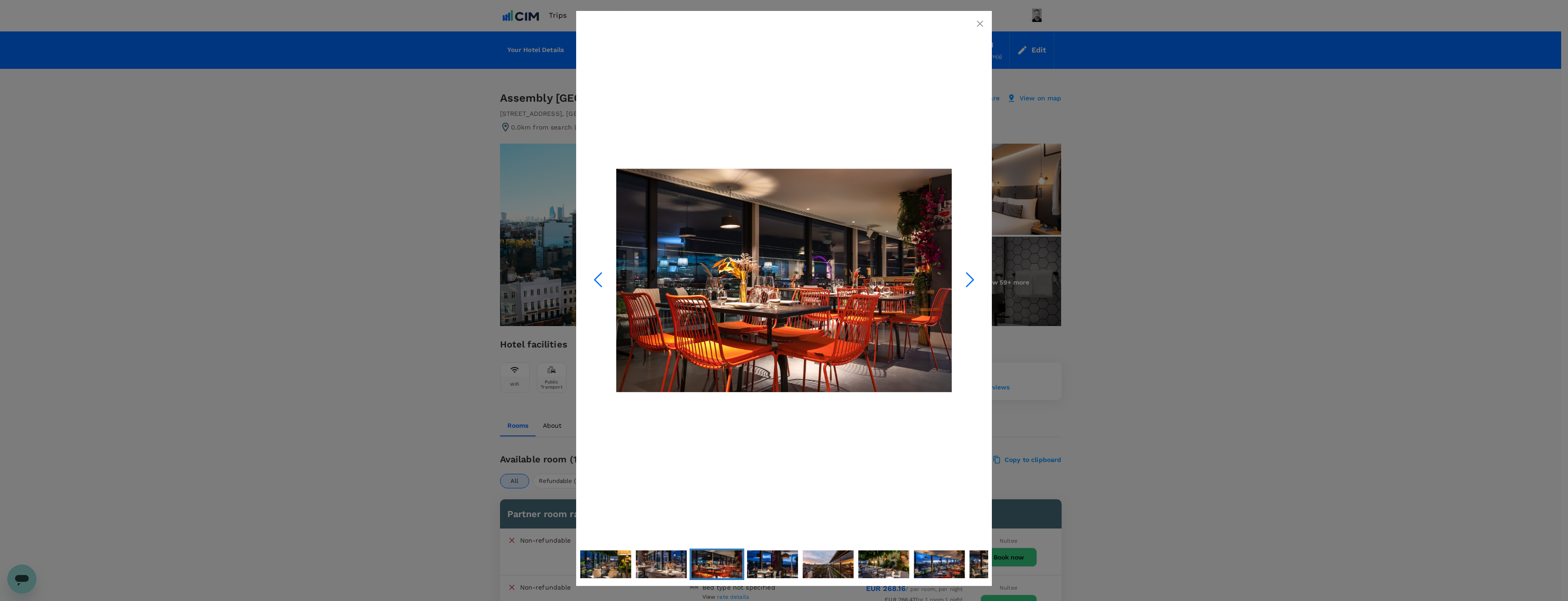
click at [969, 280] on icon "Next Slide" at bounding box center [970, 279] width 27 height 27
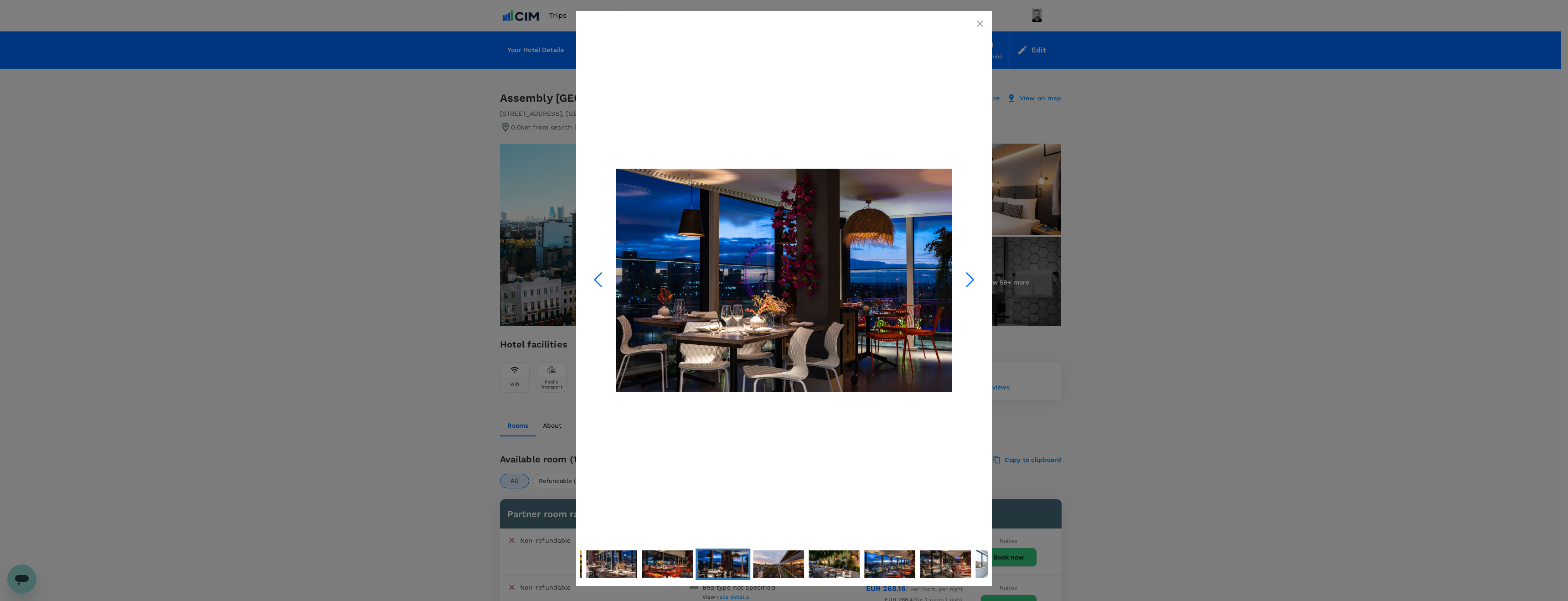
click at [969, 280] on icon "Next Slide" at bounding box center [970, 279] width 27 height 27
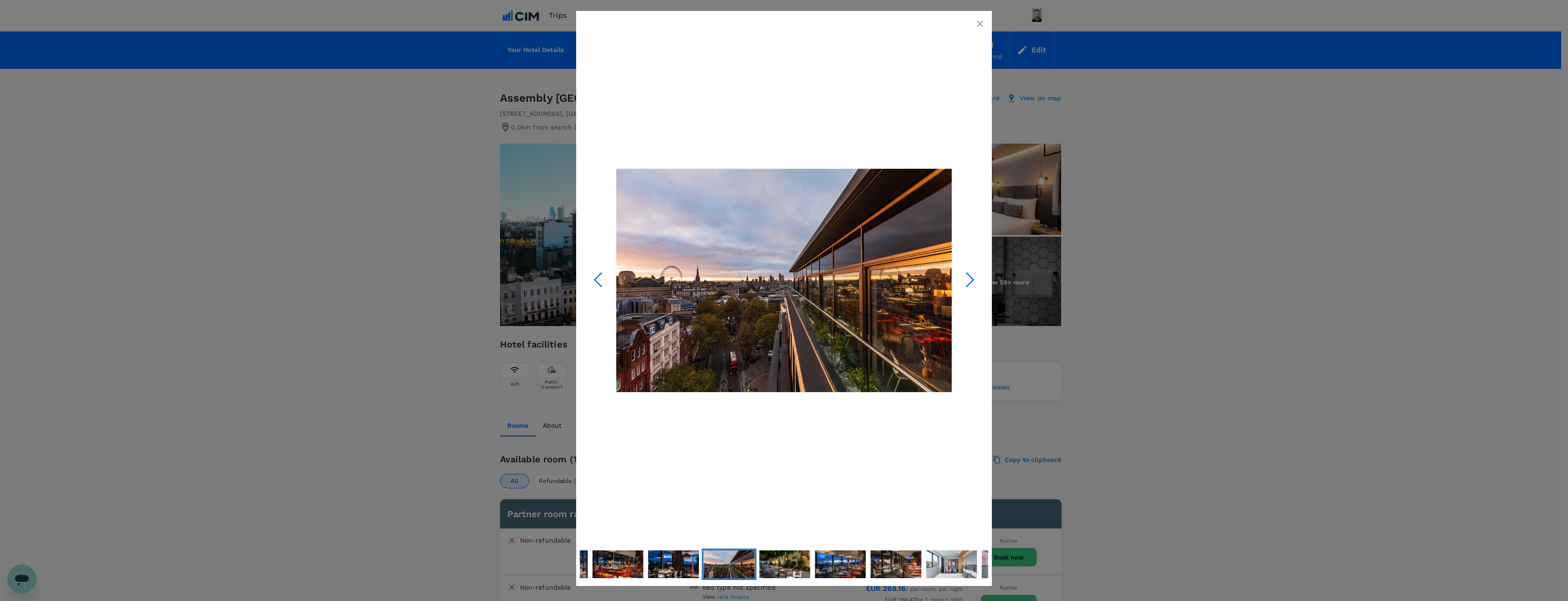
click at [969, 280] on icon "Next Slide" at bounding box center [970, 279] width 27 height 27
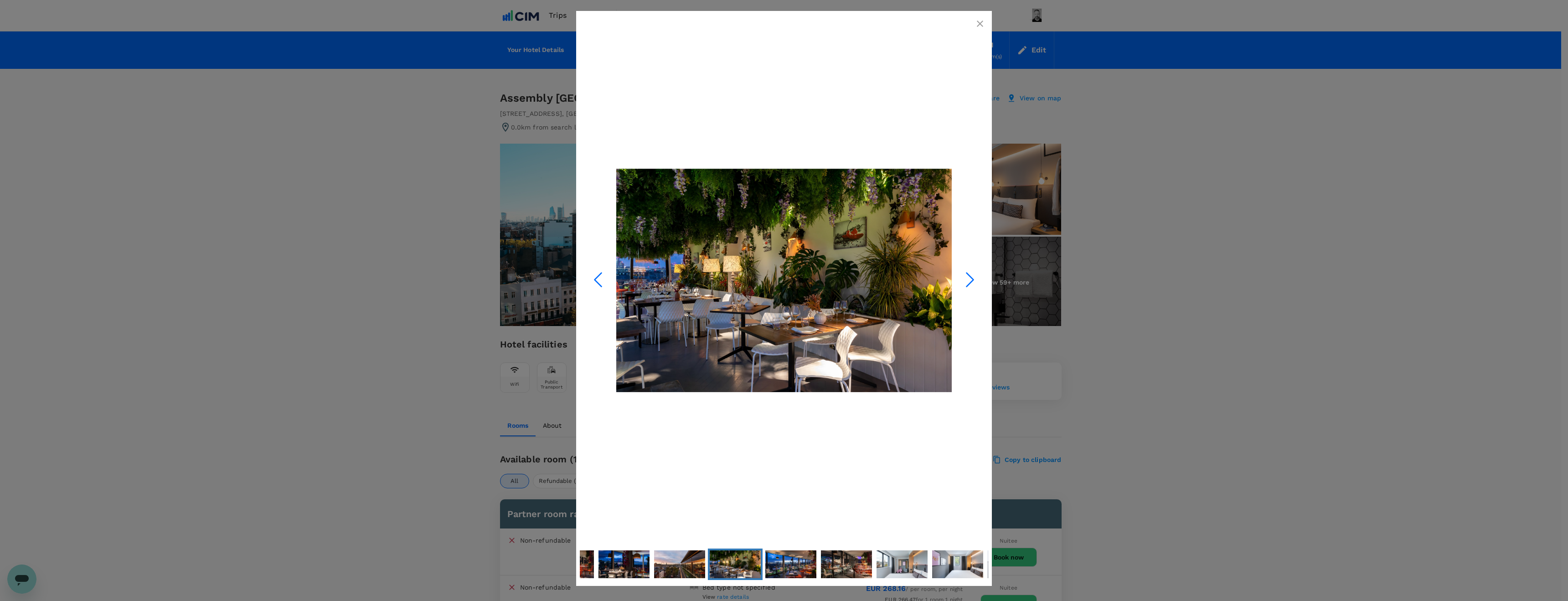
click at [969, 280] on icon "Next Slide" at bounding box center [970, 279] width 27 height 27
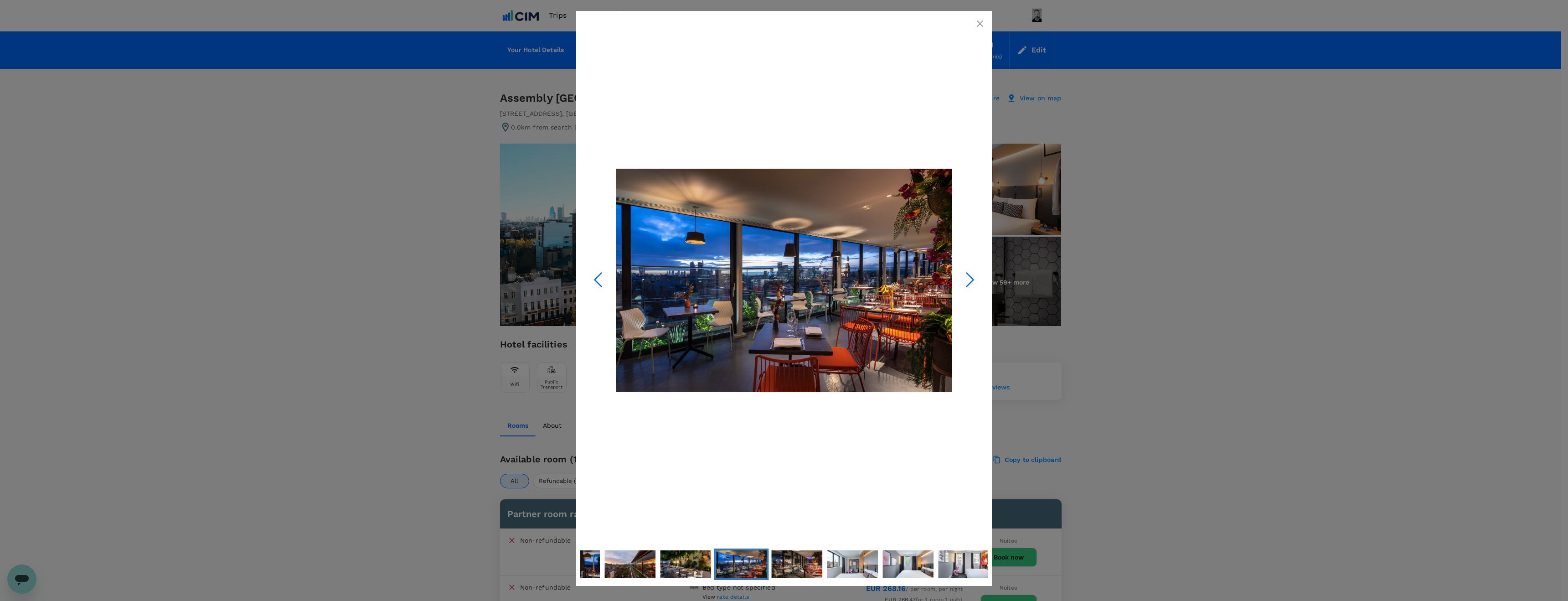
click at [969, 280] on icon "Next Slide" at bounding box center [970, 279] width 27 height 27
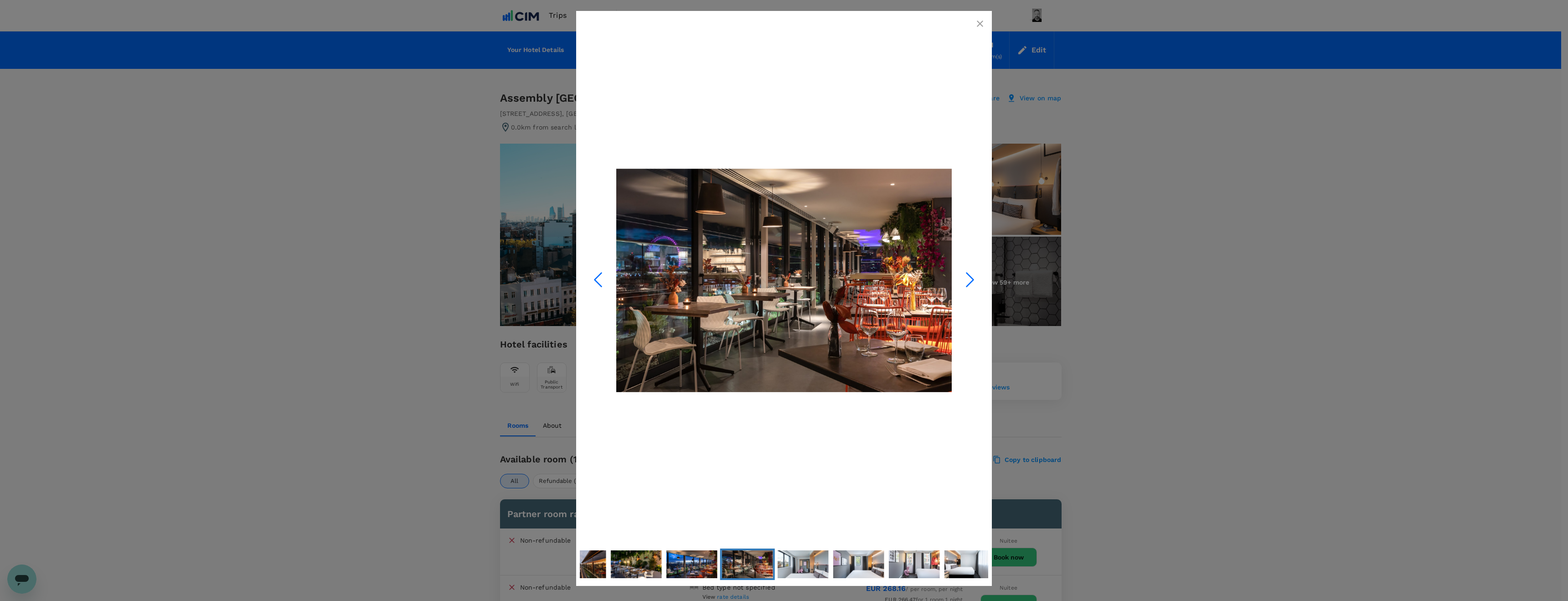
click at [969, 280] on icon "Next Slide" at bounding box center [970, 279] width 27 height 27
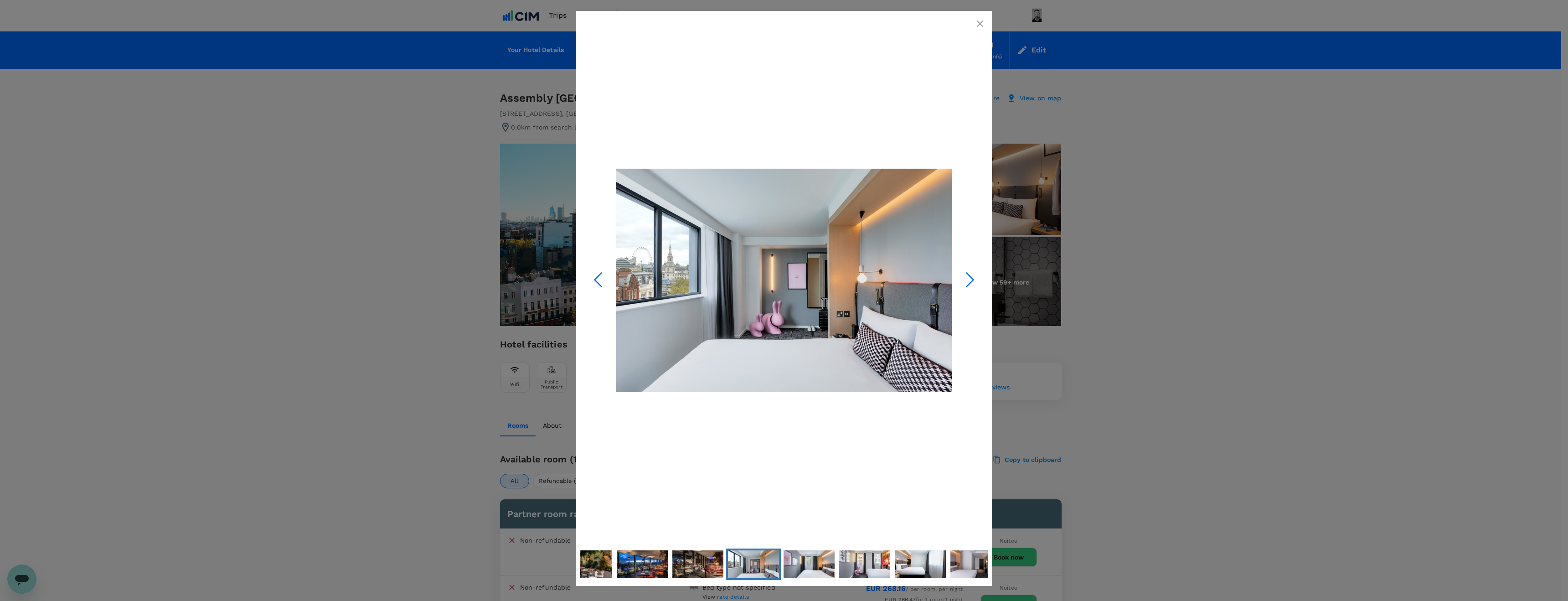
click at [969, 280] on icon "Next Slide" at bounding box center [970, 279] width 27 height 27
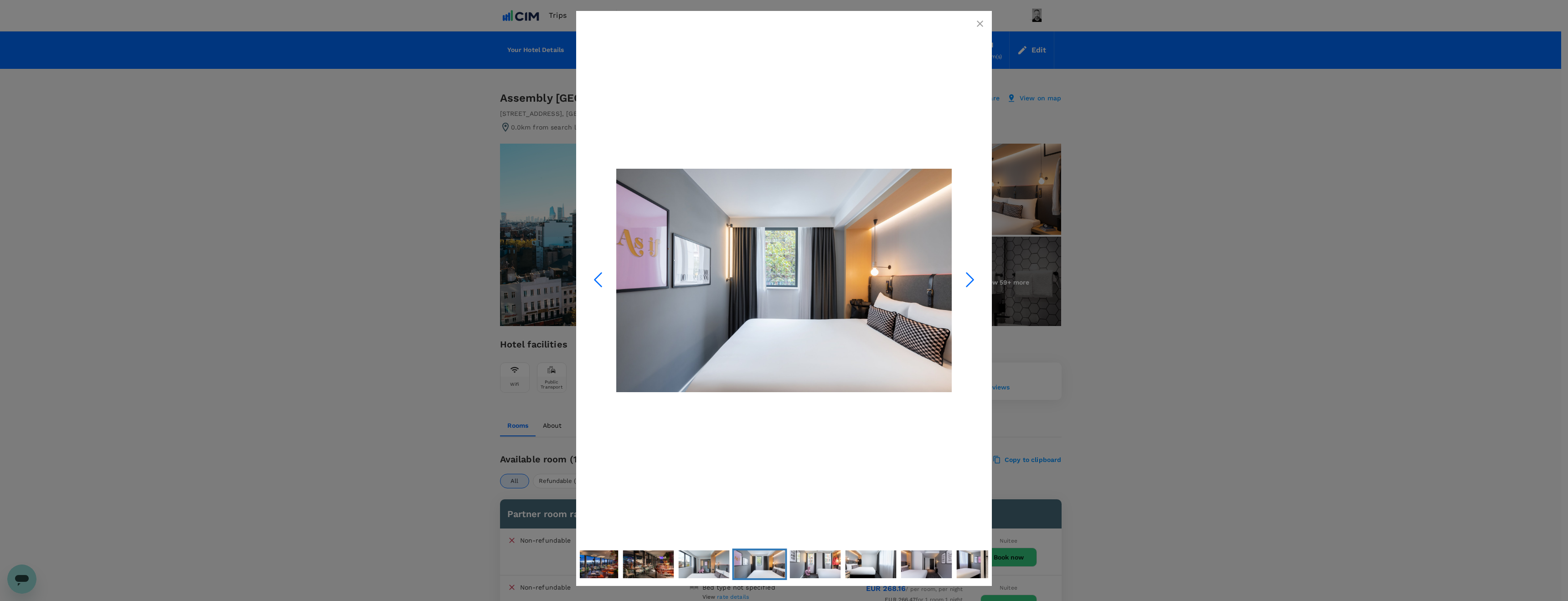
click at [969, 280] on icon "Next Slide" at bounding box center [970, 279] width 27 height 27
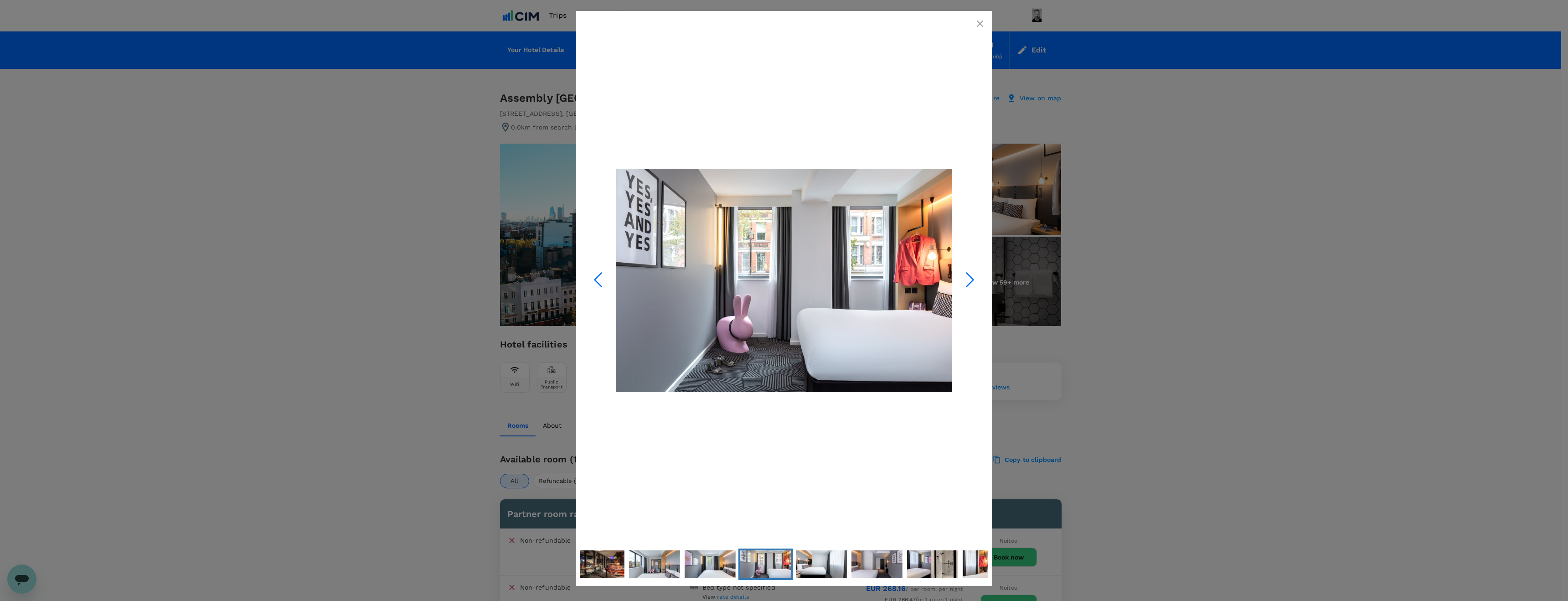
click at [969, 280] on icon "Next Slide" at bounding box center [970, 279] width 27 height 27
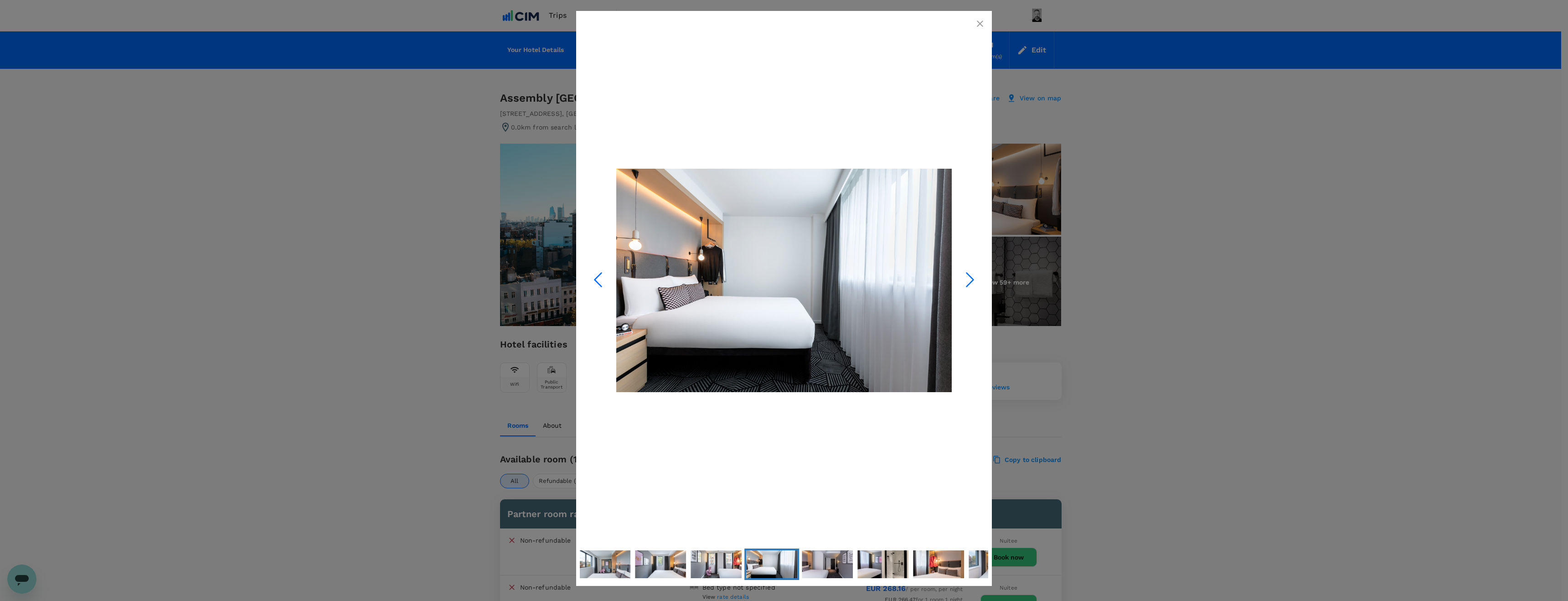
click at [969, 280] on icon "Next Slide" at bounding box center [970, 279] width 27 height 27
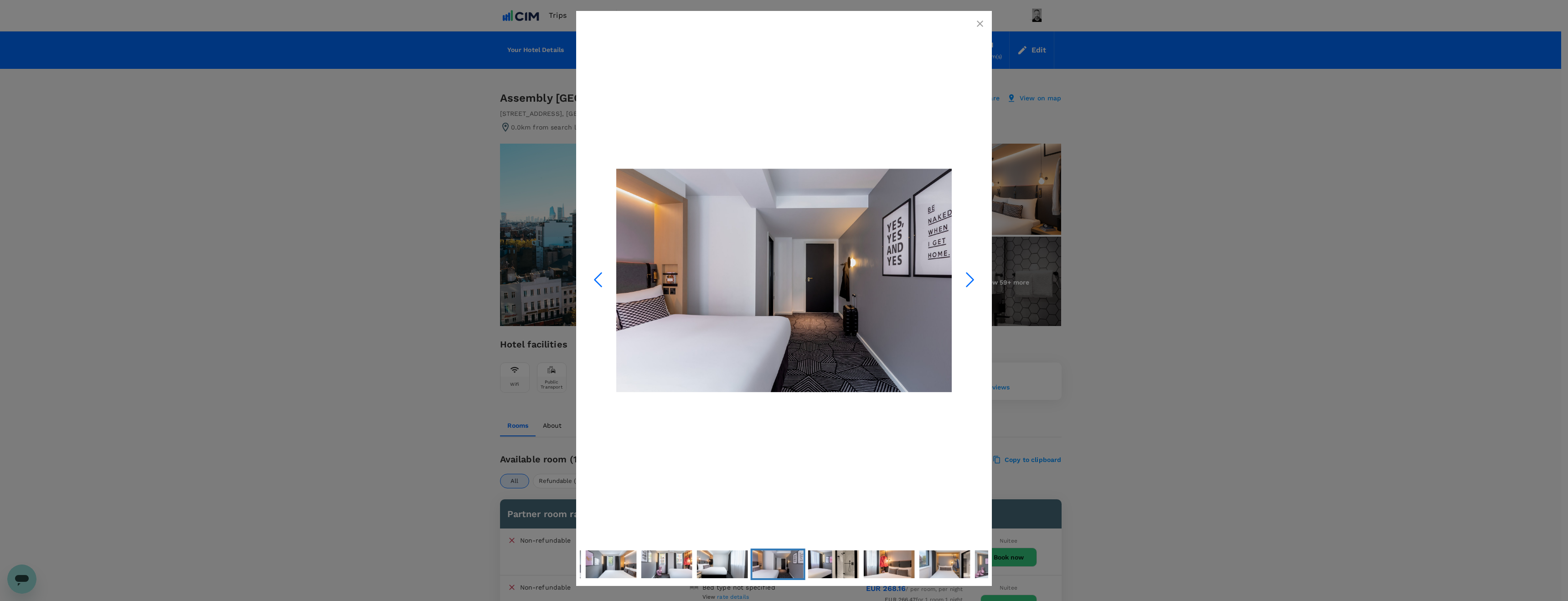
click at [1112, 262] on div at bounding box center [784, 300] width 1568 height 601
click at [976, 26] on icon "button" at bounding box center [980, 24] width 11 height 11
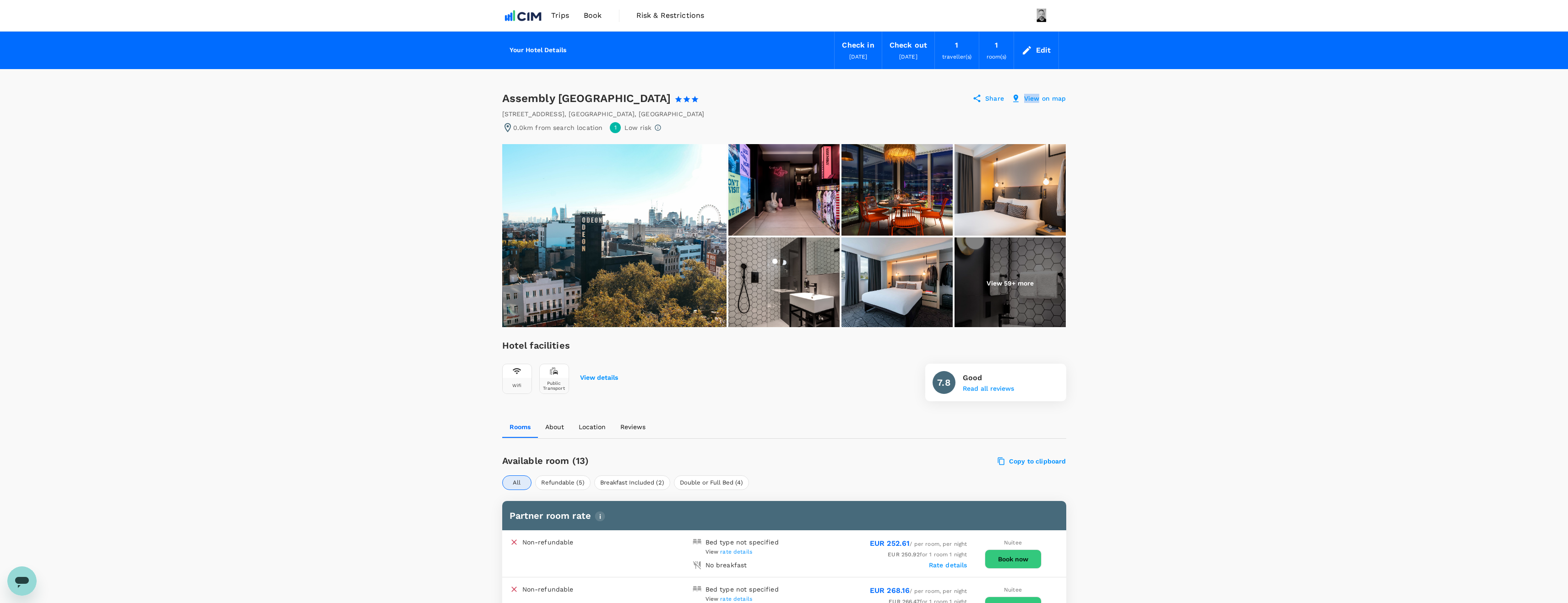
click at [1032, 99] on p "View on map" at bounding box center [1045, 98] width 42 height 9
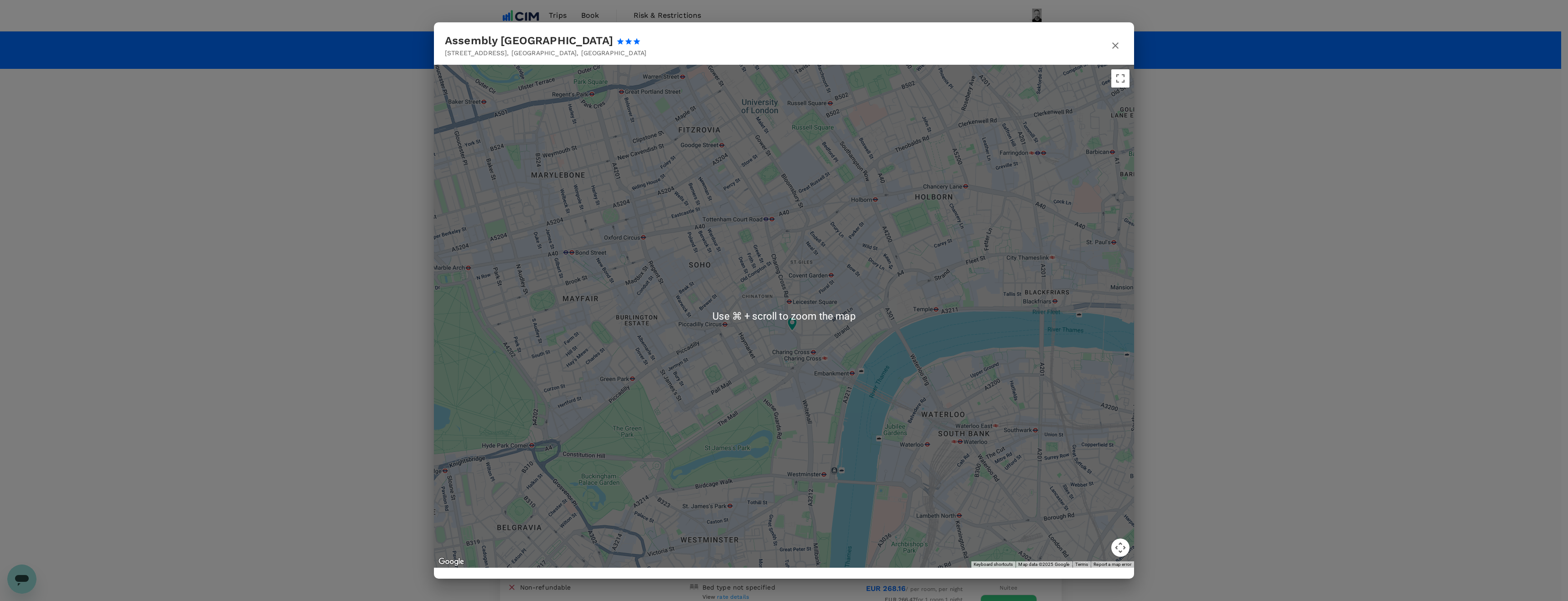
click at [914, 300] on div at bounding box center [784, 316] width 700 height 503
click at [914, 298] on div at bounding box center [784, 316] width 700 height 503
click at [914, 298] on div at bounding box center [784, 316] width 700 height 503
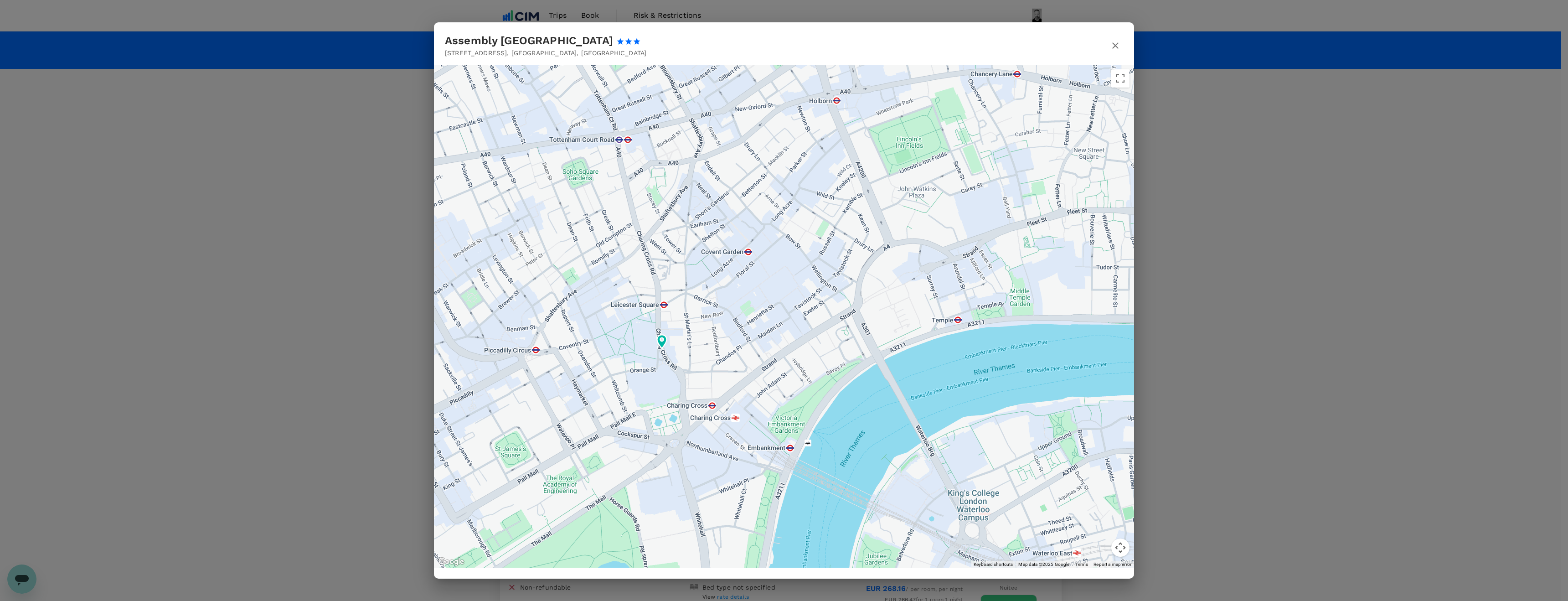
click at [913, 288] on div at bounding box center [784, 316] width 700 height 503
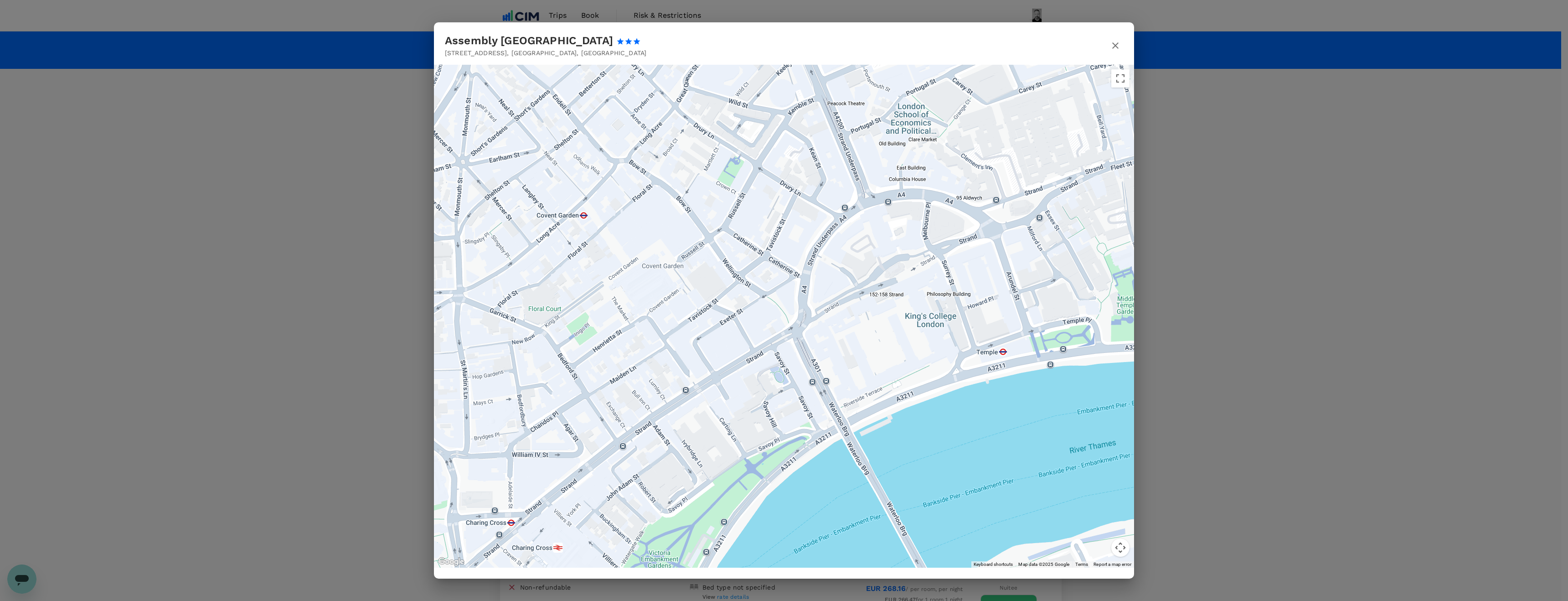
click at [908, 288] on div at bounding box center [784, 316] width 700 height 503
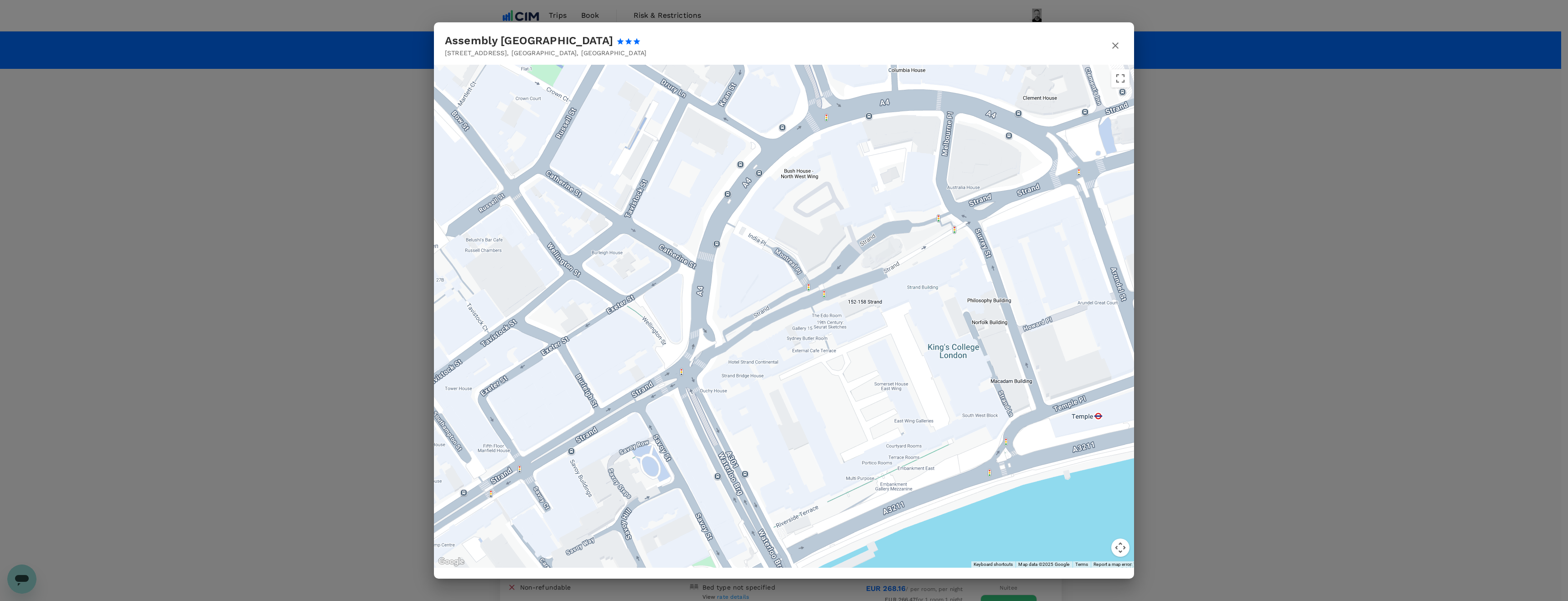
click at [908, 288] on div at bounding box center [784, 316] width 700 height 503
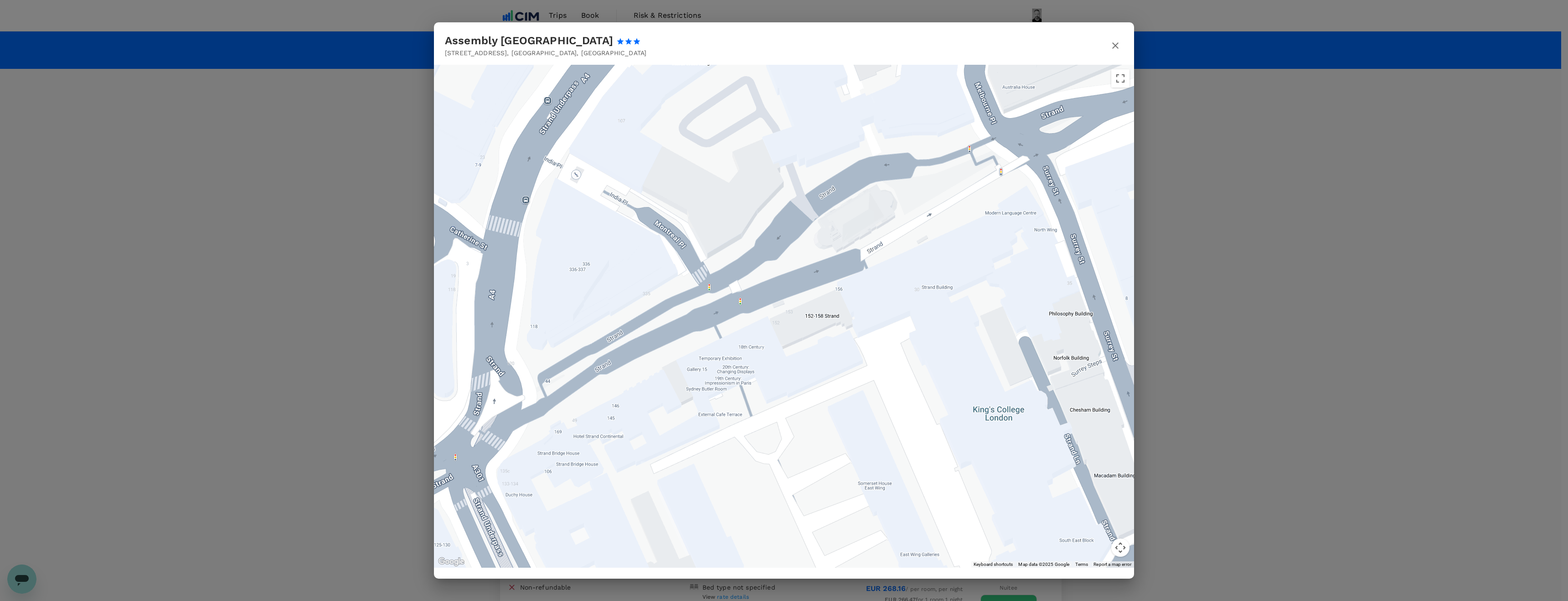
click at [1120, 548] on button "Map camera controls" at bounding box center [1121, 547] width 18 height 18
click at [1099, 546] on button "Zoom out" at bounding box center [1097, 547] width 18 height 18
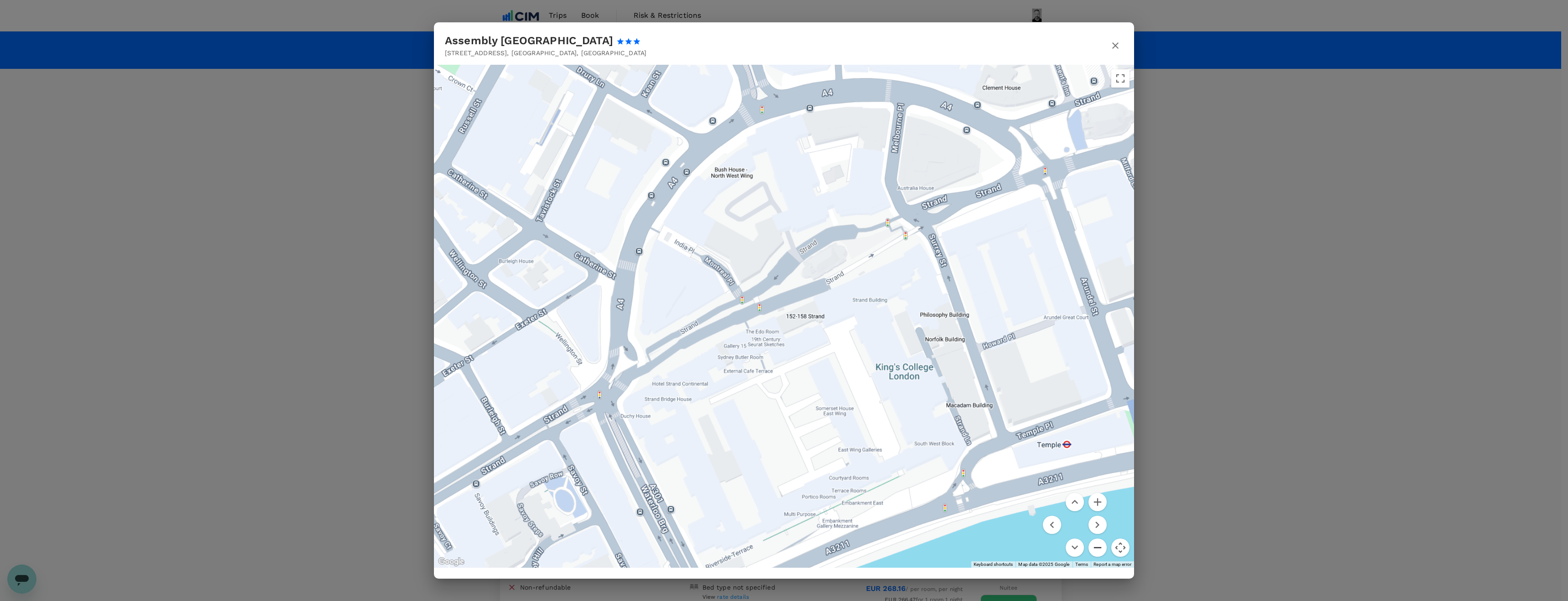
click at [1099, 546] on button "Zoom out" at bounding box center [1097, 547] width 18 height 18
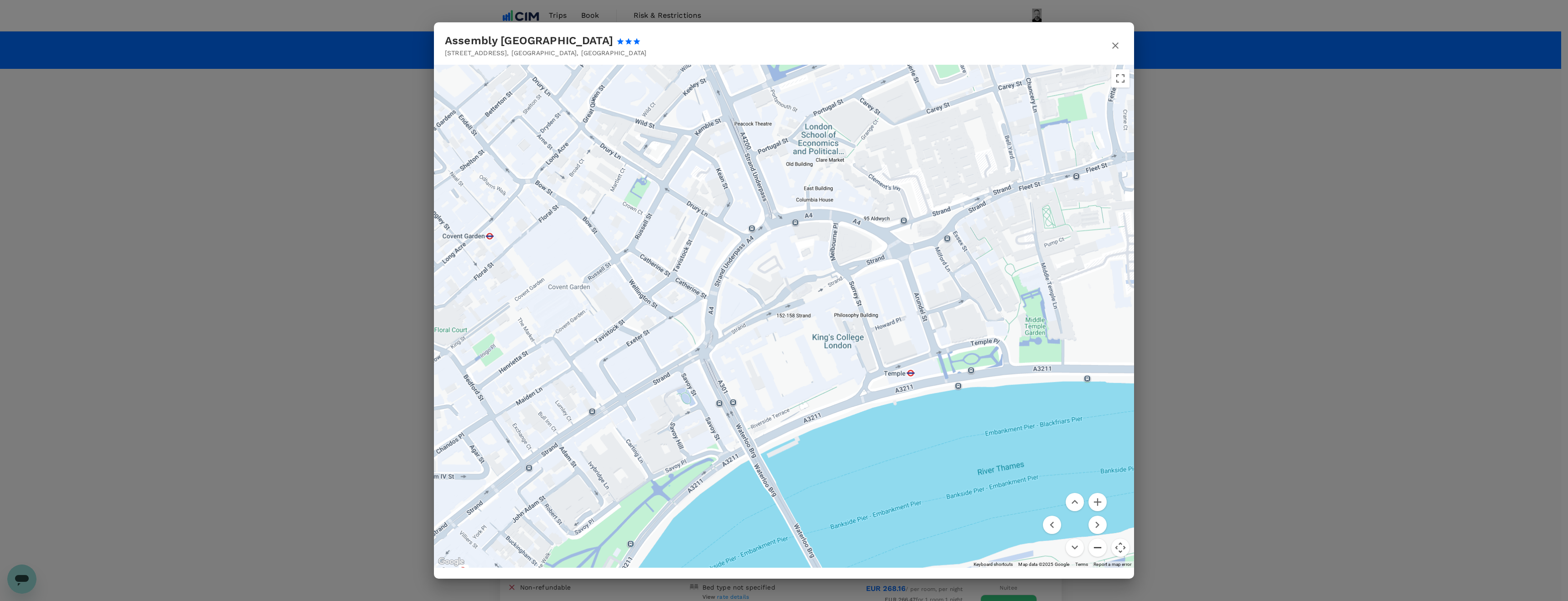
click at [1099, 546] on button "Zoom out" at bounding box center [1097, 547] width 18 height 18
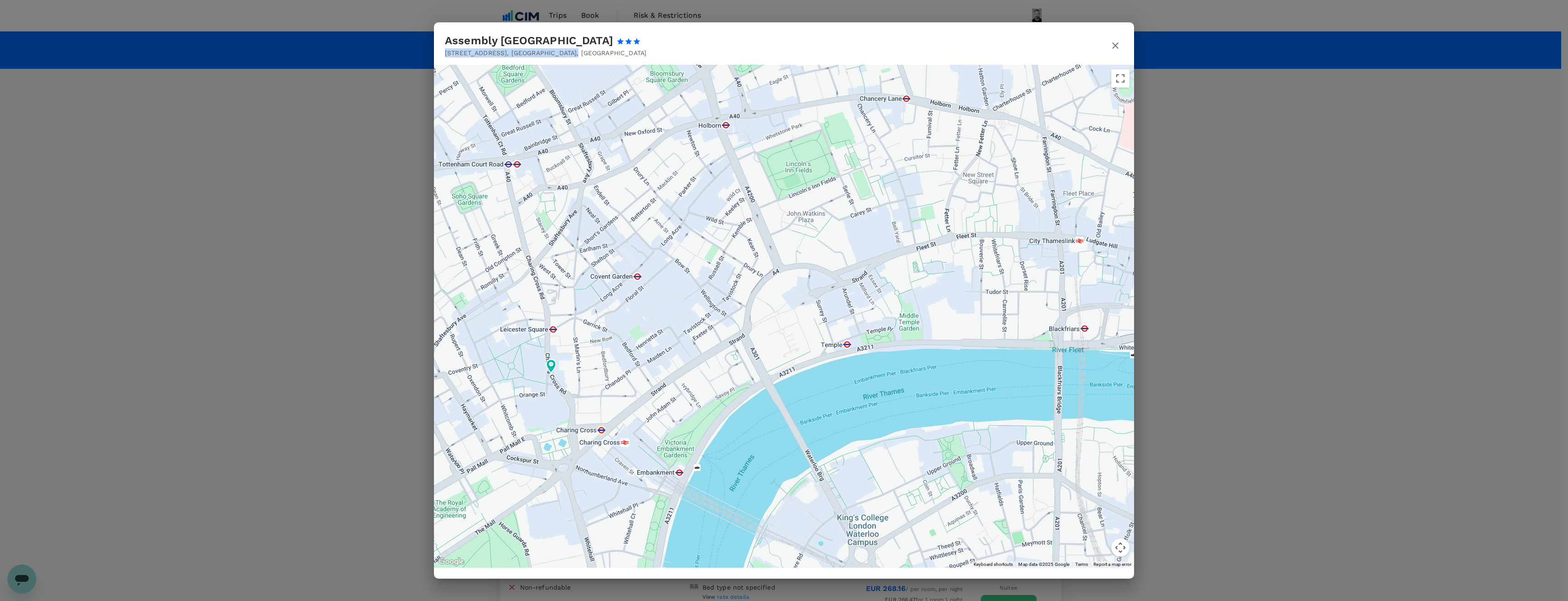
drag, startPoint x: 446, startPoint y: 54, endPoint x: 559, endPoint y: 51, distance: 113.0
click at [559, 51] on p "[STREET_ADDRESS]" at bounding box center [551, 52] width 212 height 9
click at [522, 66] on icon at bounding box center [521, 65] width 5 height 5
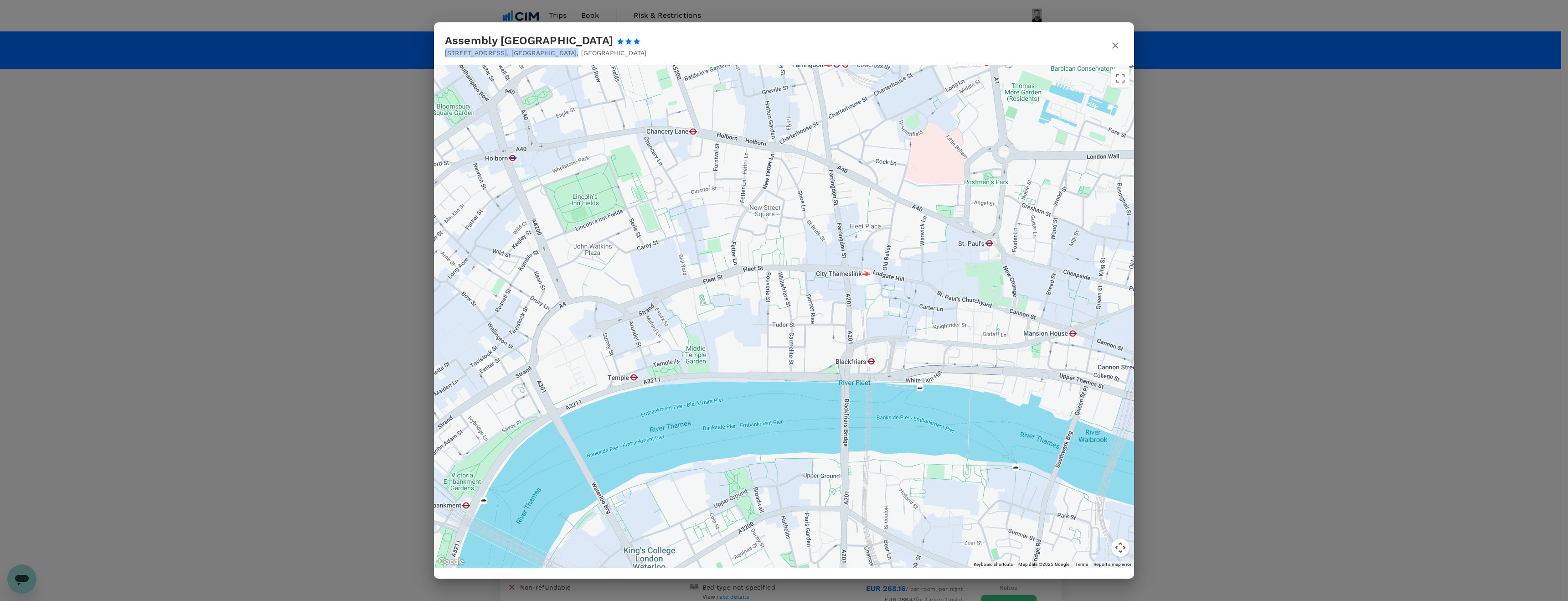
drag, startPoint x: 1032, startPoint y: 287, endPoint x: 817, endPoint y: 319, distance: 217.4
click at [817, 319] on div at bounding box center [784, 316] width 700 height 503
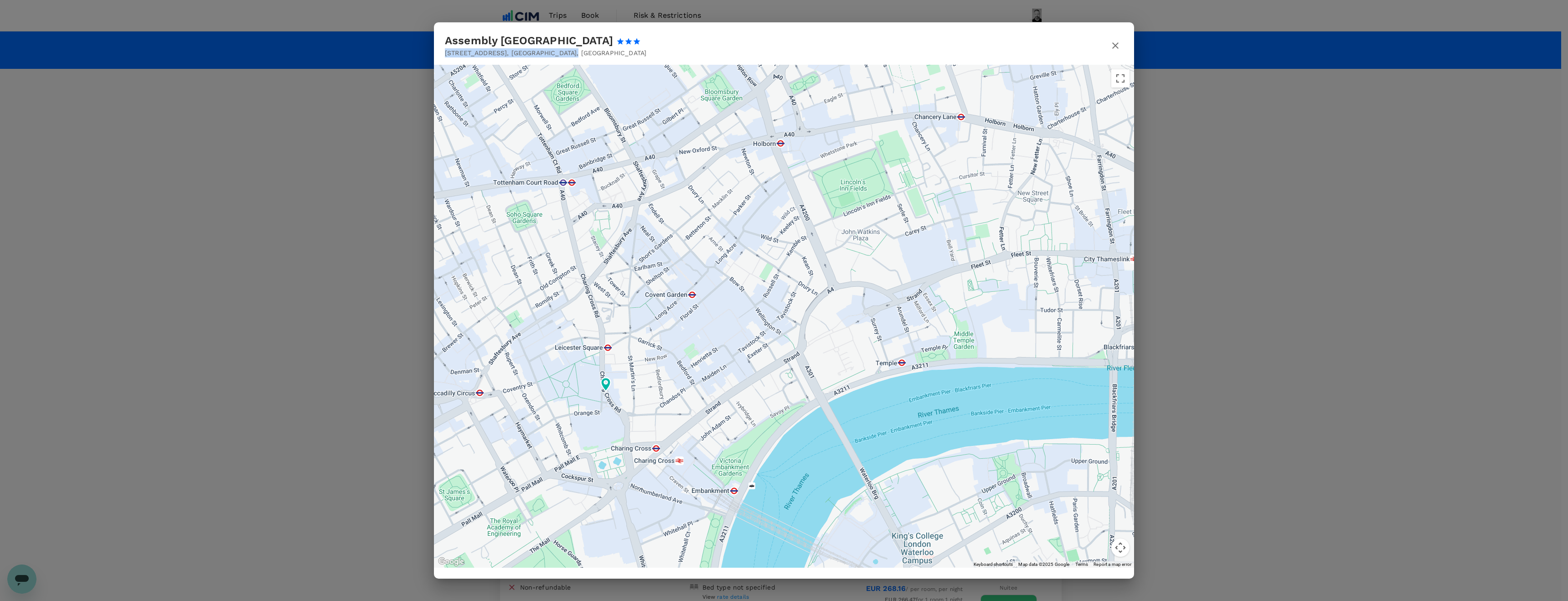
drag, startPoint x: 685, startPoint y: 268, endPoint x: 939, endPoint y: 253, distance: 254.4
click at [939, 253] on div at bounding box center [784, 316] width 700 height 503
drag, startPoint x: 446, startPoint y: 40, endPoint x: 592, endPoint y: 33, distance: 146.2
click at [592, 33] on div "Assembly [GEOGRAPHIC_DATA]" at bounding box center [551, 41] width 212 height 15
